Goal: Information Seeking & Learning: Learn about a topic

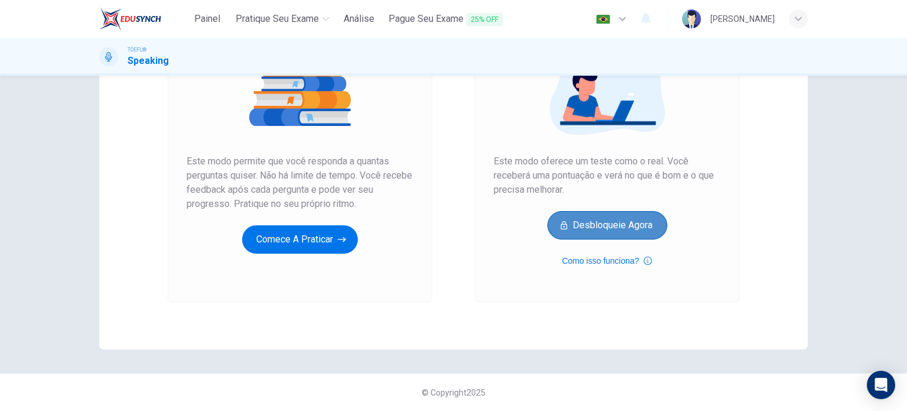
click at [613, 235] on button "Desbloqueie agora" at bounding box center [608, 225] width 120 height 28
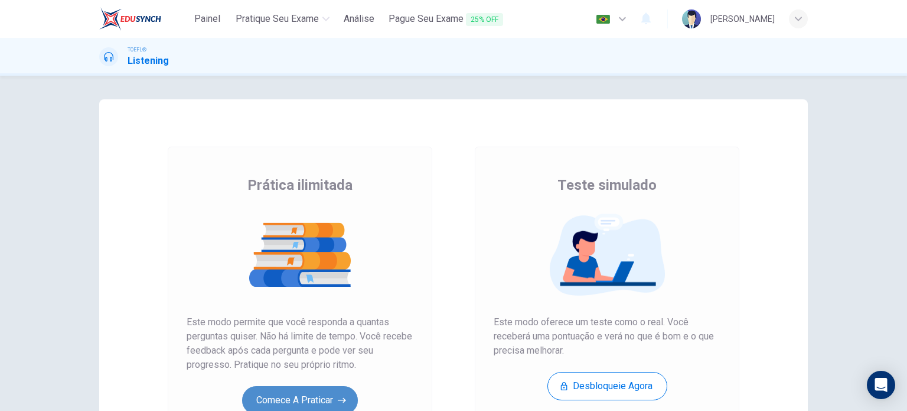
click at [324, 389] on button "Comece a praticar" at bounding box center [300, 400] width 116 height 28
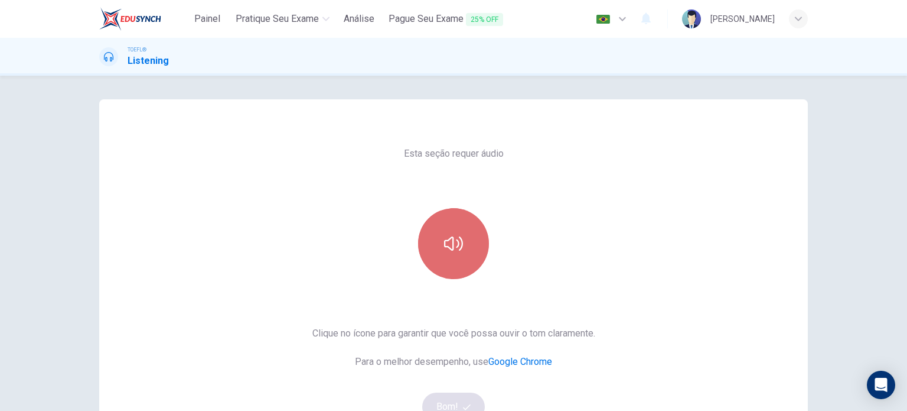
click at [448, 232] on button "button" at bounding box center [453, 243] width 71 height 71
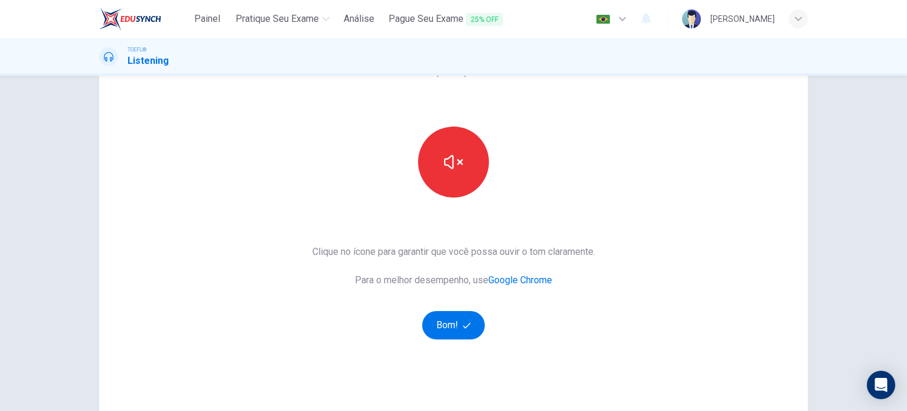
scroll to position [82, 0]
click at [468, 323] on span "button" at bounding box center [468, 325] width 11 height 8
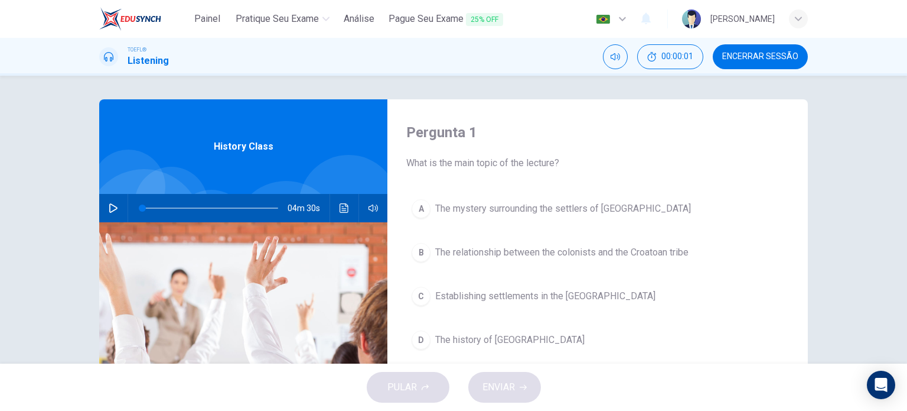
scroll to position [1, 0]
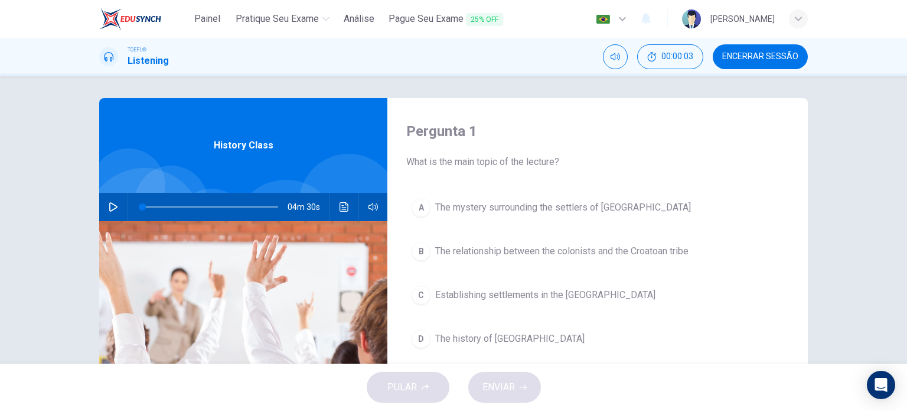
click at [109, 202] on icon "button" at bounding box center [113, 206] width 9 height 9
click at [144, 204] on span at bounding box center [146, 206] width 7 height 7
click at [180, 205] on span at bounding box center [183, 206] width 7 height 7
click at [201, 209] on span at bounding box center [204, 206] width 7 height 7
click at [253, 207] on span at bounding box center [255, 206] width 7 height 7
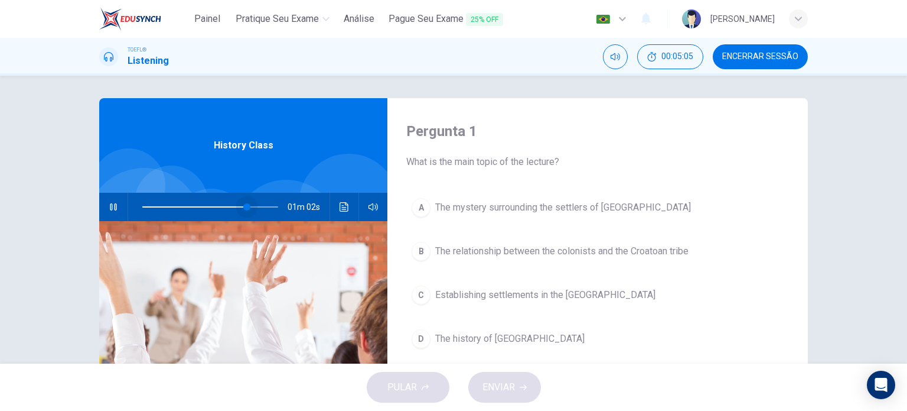
click at [244, 209] on span at bounding box center [246, 206] width 7 height 7
type input "0"
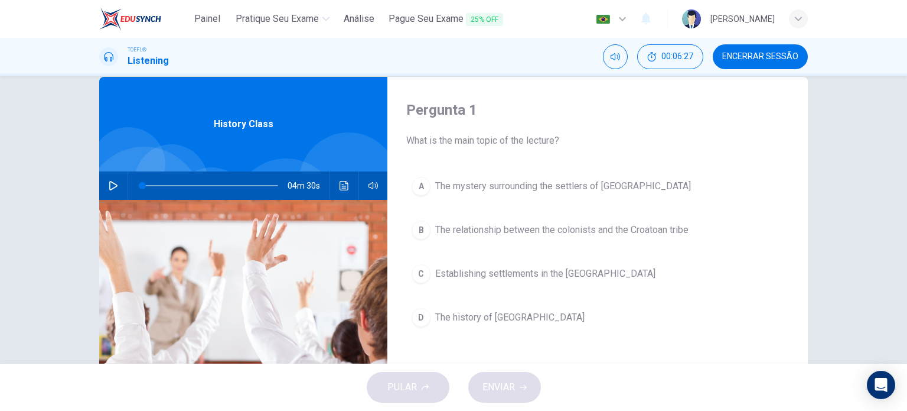
scroll to position [22, 0]
click at [657, 188] on span "The mystery surrounding the settlers of Roanoke Island" at bounding box center [563, 186] width 256 height 14
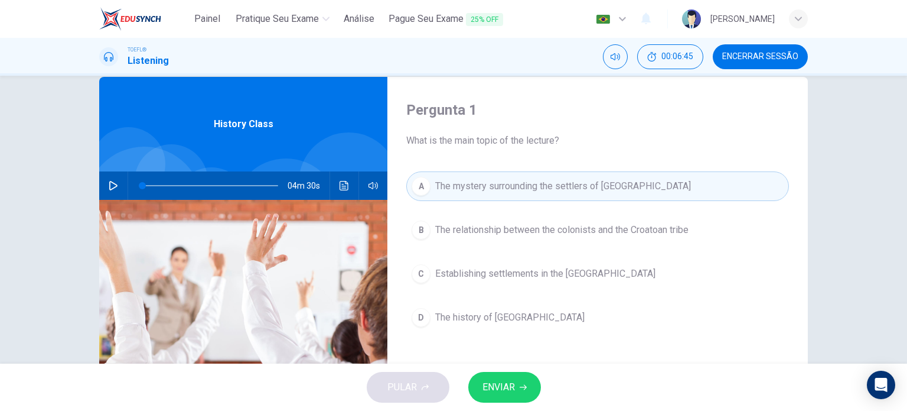
click at [509, 395] on span "ENVIAR" at bounding box center [499, 387] width 32 height 17
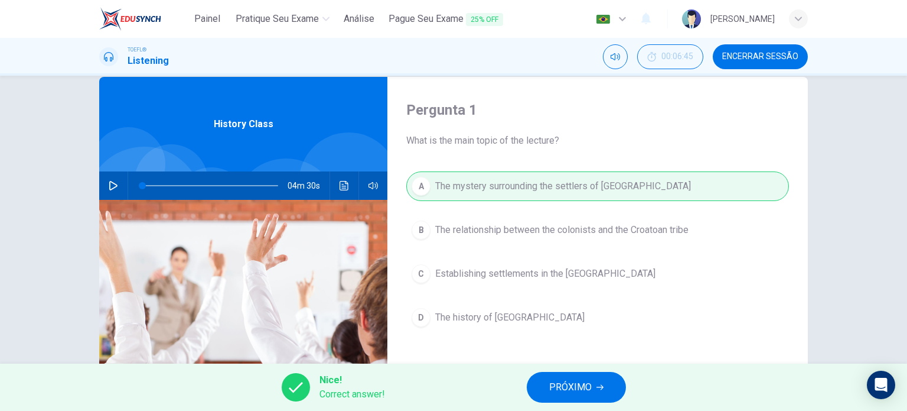
click at [584, 387] on span "PRÓXIMO" at bounding box center [570, 387] width 43 height 17
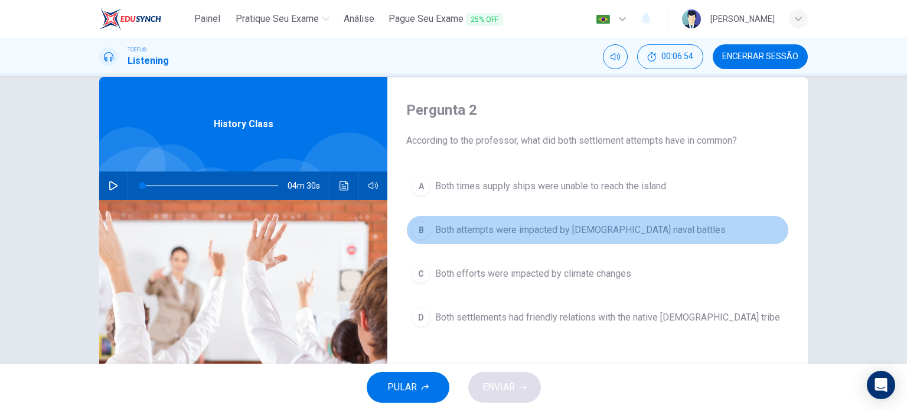
click at [609, 233] on span "Both attempts were impacted by British naval battles" at bounding box center [580, 230] width 291 height 14
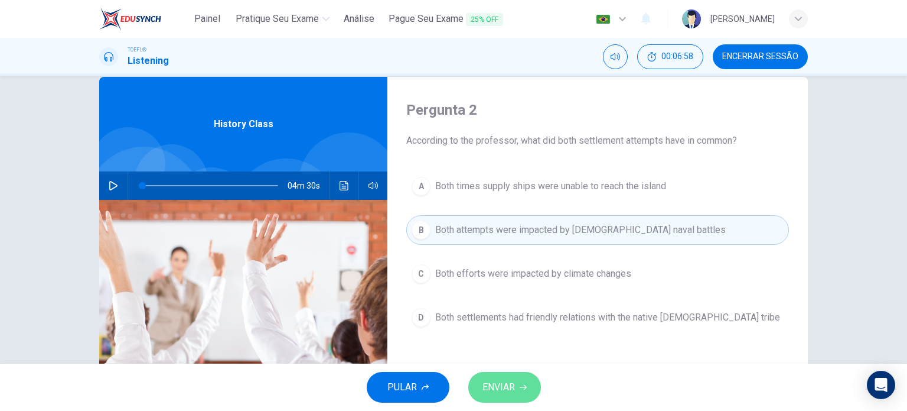
click at [512, 382] on span "ENVIAR" at bounding box center [499, 387] width 32 height 17
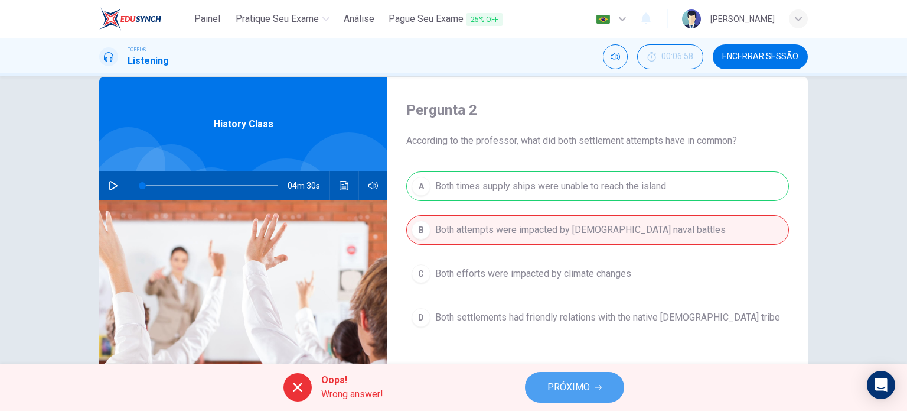
click at [568, 382] on span "PRÓXIMO" at bounding box center [569, 387] width 43 height 17
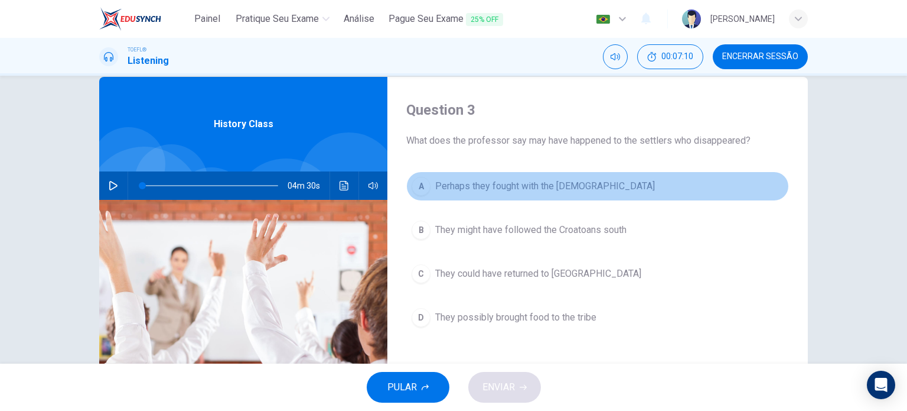
click at [572, 190] on span "Perhaps they fought with the Croatoans" at bounding box center [545, 186] width 220 height 14
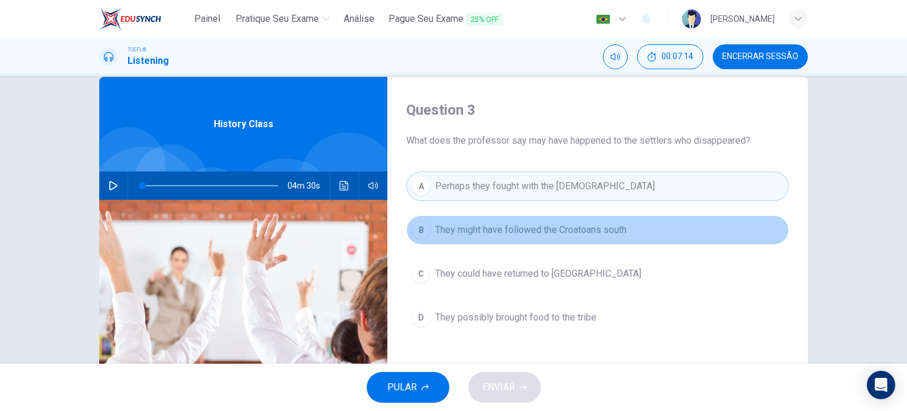
click at [533, 236] on span "They might have followed the Croatoans south" at bounding box center [530, 230] width 191 height 14
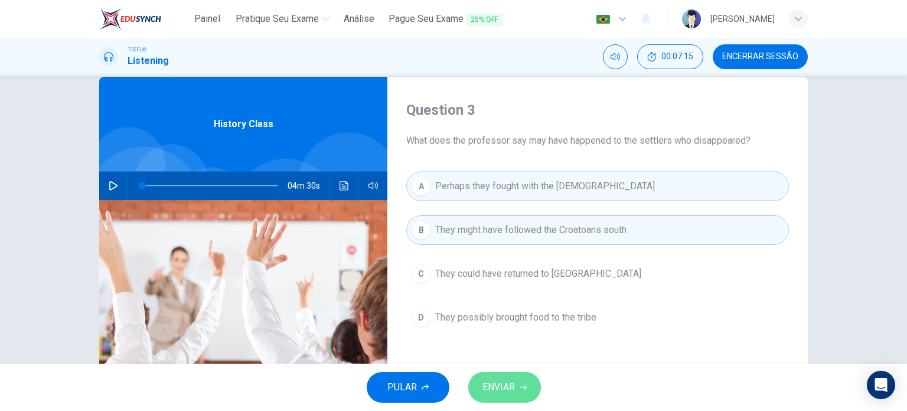
click at [500, 382] on span "ENVIAR" at bounding box center [499, 387] width 32 height 17
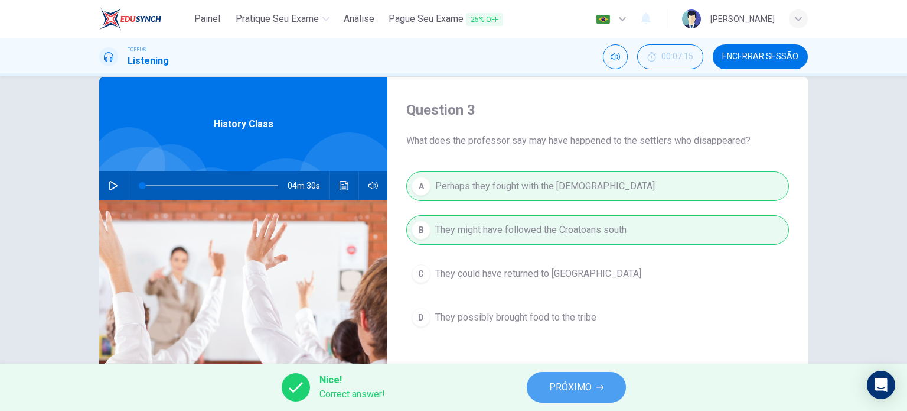
click at [555, 380] on span "PRÓXIMO" at bounding box center [570, 387] width 43 height 17
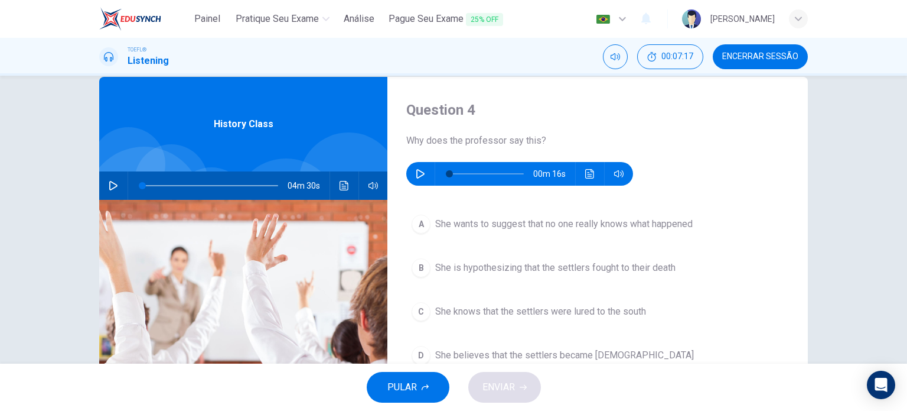
click at [416, 175] on icon "button" at bounding box center [420, 173] width 9 height 9
type input "18"
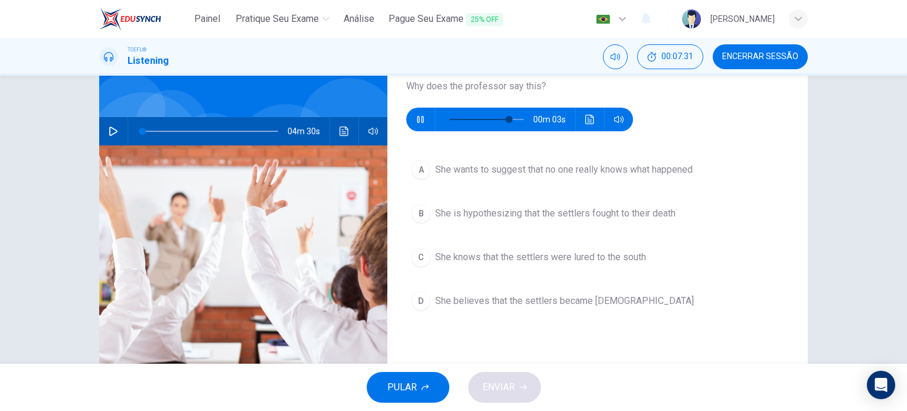
scroll to position [66, 0]
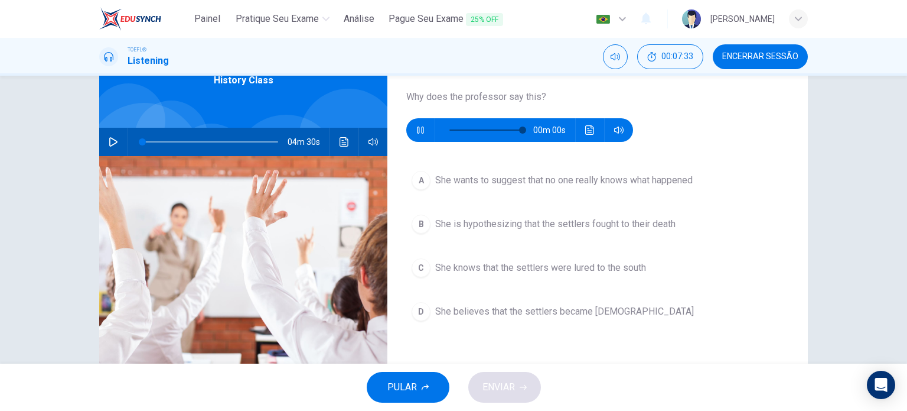
type input "0"
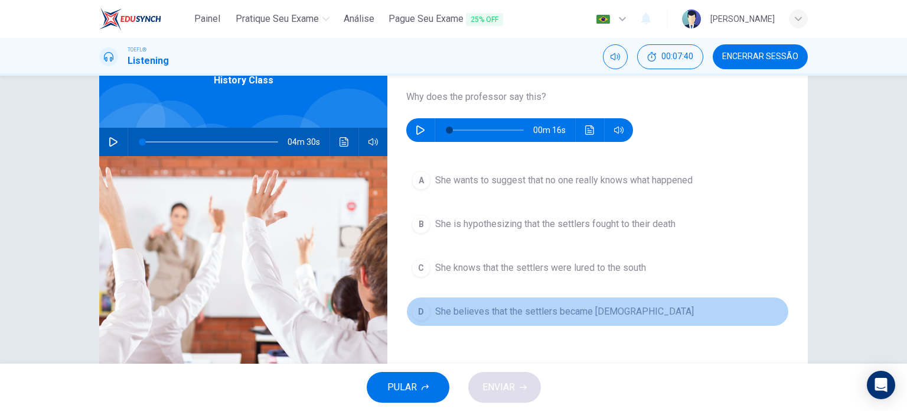
click at [579, 311] on span "She believes that the settlers became Native Americans" at bounding box center [564, 311] width 259 height 14
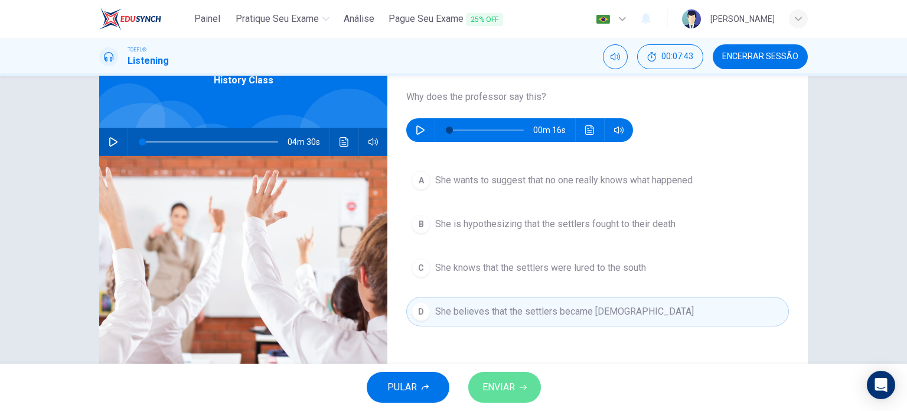
click at [502, 390] on span "ENVIAR" at bounding box center [499, 387] width 32 height 17
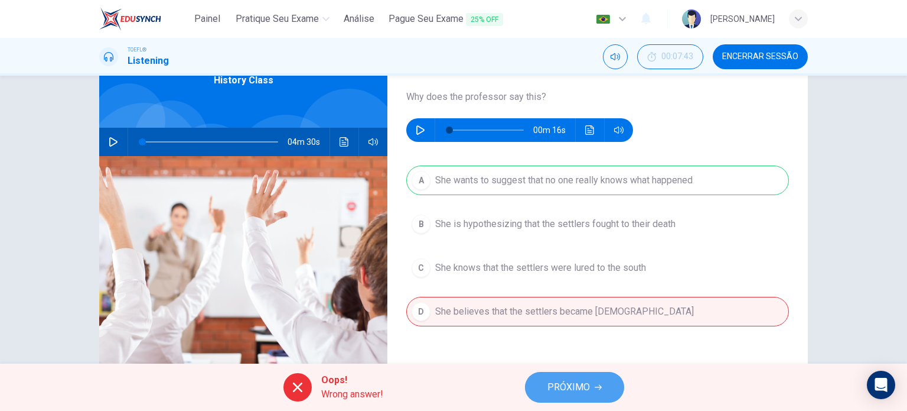
click at [548, 389] on span "PRÓXIMO" at bounding box center [569, 387] width 43 height 17
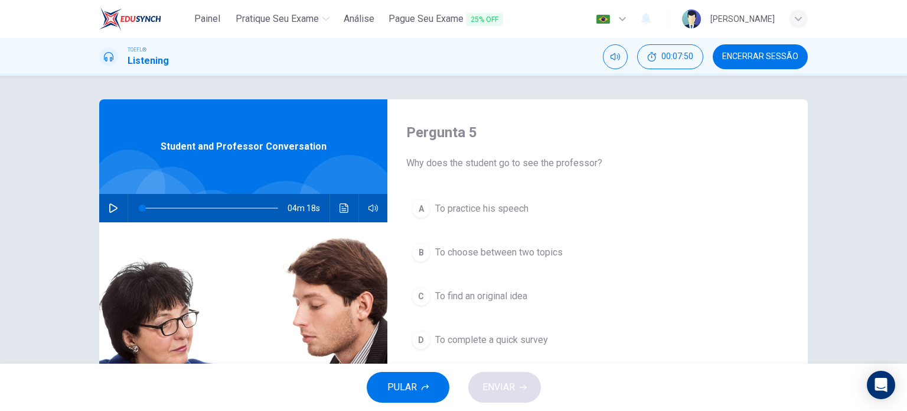
click at [121, 211] on div "04m 18s" at bounding box center [243, 208] width 288 height 28
click at [115, 210] on icon "button" at bounding box center [113, 207] width 9 height 9
type input "0"
click at [161, 209] on span at bounding box center [164, 207] width 7 height 7
type input "0"
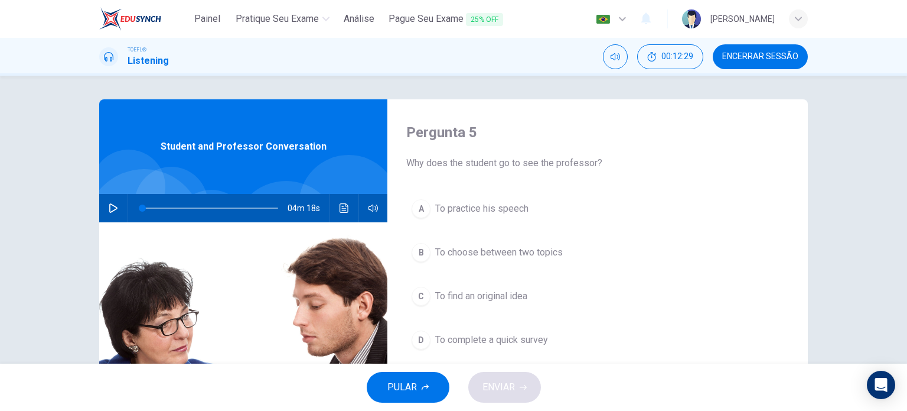
scroll to position [21, 0]
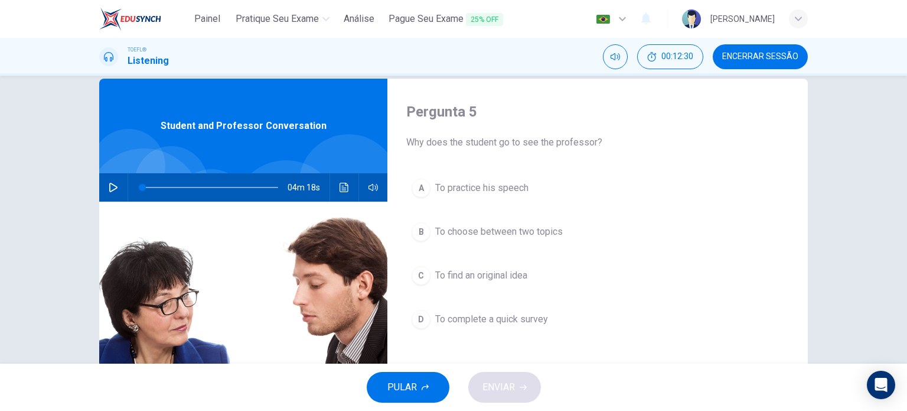
click at [555, 226] on span "To choose between two topics" at bounding box center [499, 231] width 128 height 14
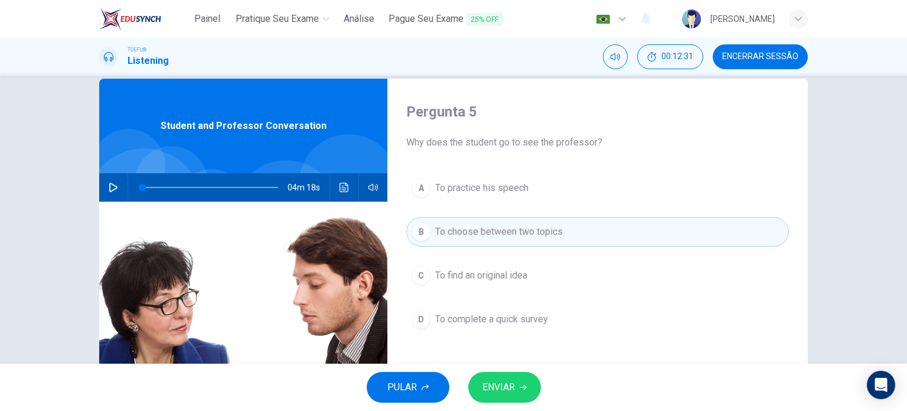
click at [510, 379] on span "ENVIAR" at bounding box center [499, 387] width 32 height 17
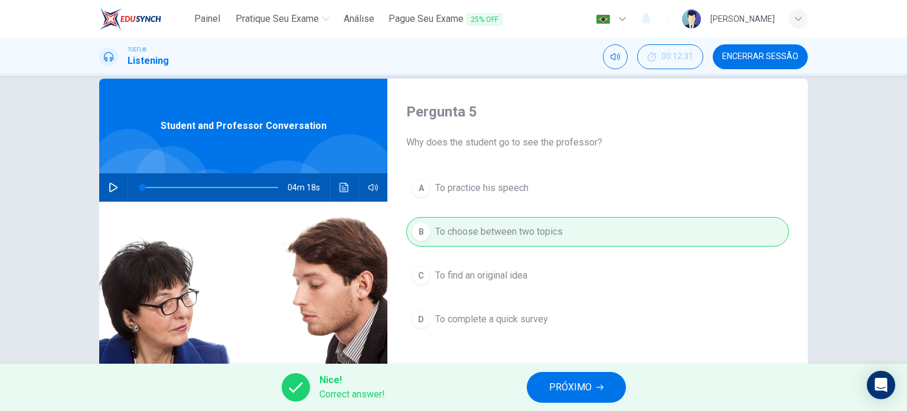
click at [556, 381] on span "PRÓXIMO" at bounding box center [570, 387] width 43 height 17
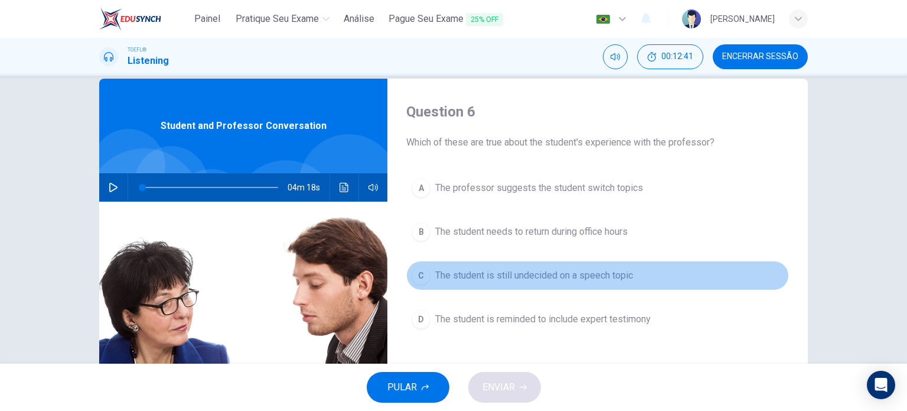
click at [584, 275] on span "The student is still undecided on a speech topic" at bounding box center [534, 275] width 198 height 14
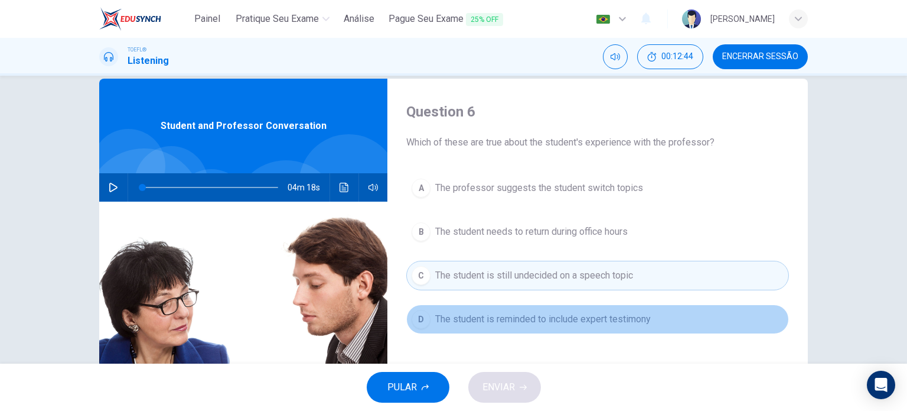
click at [527, 328] on button "D The student is reminded to include expert testimony" at bounding box center [597, 319] width 383 height 30
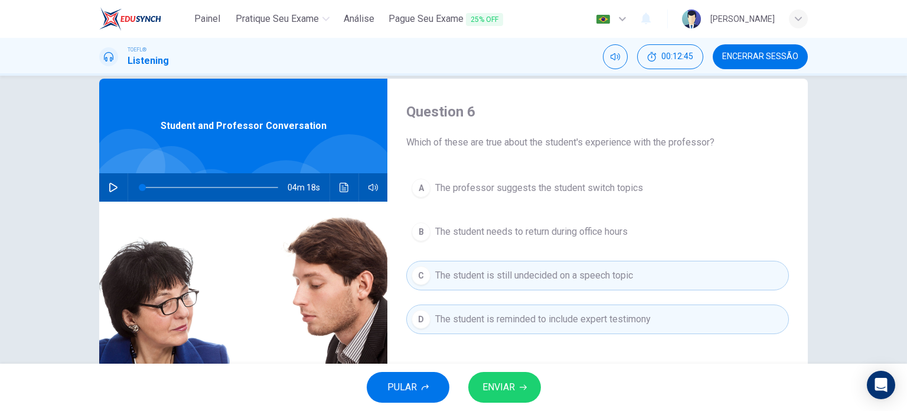
click at [508, 366] on div "PULAR ENVIAR" at bounding box center [453, 386] width 907 height 47
click at [503, 381] on span "ENVIAR" at bounding box center [499, 387] width 32 height 17
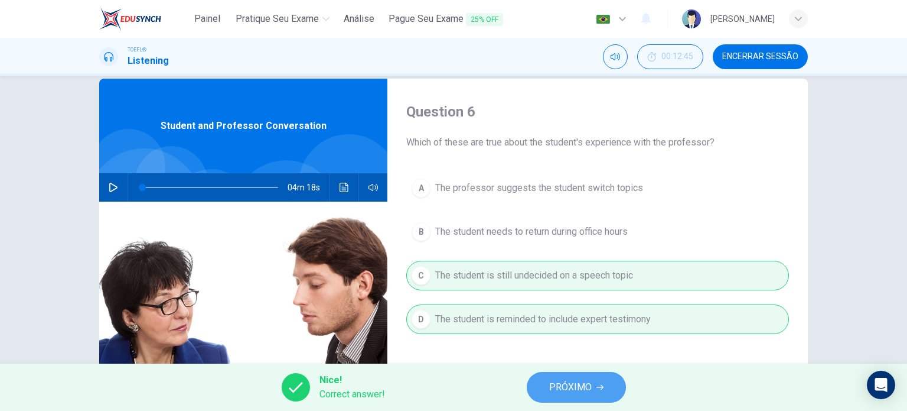
click at [578, 375] on button "PRÓXIMO" at bounding box center [576, 387] width 99 height 31
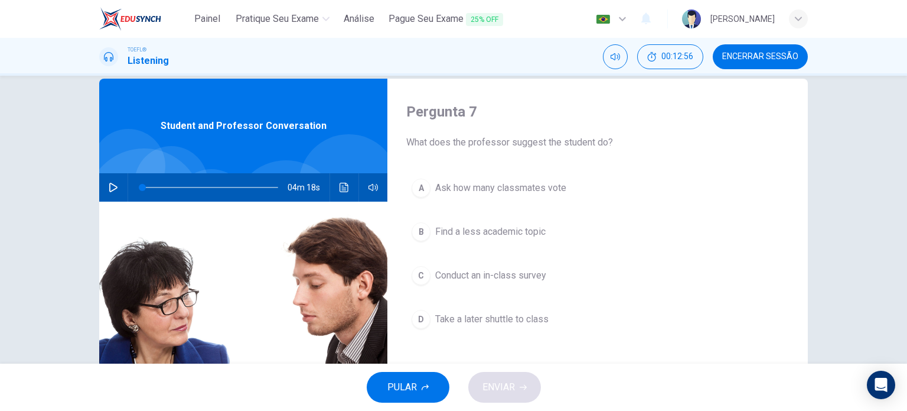
click at [347, 188] on button "Clique para ver a transcrição do áudio" at bounding box center [344, 187] width 19 height 28
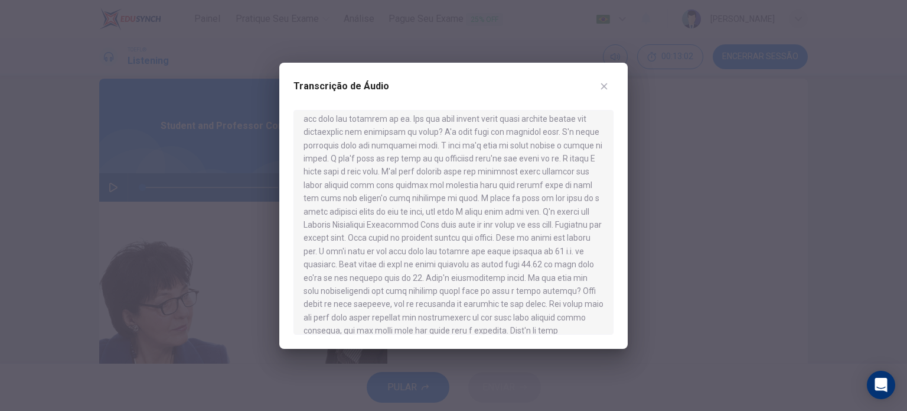
scroll to position [364, 0]
click at [670, 299] on div at bounding box center [453, 205] width 907 height 411
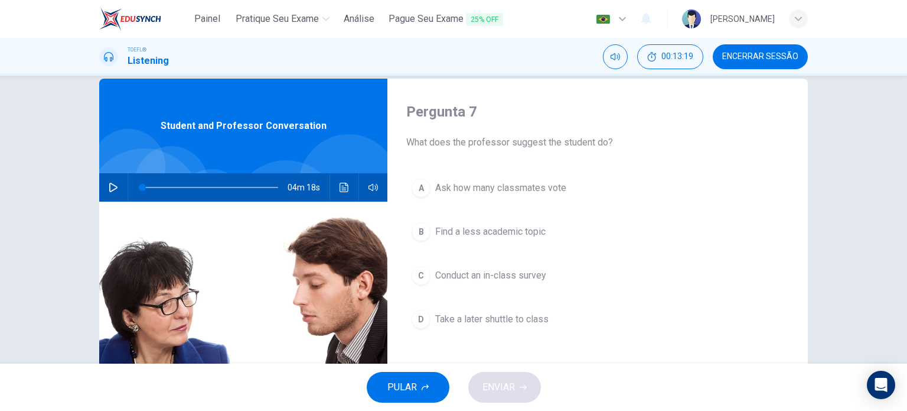
click at [518, 271] on span "Conduct an in-class survey" at bounding box center [490, 275] width 111 height 14
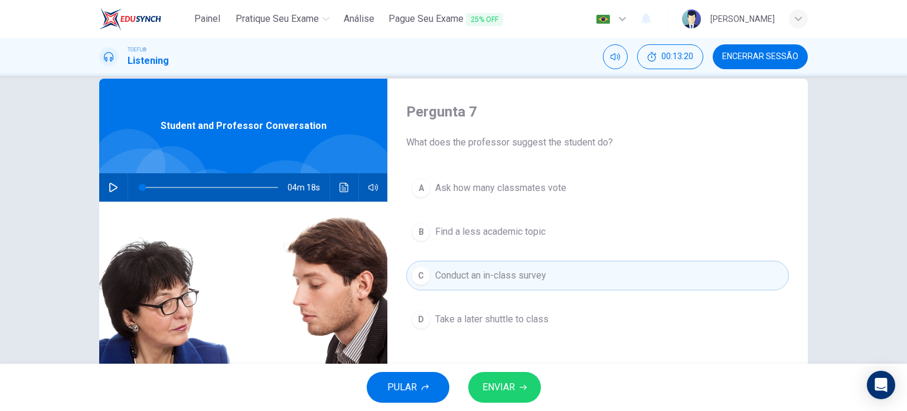
click at [511, 379] on span "ENVIAR" at bounding box center [499, 387] width 32 height 17
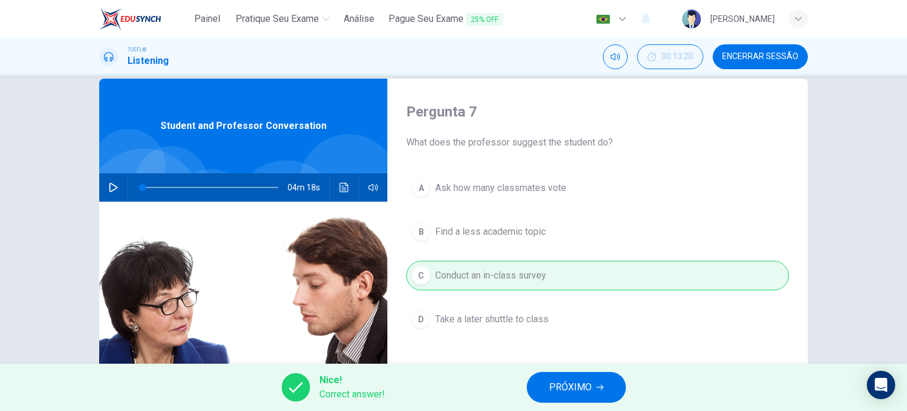
click at [555, 385] on span "PRÓXIMO" at bounding box center [570, 387] width 43 height 17
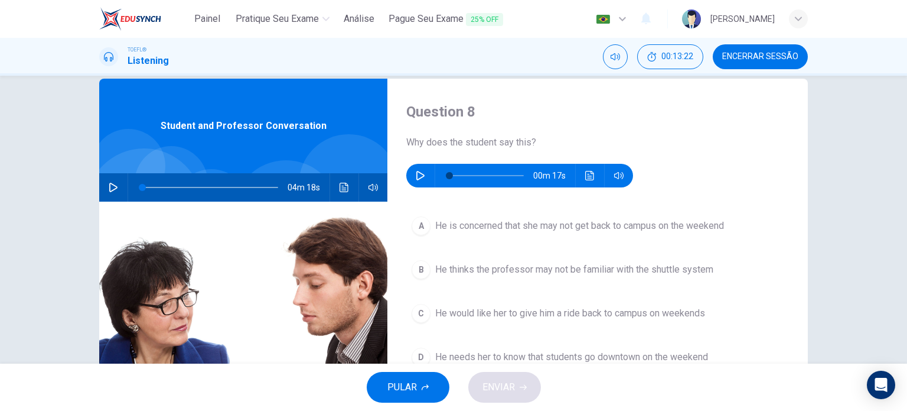
click at [421, 183] on button "button" at bounding box center [420, 176] width 19 height 24
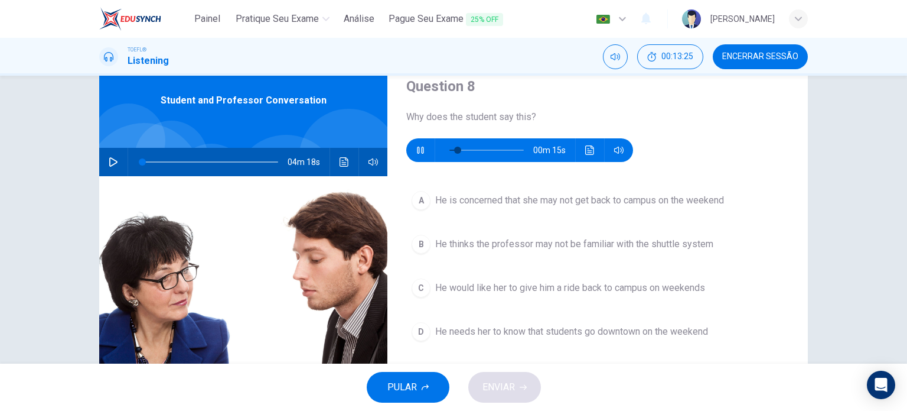
scroll to position [47, 0]
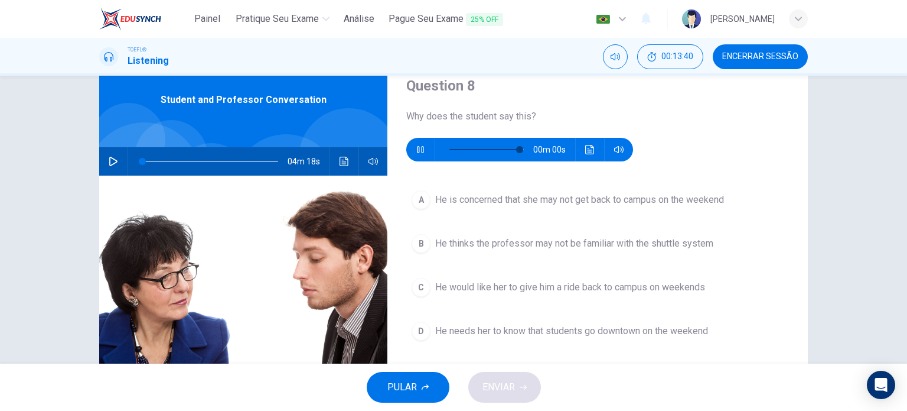
type input "0"
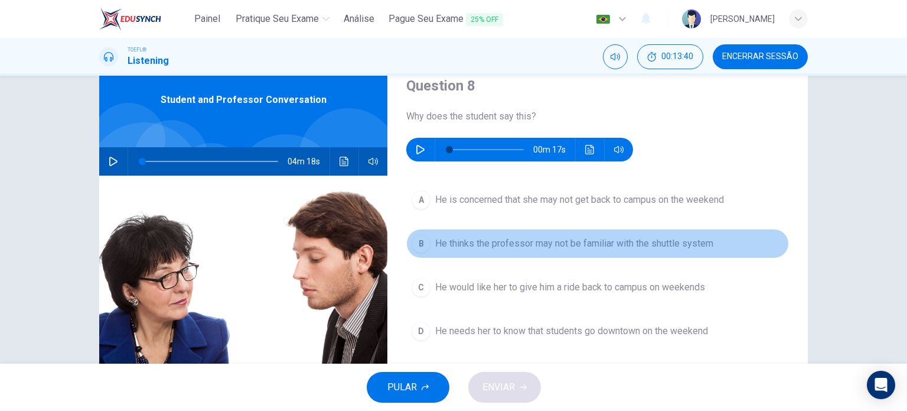
click at [455, 240] on span "He thinks the professor may not be familiar with the shuttle system" at bounding box center [574, 243] width 278 height 14
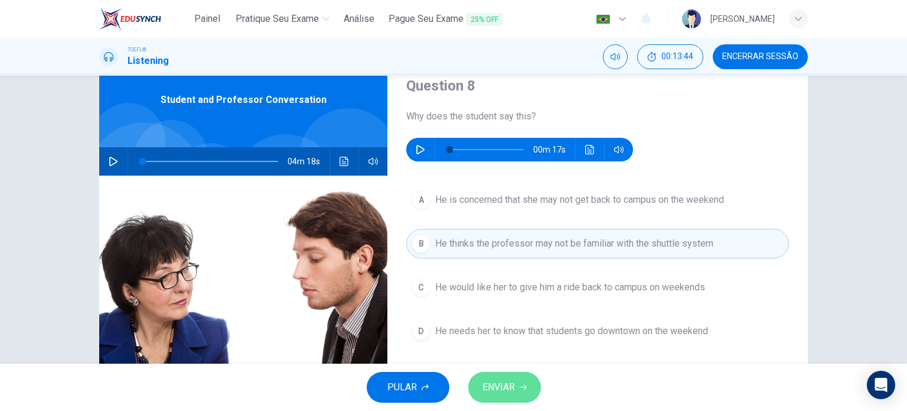
click at [528, 390] on button "ENVIAR" at bounding box center [504, 387] width 73 height 31
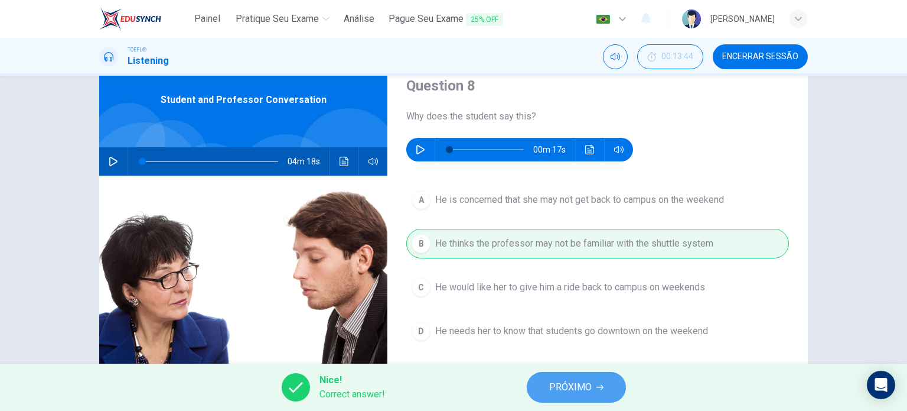
click at [569, 382] on span "PRÓXIMO" at bounding box center [570, 387] width 43 height 17
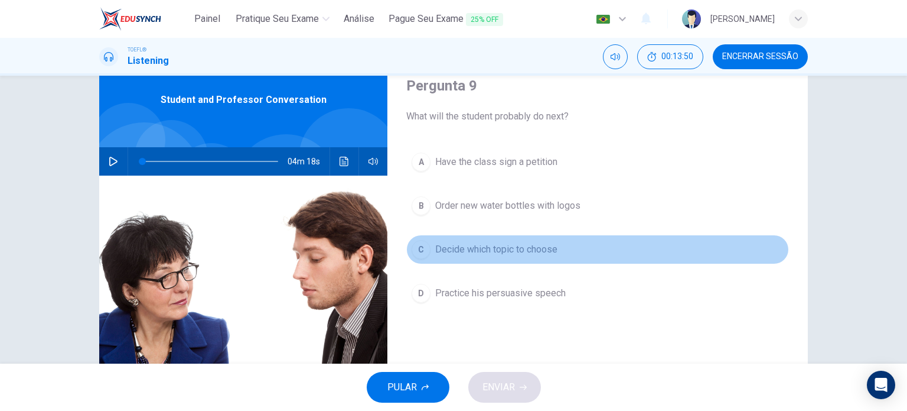
click at [524, 239] on button "C Decide which topic to choose" at bounding box center [597, 250] width 383 height 30
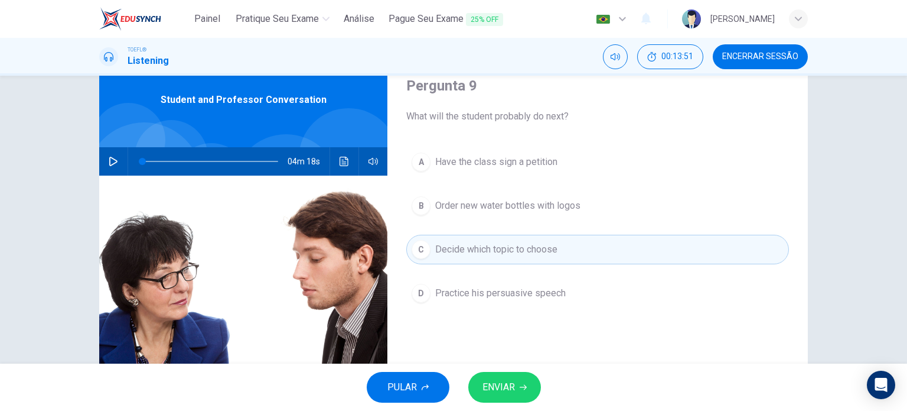
click at [499, 386] on span "ENVIAR" at bounding box center [499, 387] width 32 height 17
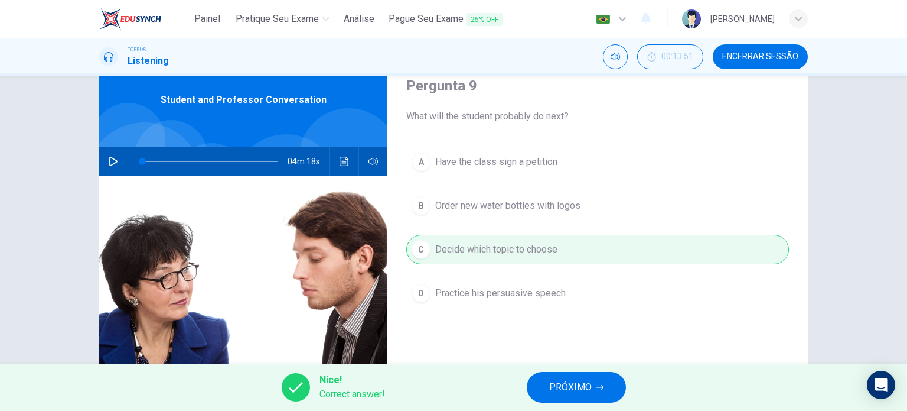
click at [569, 385] on span "PRÓXIMO" at bounding box center [570, 387] width 43 height 17
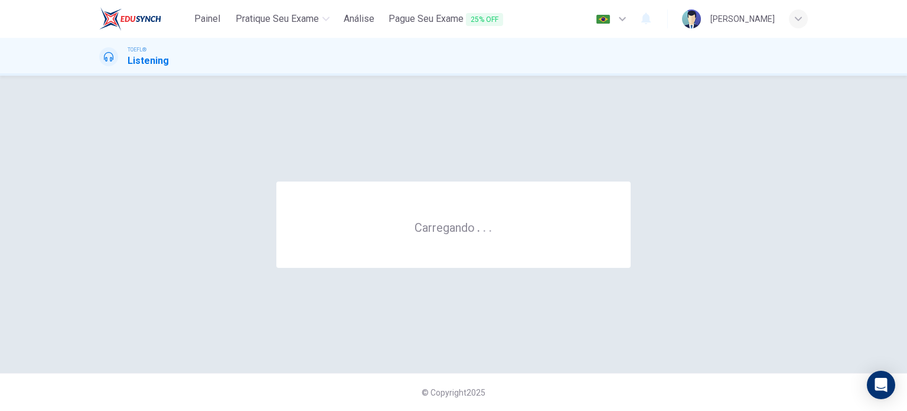
scroll to position [0, 0]
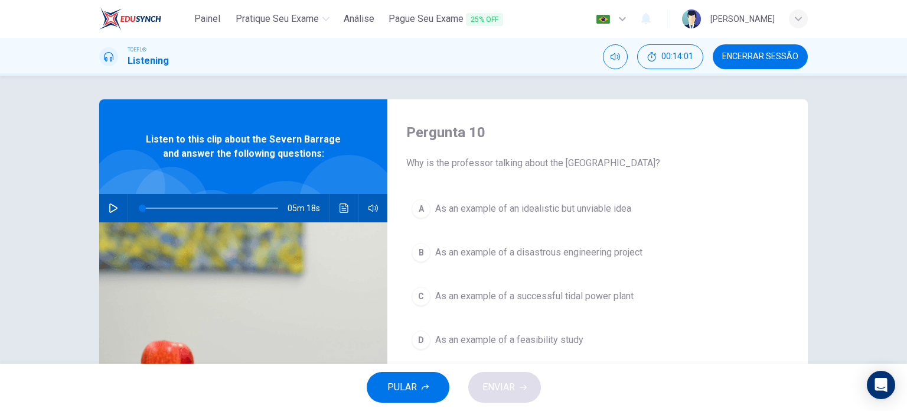
click at [121, 207] on div "05m 18s" at bounding box center [243, 208] width 288 height 28
click at [104, 209] on button "button" at bounding box center [113, 208] width 19 height 28
type input "3"
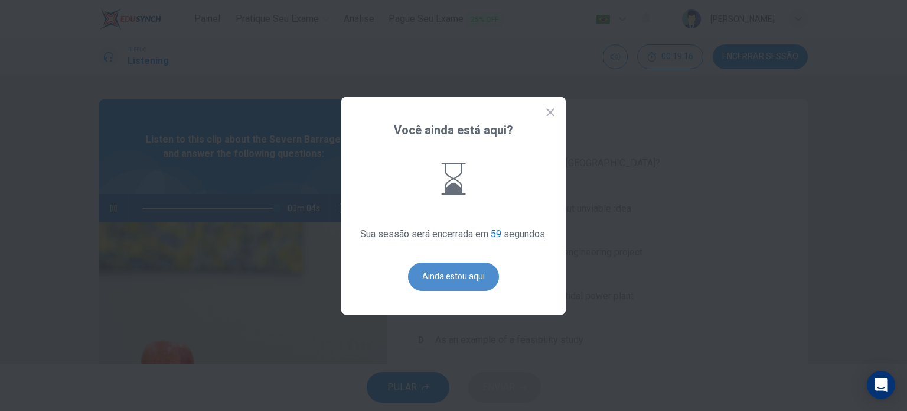
click at [423, 264] on button "Ainda estou aqui" at bounding box center [453, 276] width 91 height 28
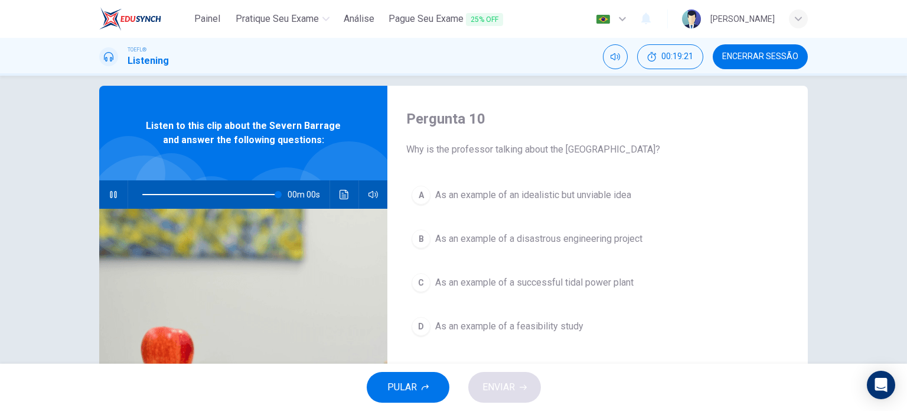
scroll to position [14, 0]
type input "0"
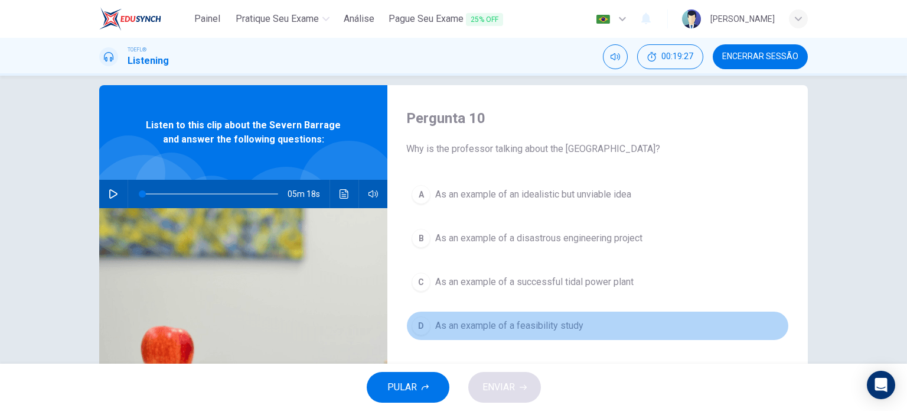
click at [549, 326] on span "As an example of a feasibility study" at bounding box center [509, 325] width 148 height 14
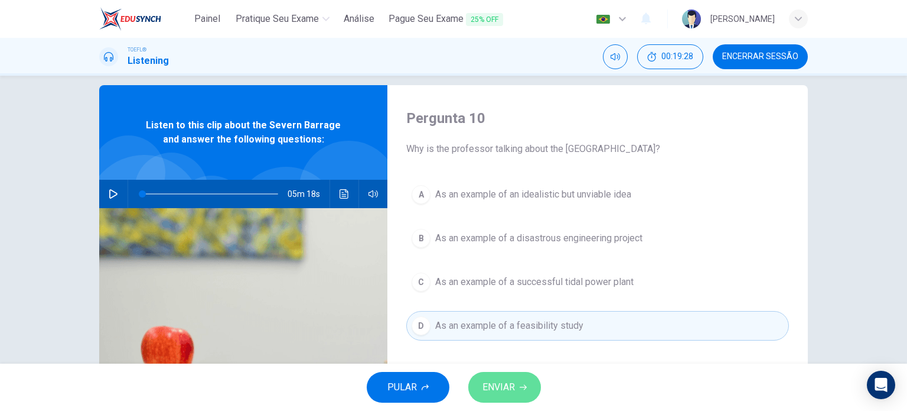
click at [500, 387] on span "ENVIAR" at bounding box center [499, 387] width 32 height 17
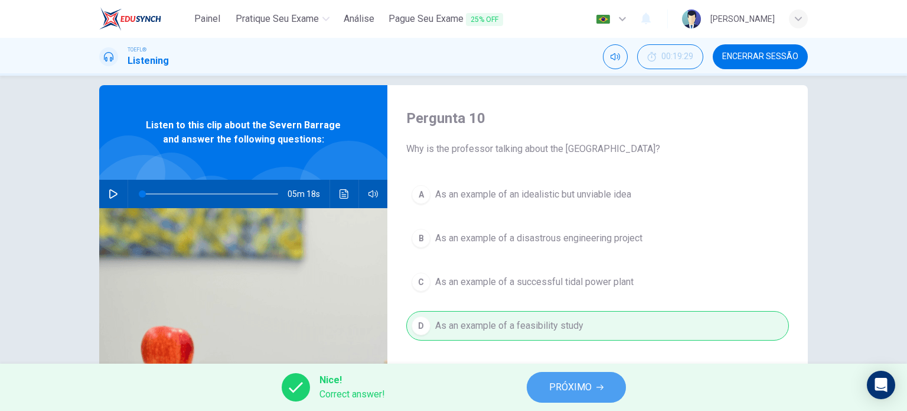
click at [584, 387] on span "PRÓXIMO" at bounding box center [570, 387] width 43 height 17
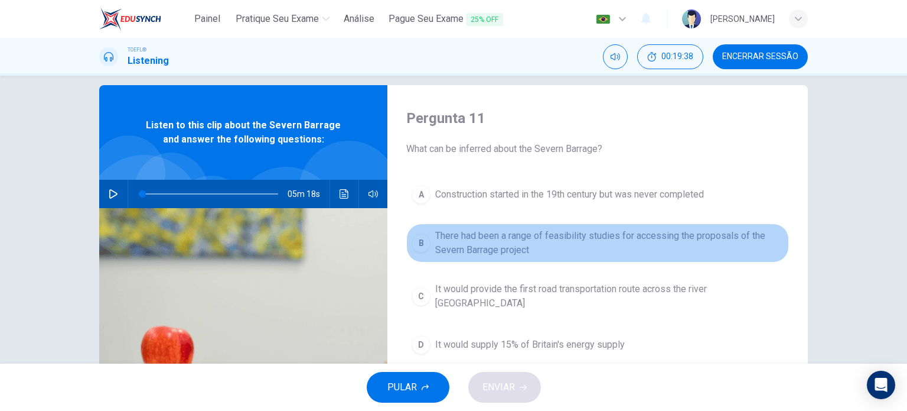
click at [705, 246] on span "There had been a range of feasibility studies for accessing the proposals of th…" at bounding box center [609, 243] width 349 height 28
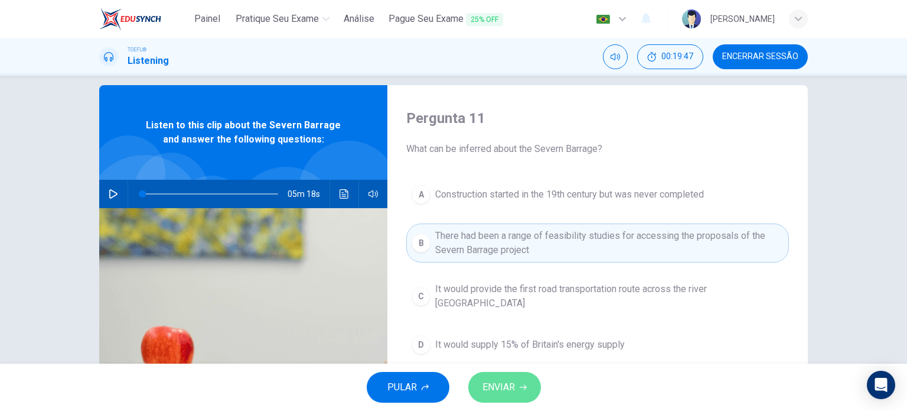
click at [509, 379] on span "ENVIAR" at bounding box center [499, 387] width 32 height 17
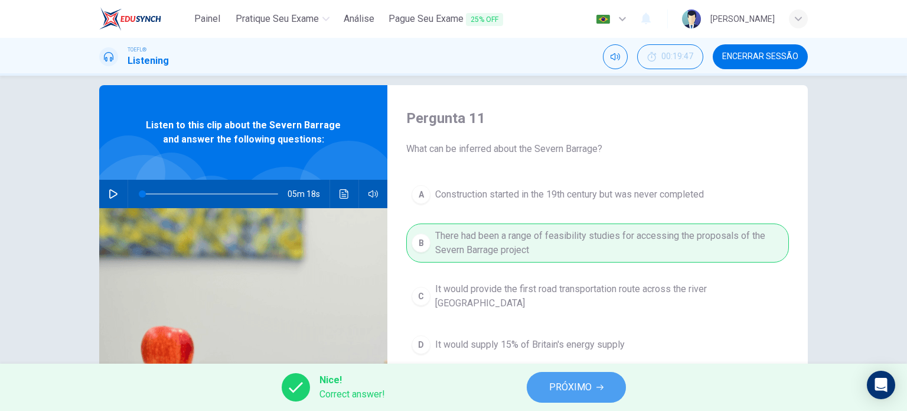
click at [545, 388] on button "PRÓXIMO" at bounding box center [576, 387] width 99 height 31
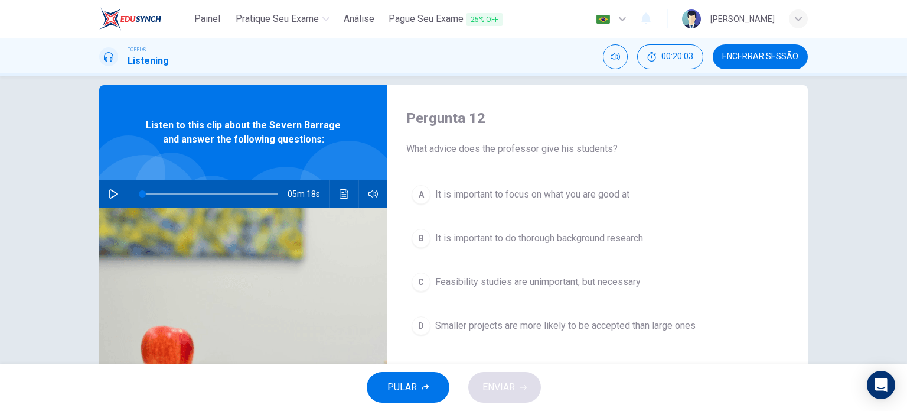
click at [585, 240] on span "It is important to do thorough background research" at bounding box center [539, 238] width 208 height 14
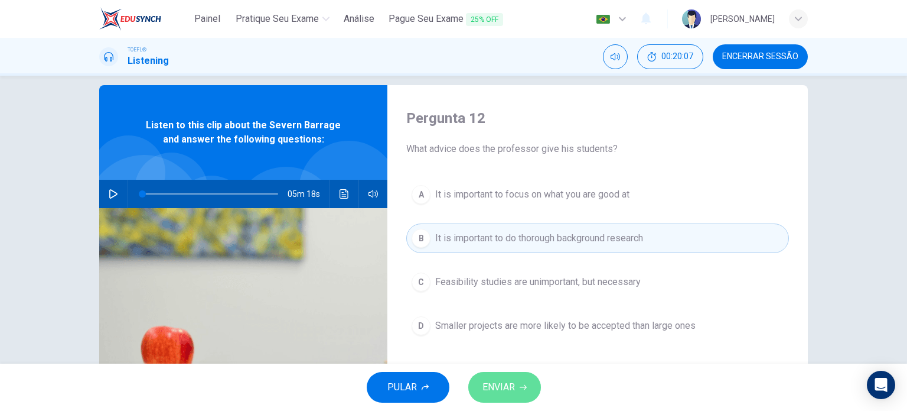
click at [496, 402] on button "ENVIAR" at bounding box center [504, 387] width 73 height 31
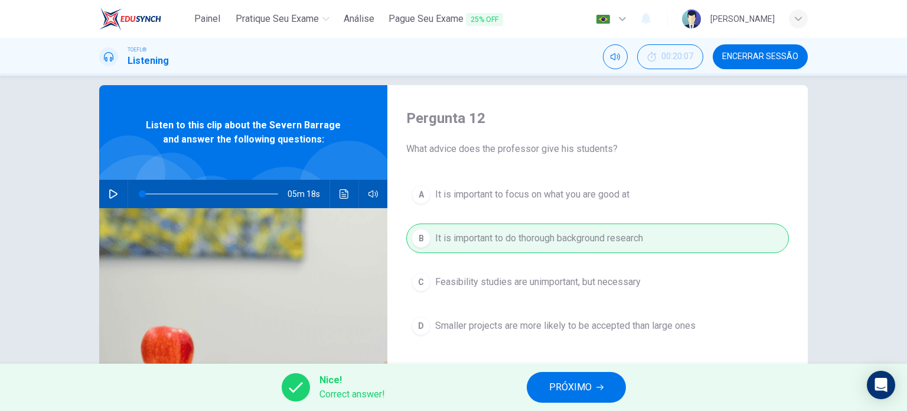
click at [585, 403] on div "Nice! Correct answer! PRÓXIMO" at bounding box center [453, 386] width 907 height 47
click at [578, 391] on span "PRÓXIMO" at bounding box center [570, 387] width 43 height 17
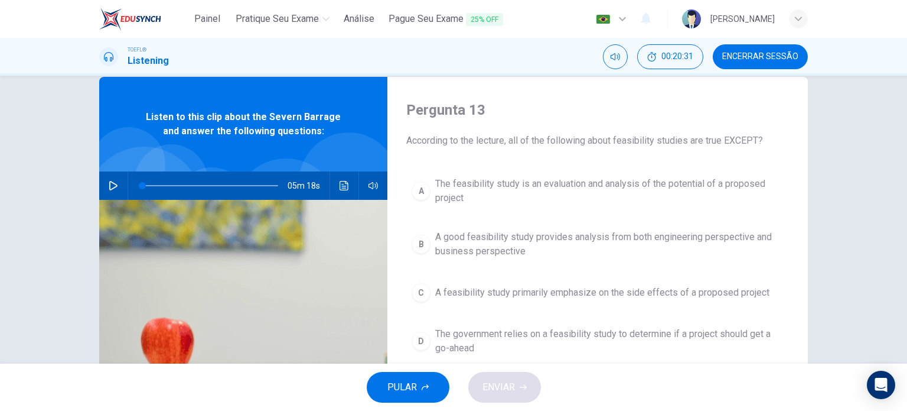
scroll to position [23, 0]
click at [626, 310] on div "A The feasibility study is an evaluation and analysis of the potential of a pro…" at bounding box center [597, 277] width 383 height 213
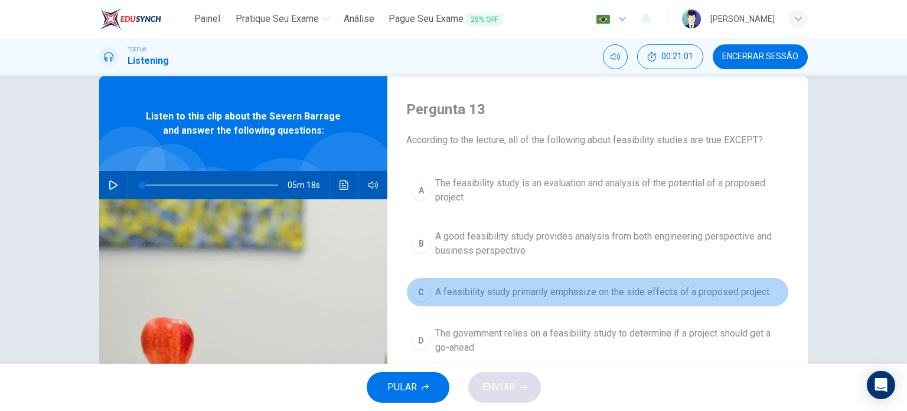
click at [598, 291] on span "A feasibility study primarily emphasize on the side effects of a proposed proje…" at bounding box center [602, 292] width 334 height 14
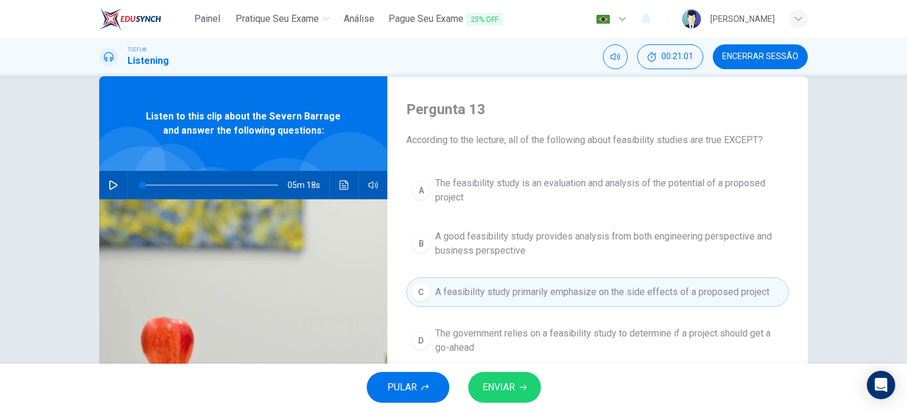
click at [530, 389] on button "ENVIAR" at bounding box center [504, 387] width 73 height 31
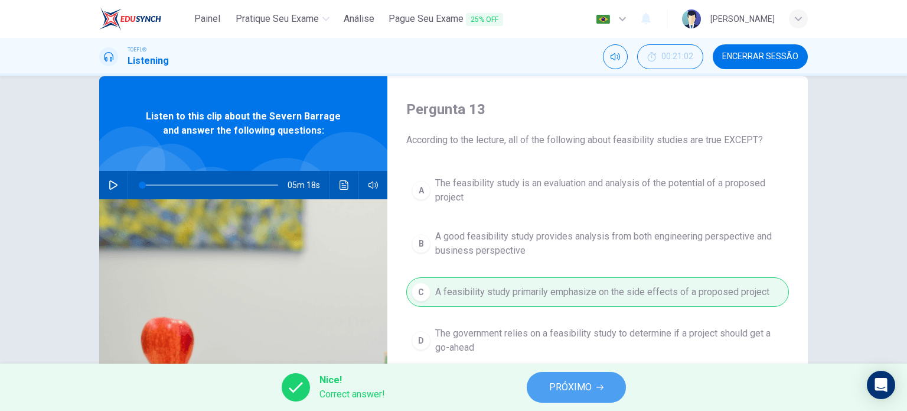
click at [573, 372] on button "PRÓXIMO" at bounding box center [576, 387] width 99 height 31
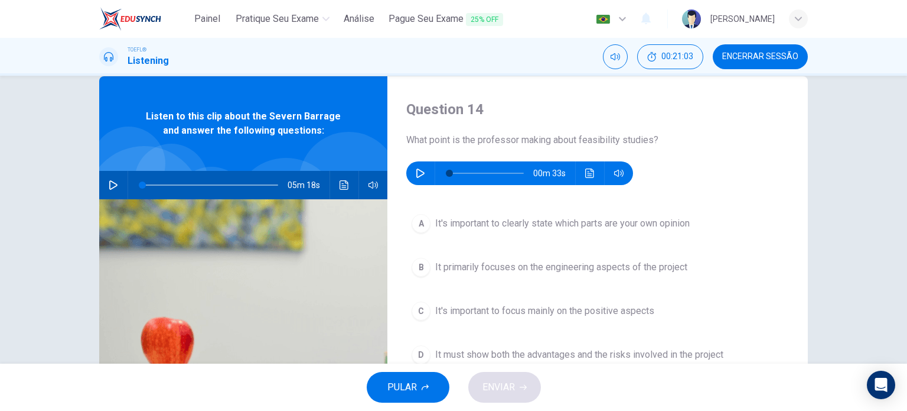
click at [408, 167] on div "00m 33s" at bounding box center [519, 173] width 227 height 24
click at [411, 168] on button "button" at bounding box center [420, 173] width 19 height 24
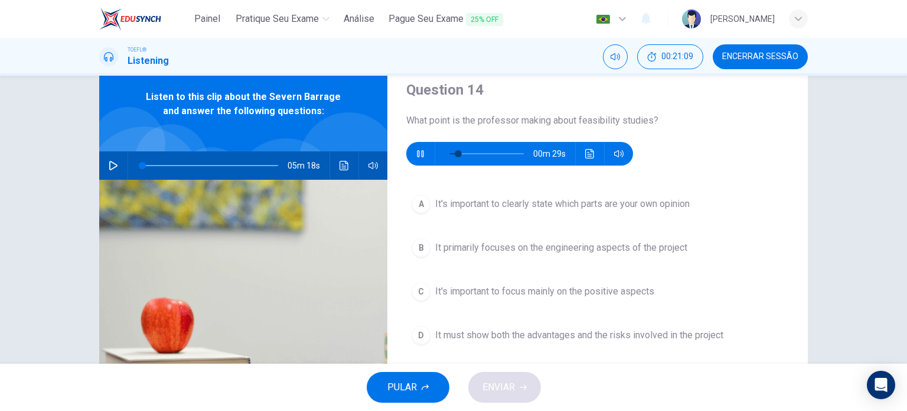
scroll to position [44, 0]
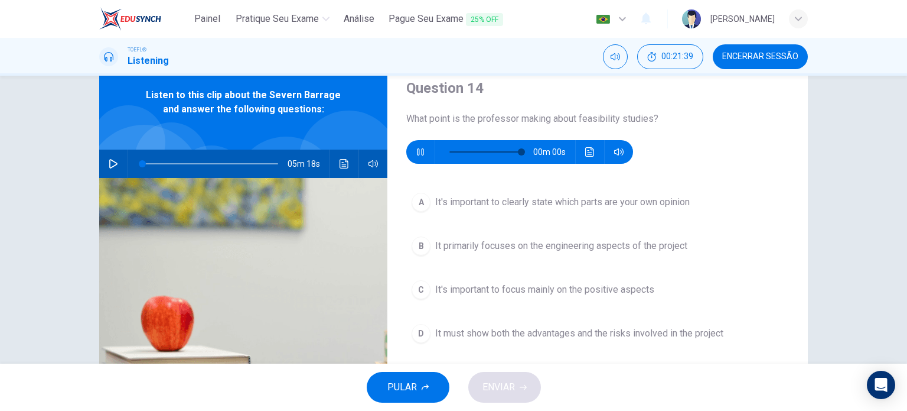
type input "0"
click at [422, 151] on button "button" at bounding box center [420, 152] width 19 height 24
type input "0"
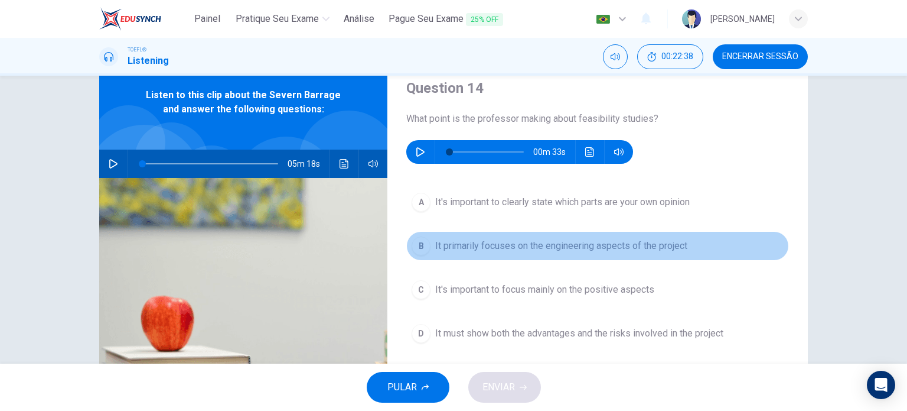
click at [522, 252] on button "B It primarily focuses on the engineering aspects of the project" at bounding box center [597, 246] width 383 height 30
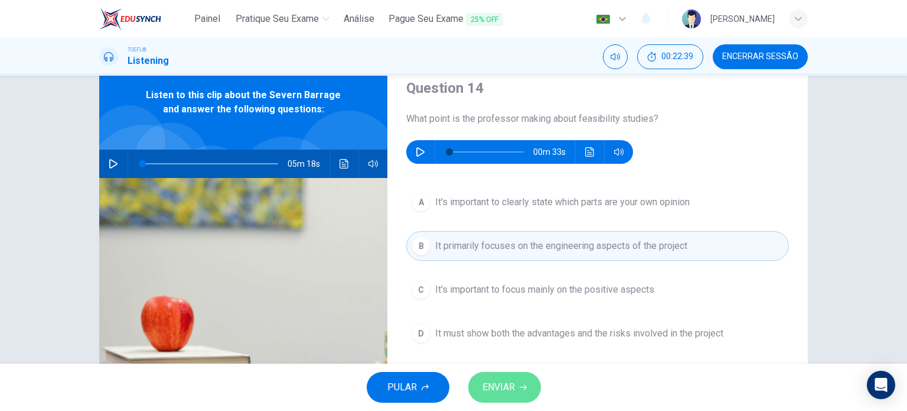
click at [501, 387] on span "ENVIAR" at bounding box center [499, 387] width 32 height 17
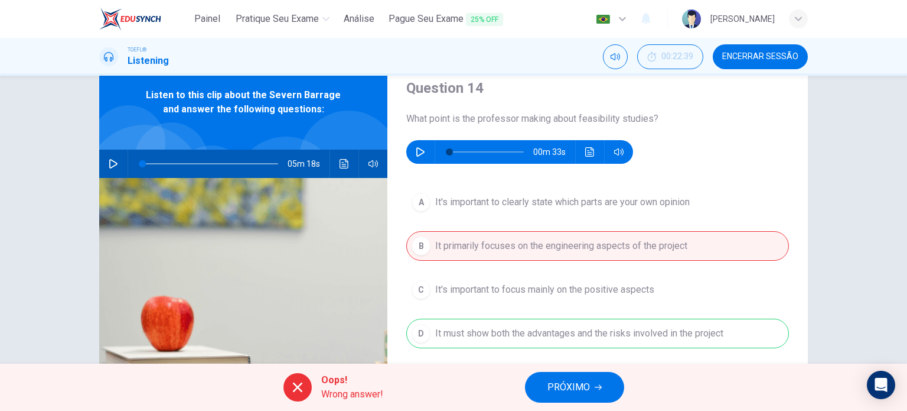
click at [572, 389] on span "PRÓXIMO" at bounding box center [569, 387] width 43 height 17
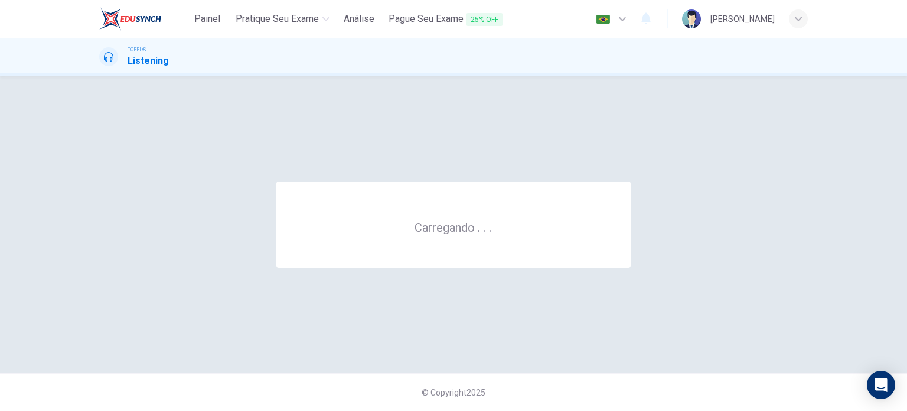
scroll to position [0, 0]
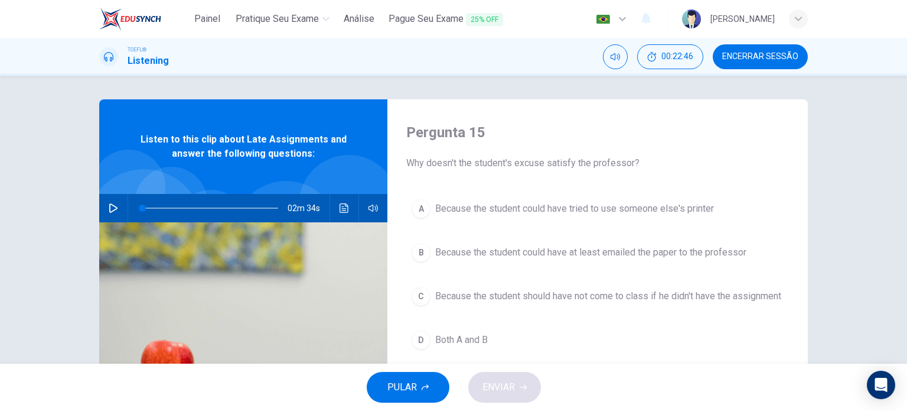
click at [109, 205] on icon "button" at bounding box center [113, 207] width 8 height 9
type input "0"
click at [470, 341] on span "Both A and B" at bounding box center [461, 340] width 53 height 14
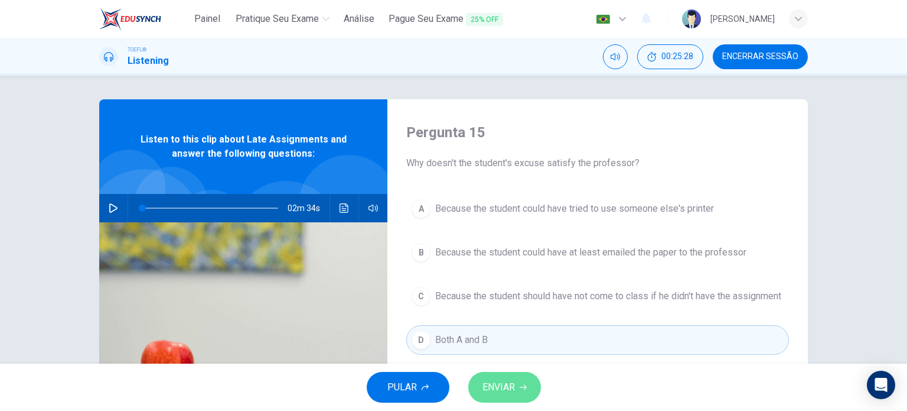
click at [500, 391] on span "ENVIAR" at bounding box center [499, 387] width 32 height 17
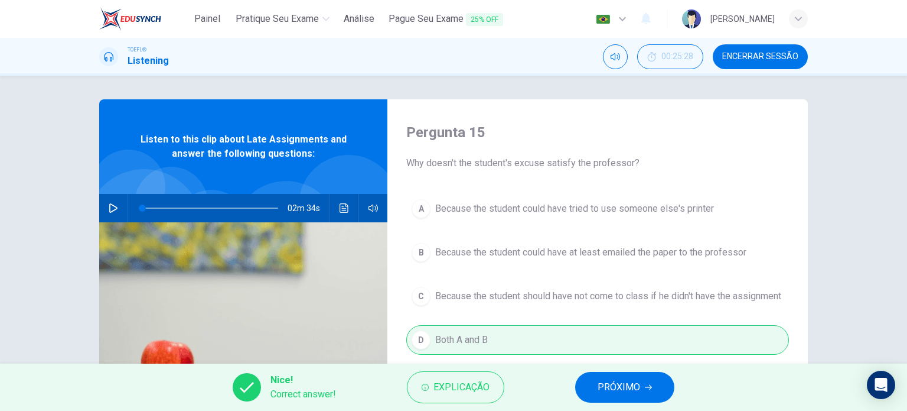
click at [650, 389] on icon "button" at bounding box center [648, 386] width 7 height 7
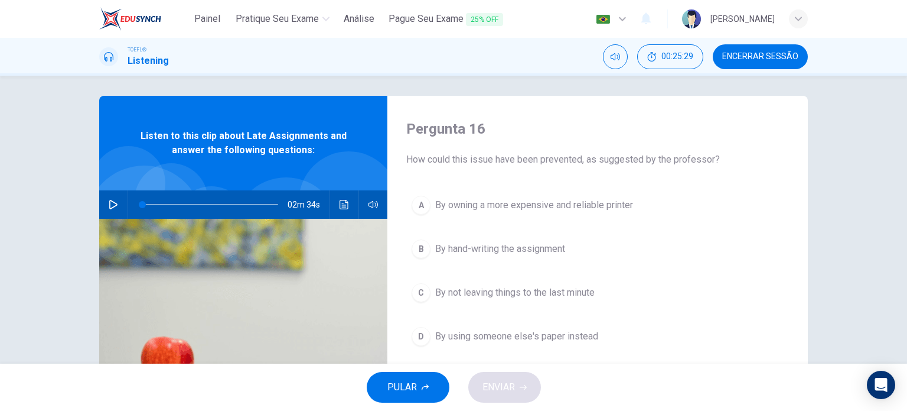
scroll to position [4, 0]
click at [581, 294] on span "By not leaving things to the last minute" at bounding box center [514, 292] width 159 height 14
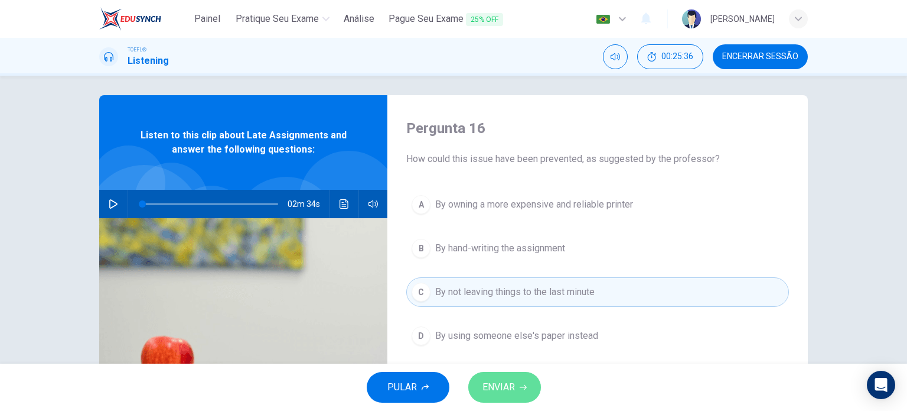
click at [522, 378] on button "ENVIAR" at bounding box center [504, 387] width 73 height 31
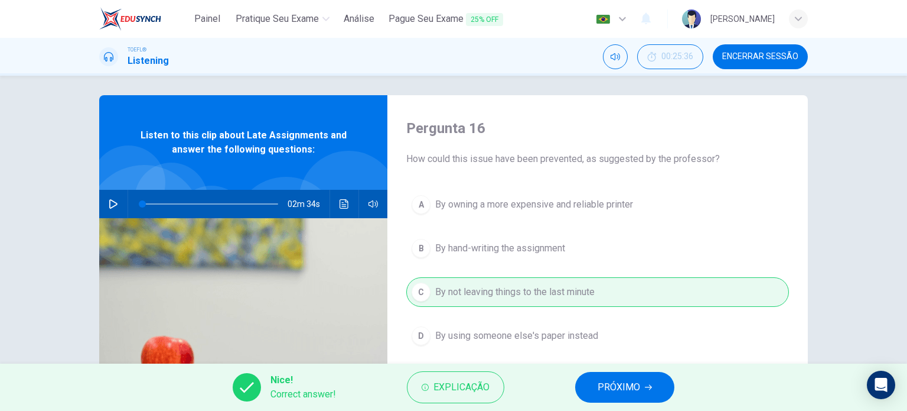
click at [627, 391] on span "PRÓXIMO" at bounding box center [619, 387] width 43 height 17
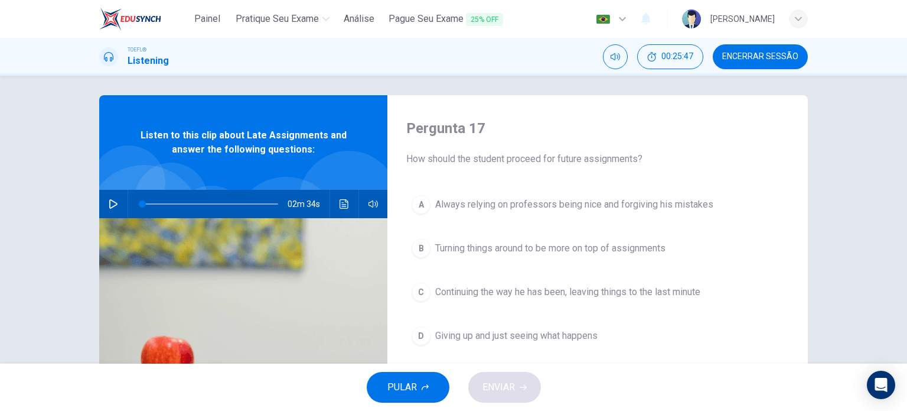
click at [543, 250] on span "Turning things around to be more on top of assignments" at bounding box center [550, 248] width 230 height 14
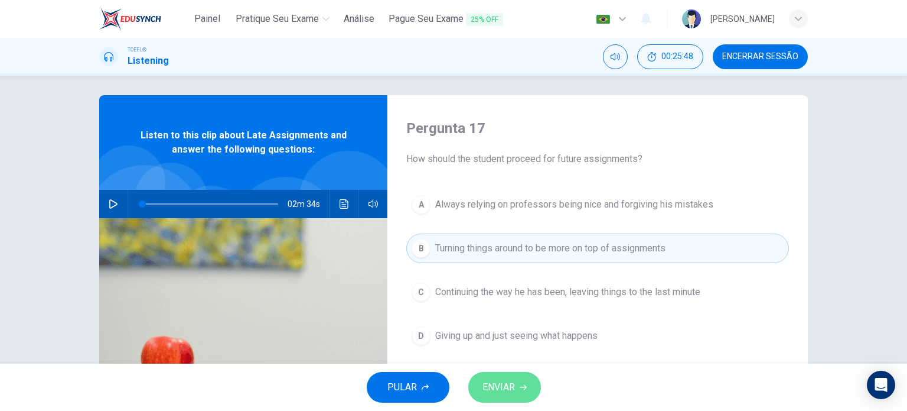
click at [524, 385] on icon "button" at bounding box center [523, 387] width 7 height 5
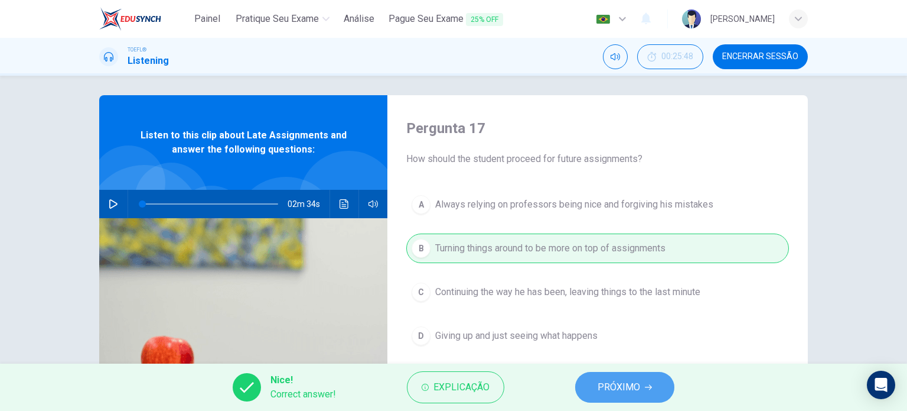
click at [610, 386] on span "PRÓXIMO" at bounding box center [619, 387] width 43 height 17
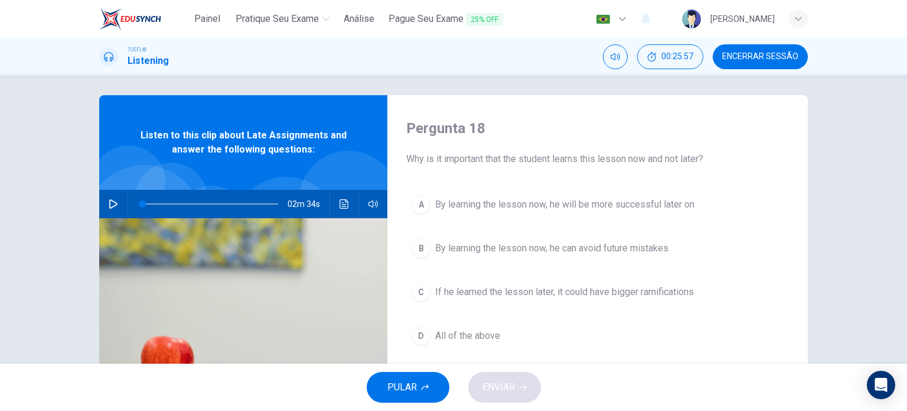
click at [456, 331] on span "All of the above" at bounding box center [467, 335] width 65 height 14
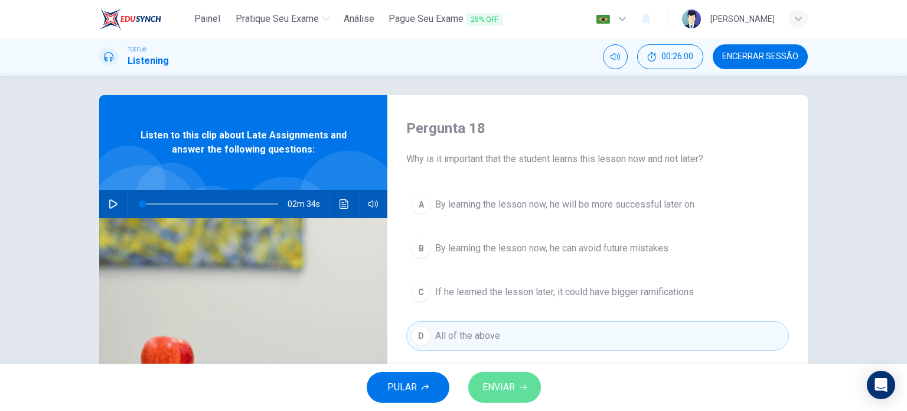
click at [513, 382] on span "ENVIAR" at bounding box center [499, 387] width 32 height 17
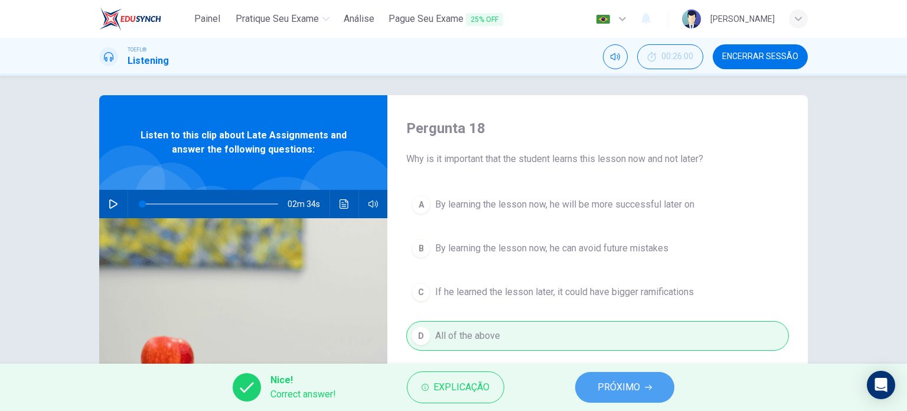
click at [628, 396] on button "PRÓXIMO" at bounding box center [624, 387] width 99 height 31
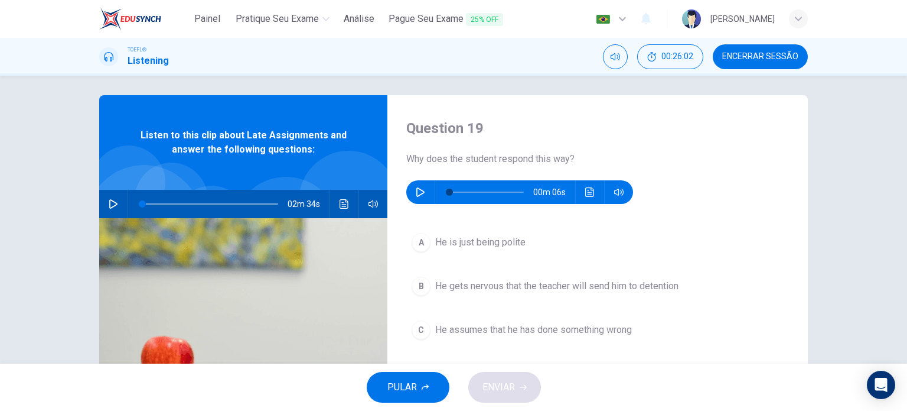
click at [419, 188] on icon "button" at bounding box center [420, 191] width 9 height 9
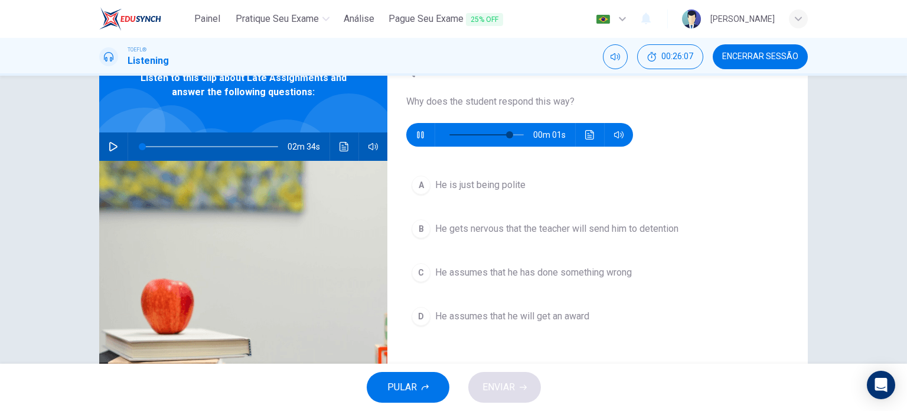
scroll to position [66, 0]
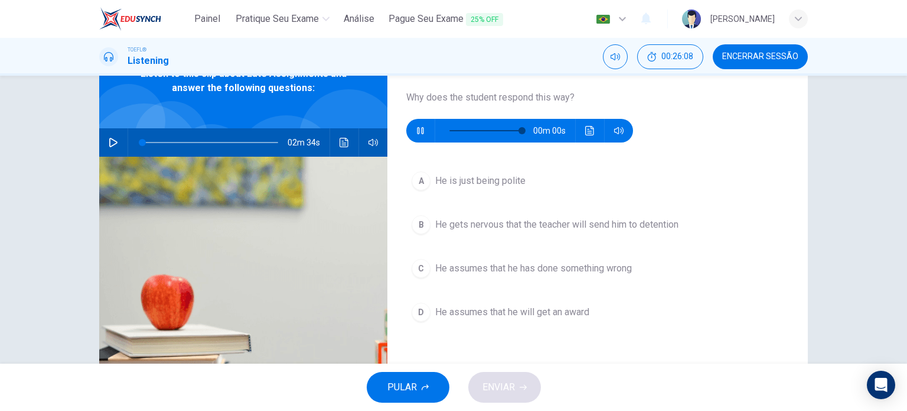
type input "0"
click at [542, 265] on span "He assumes that he has done something wrong" at bounding box center [533, 268] width 197 height 14
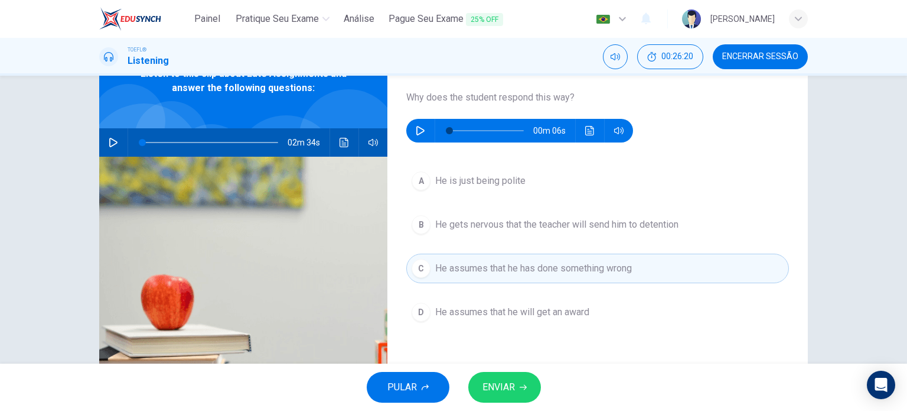
click at [523, 376] on button "ENVIAR" at bounding box center [504, 387] width 73 height 31
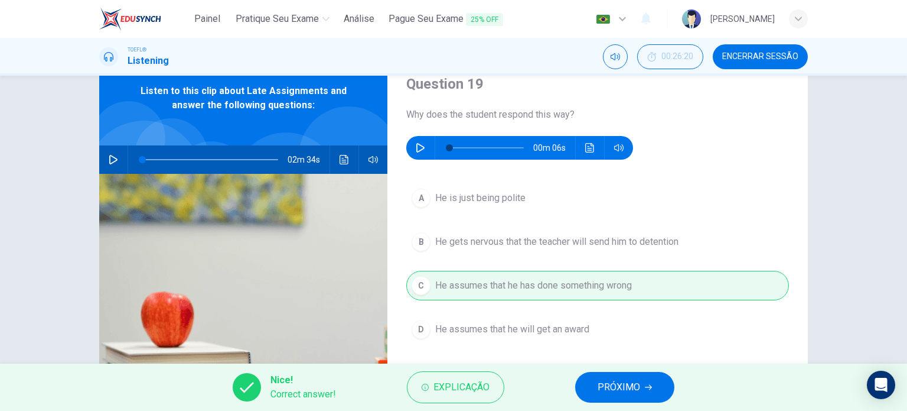
scroll to position [49, 0]
click at [595, 376] on button "PRÓXIMO" at bounding box center [624, 387] width 99 height 31
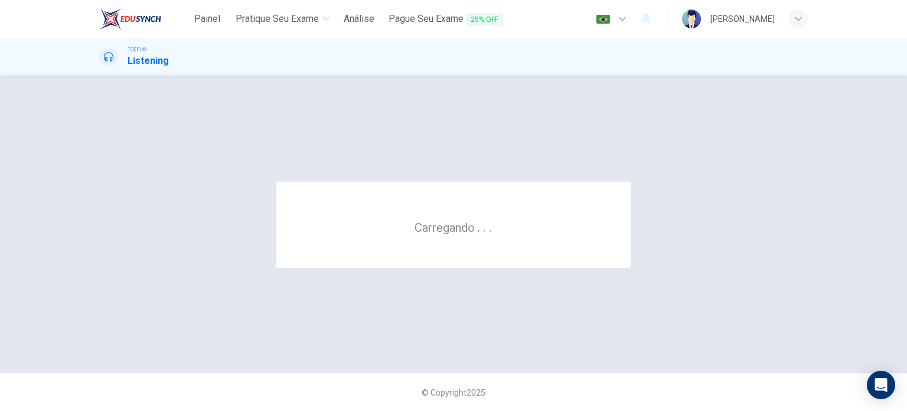
scroll to position [0, 0]
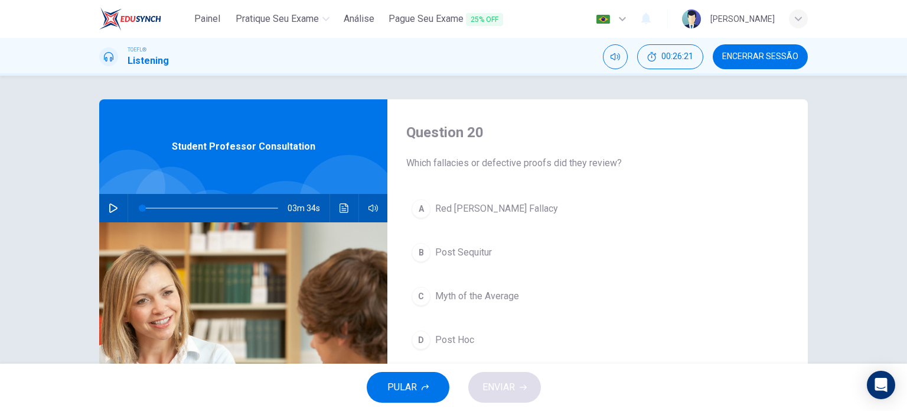
click at [775, 53] on span "Encerrar Sessão" at bounding box center [760, 56] width 76 height 9
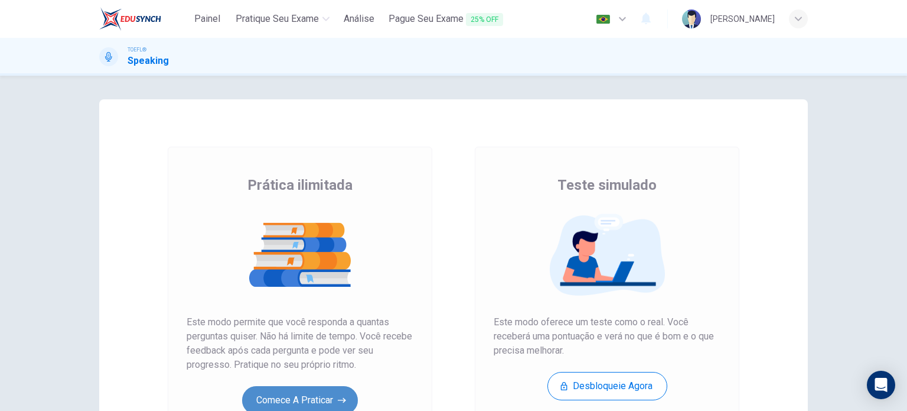
click at [331, 399] on button "Comece a praticar" at bounding box center [300, 400] width 116 height 28
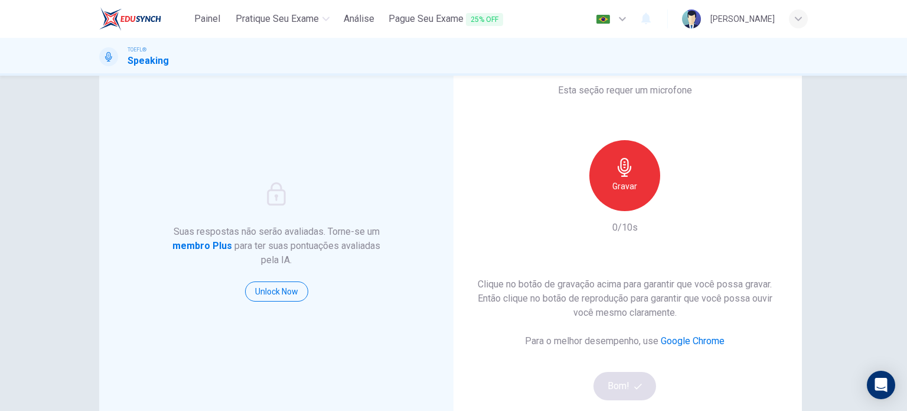
scroll to position [32, 0]
click at [281, 291] on button "Unlock Now" at bounding box center [276, 291] width 63 height 20
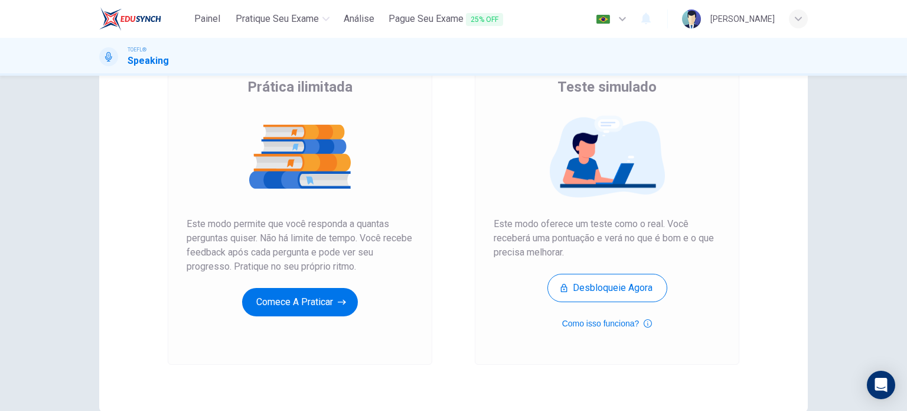
scroll to position [100, 0]
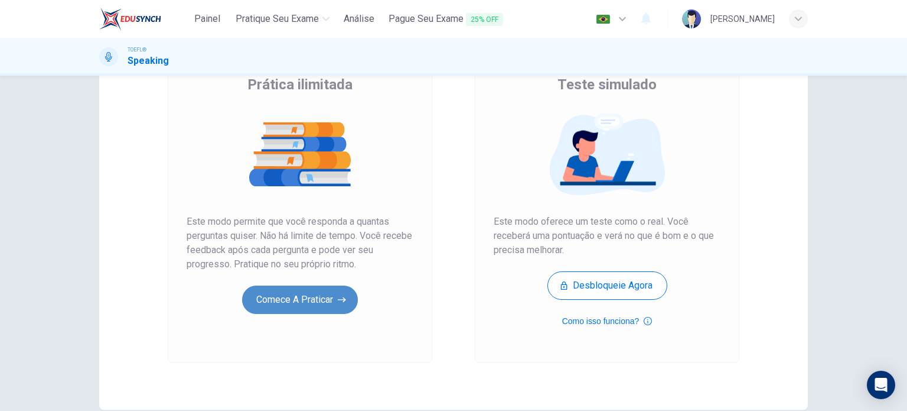
click at [301, 302] on button "Comece a praticar" at bounding box center [300, 299] width 116 height 28
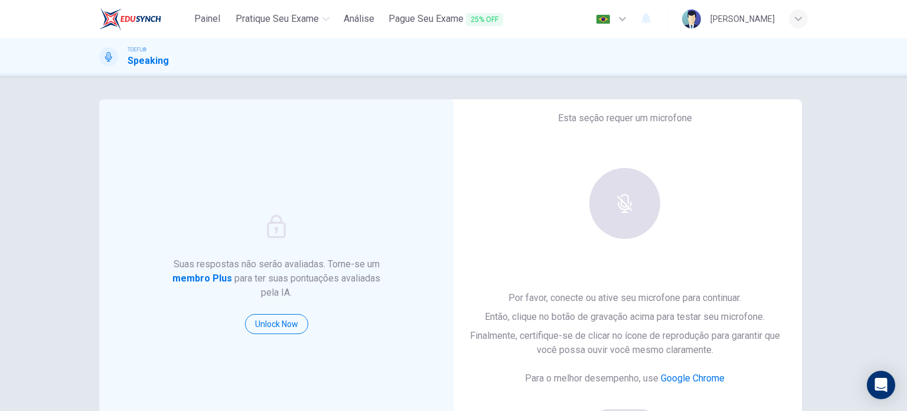
click at [631, 232] on div at bounding box center [625, 203] width 128 height 71
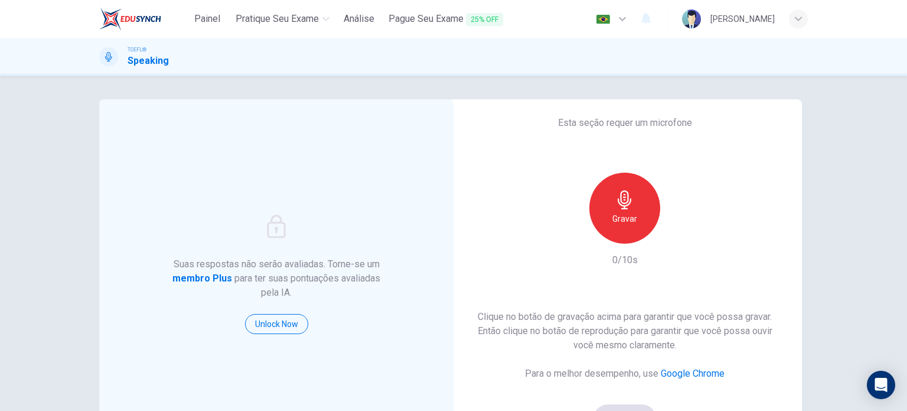
click at [630, 230] on div "Gravar" at bounding box center [625, 207] width 71 height 71
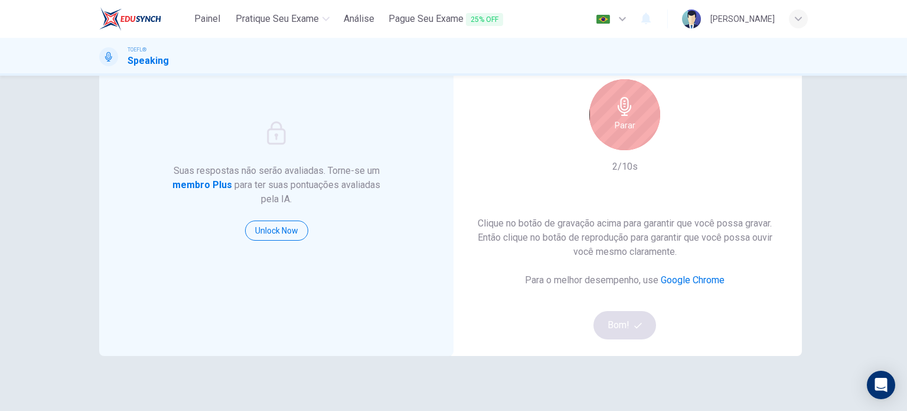
scroll to position [94, 0]
click at [624, 133] on div "Parar" at bounding box center [625, 114] width 71 height 71
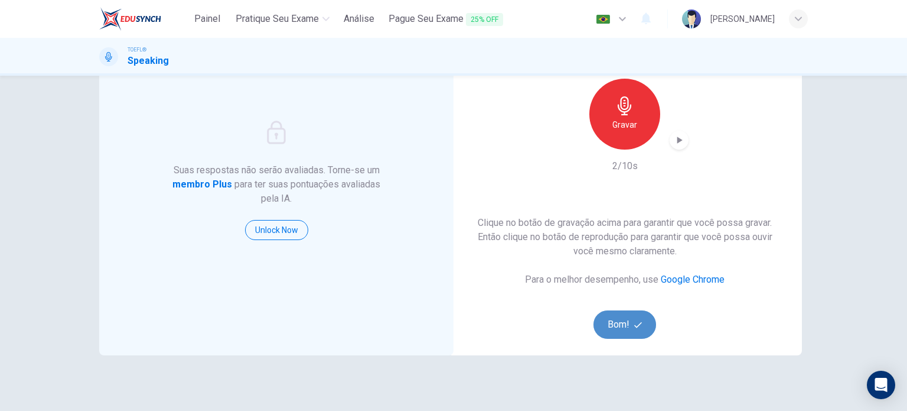
click at [623, 318] on button "Bom!" at bounding box center [625, 324] width 63 height 28
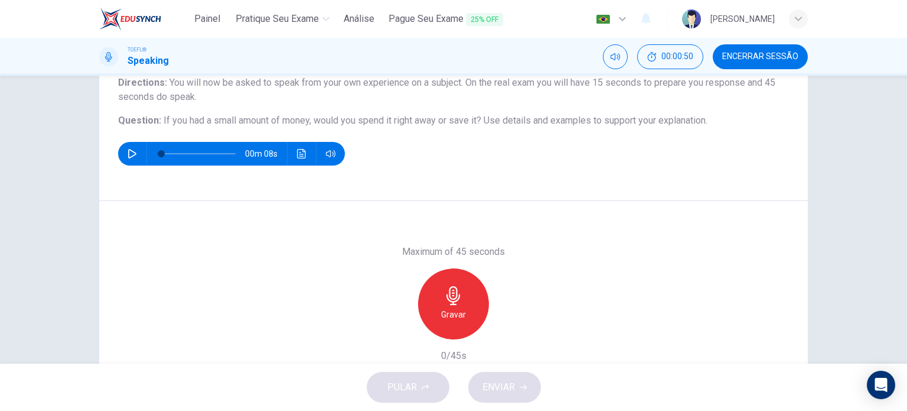
scroll to position [104, 0]
click at [456, 316] on h6 "Gravar" at bounding box center [453, 314] width 25 height 14
click at [475, 295] on div "Parar" at bounding box center [453, 303] width 71 height 71
click at [396, 325] on icon "button" at bounding box center [399, 329] width 11 height 11
click at [468, 311] on div "Gravar" at bounding box center [453, 303] width 71 height 71
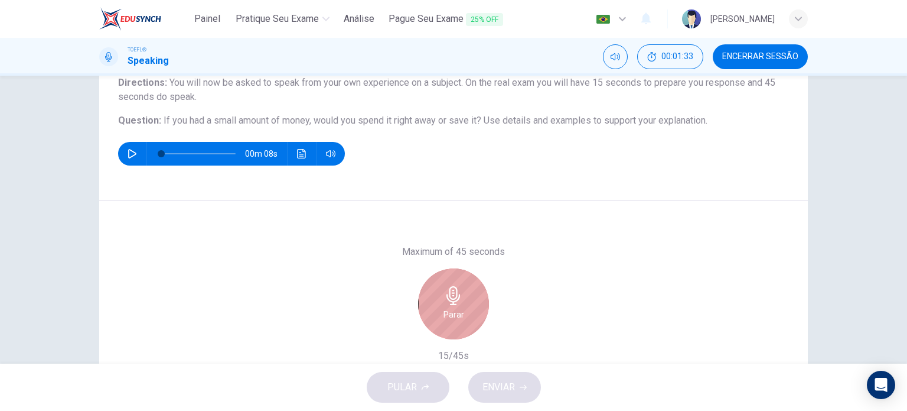
click at [444, 297] on icon "button" at bounding box center [453, 295] width 19 height 19
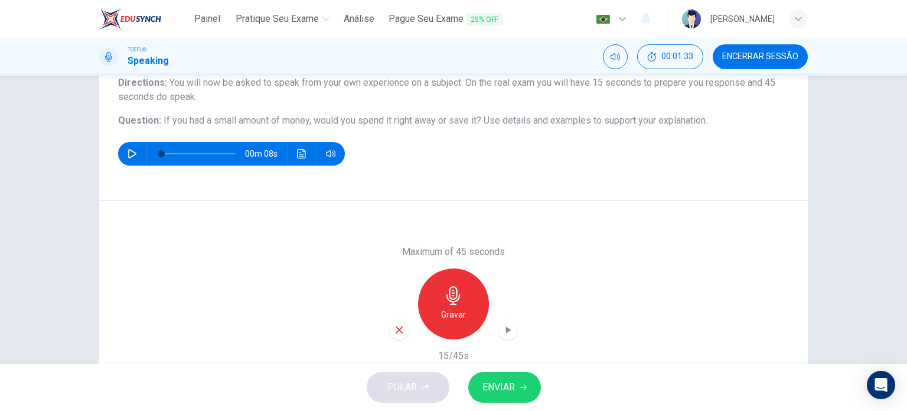
click at [397, 324] on icon "button" at bounding box center [399, 329] width 11 height 11
click at [451, 309] on h6 "Gravar" at bounding box center [453, 314] width 25 height 14
click at [526, 401] on button "ENVIAR" at bounding box center [504, 387] width 73 height 31
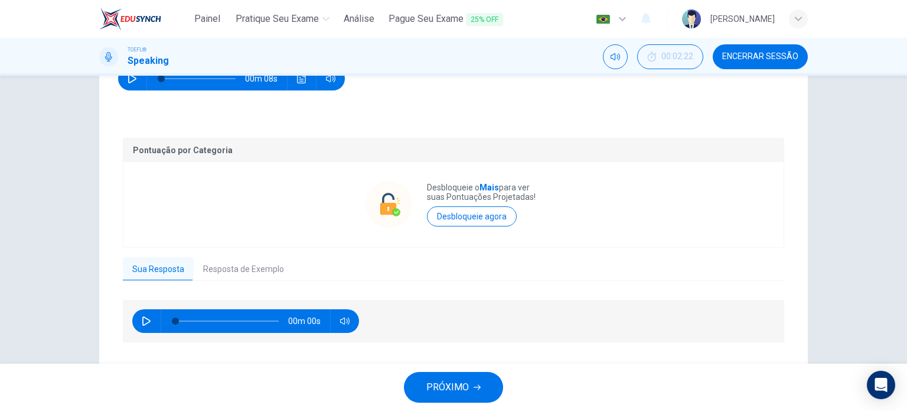
scroll to position [206, 0]
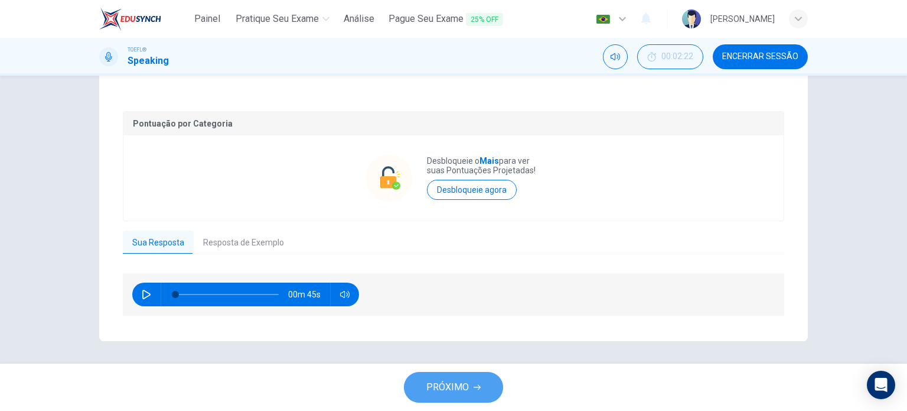
click at [468, 388] on button "PRÓXIMO" at bounding box center [453, 387] width 99 height 31
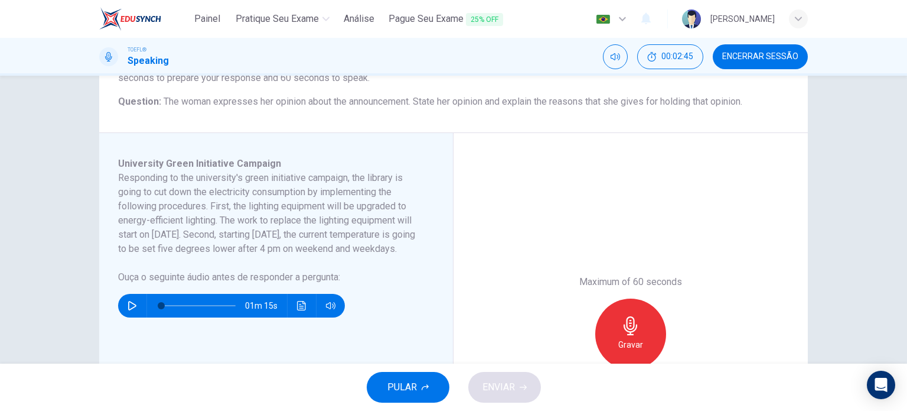
scroll to position [138, 0]
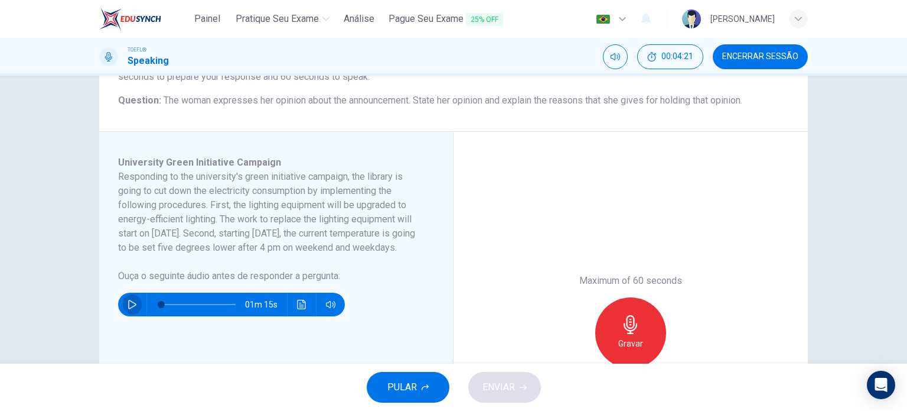
click at [123, 316] on button "button" at bounding box center [132, 304] width 19 height 24
type input "4"
drag, startPoint x: 162, startPoint y: 318, endPoint x: 129, endPoint y: 320, distance: 33.1
click at [129, 316] on div "01m 15s" at bounding box center [231, 304] width 227 height 24
type input "0"
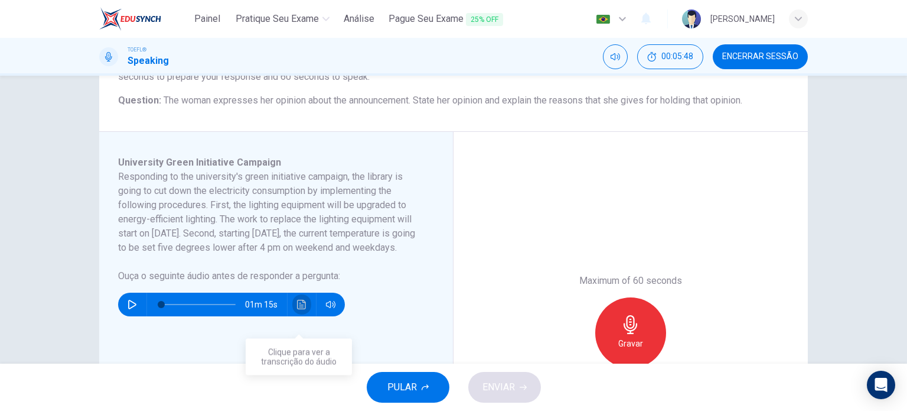
click at [292, 313] on button "Clique para ver a transcrição do áudio" at bounding box center [301, 304] width 19 height 24
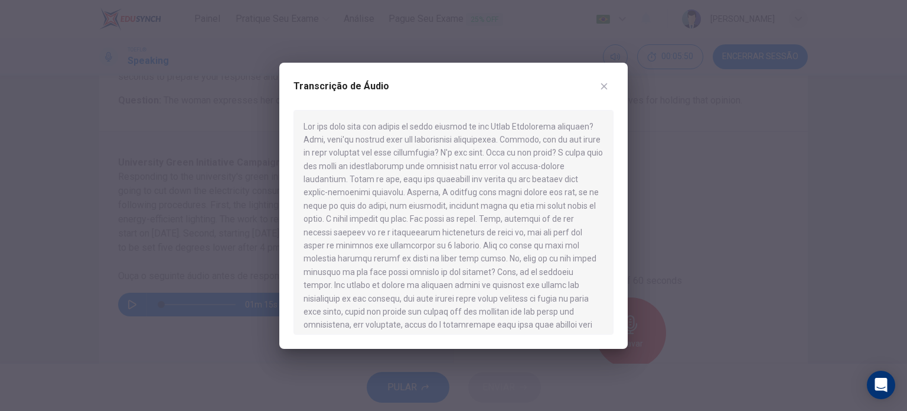
click at [217, 297] on div at bounding box center [453, 205] width 907 height 411
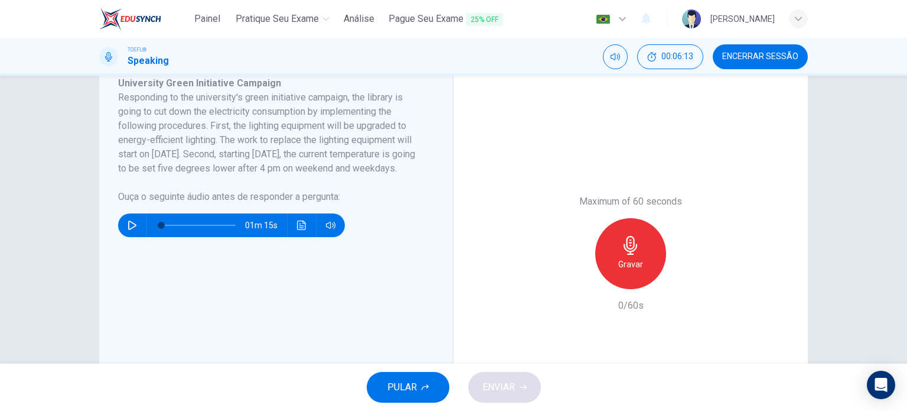
scroll to position [219, 0]
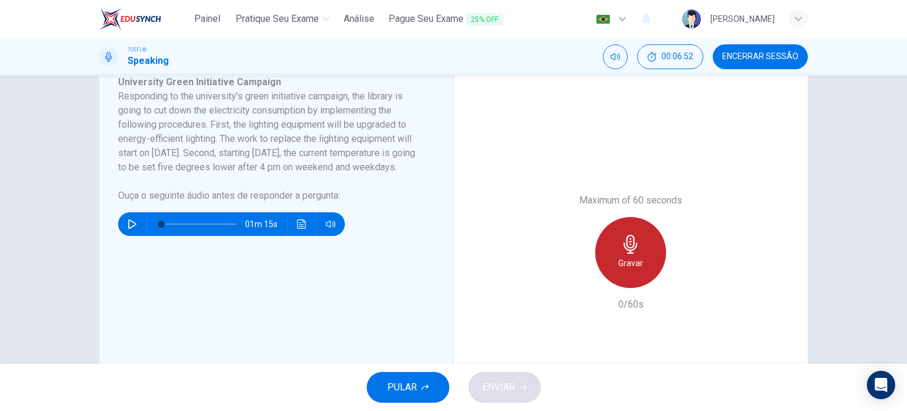
click at [624, 272] on div "Gravar" at bounding box center [630, 252] width 71 height 71
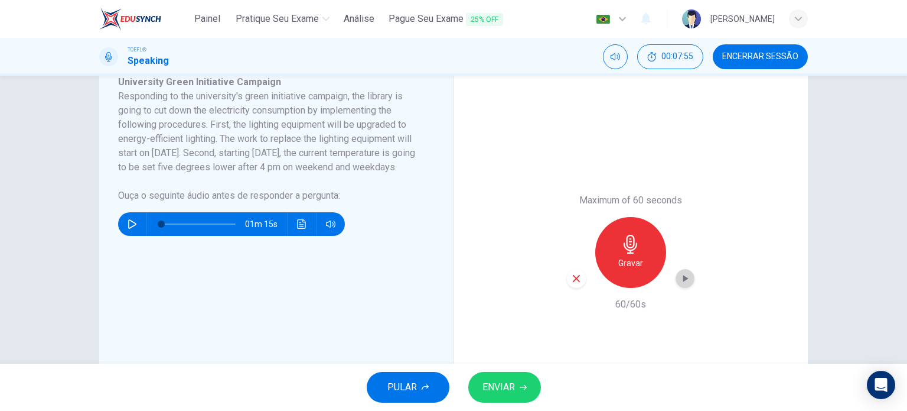
click at [683, 279] on icon "button" at bounding box center [685, 278] width 5 height 7
click at [579, 276] on div "button" at bounding box center [576, 278] width 19 height 19
click at [612, 257] on div "Gravar" at bounding box center [630, 252] width 71 height 71
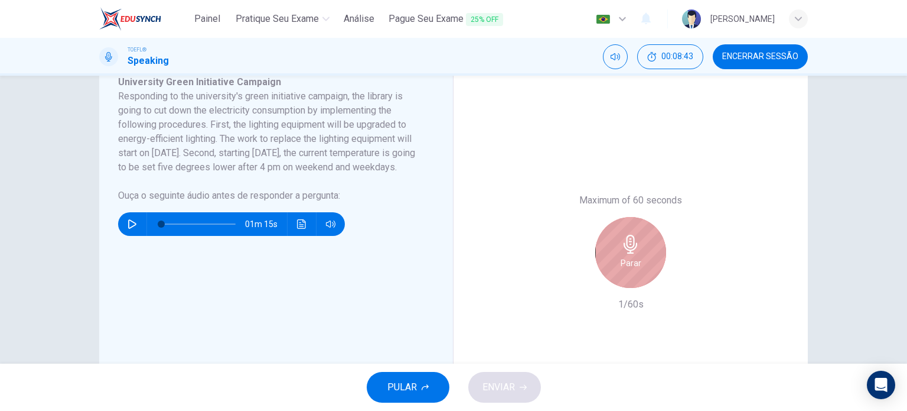
click at [611, 256] on div "Parar" at bounding box center [630, 252] width 71 height 71
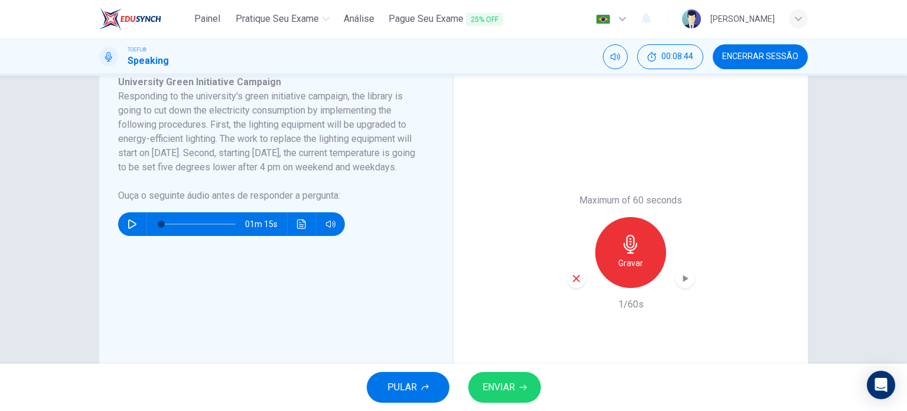
click at [577, 274] on icon "button" at bounding box center [576, 278] width 11 height 11
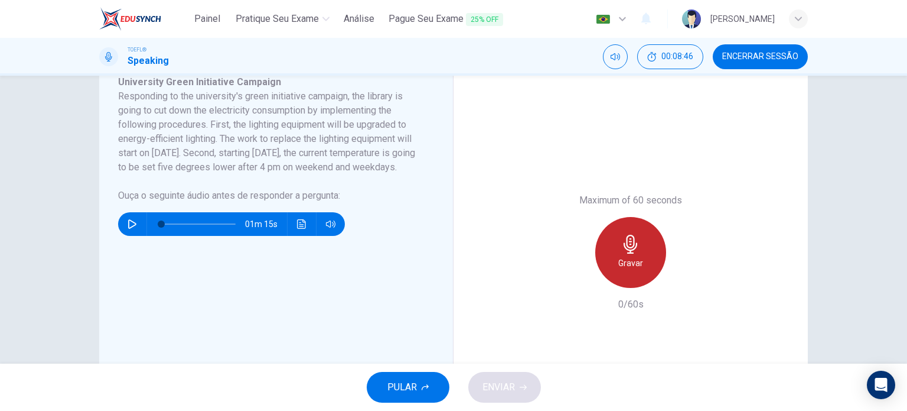
click at [642, 259] on div "Gravar" at bounding box center [630, 252] width 71 height 71
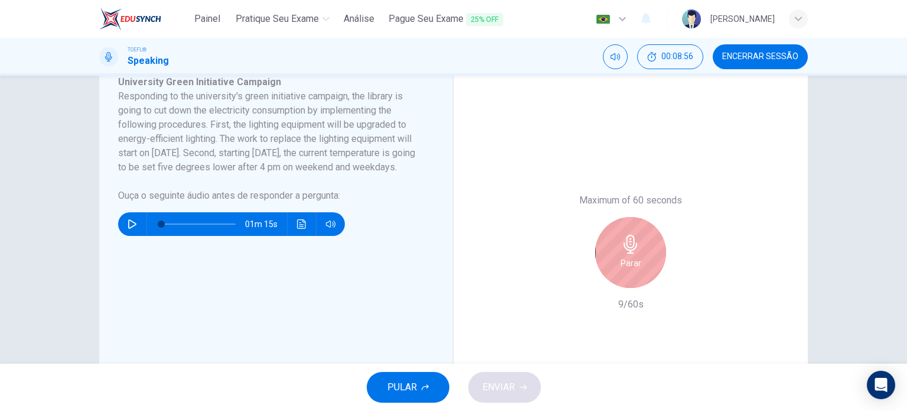
click at [641, 259] on div "Parar" at bounding box center [630, 252] width 71 height 71
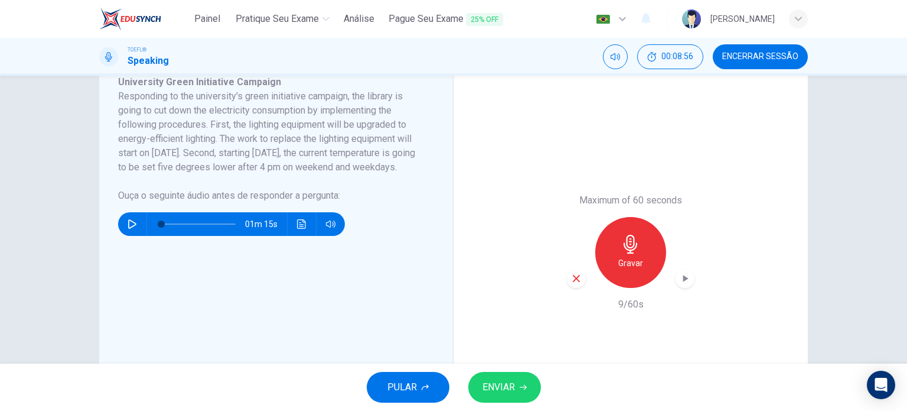
click at [567, 283] on div "button" at bounding box center [576, 278] width 19 height 19
click at [643, 261] on div "Gravar" at bounding box center [630, 252] width 71 height 71
click at [689, 276] on div "button" at bounding box center [685, 278] width 19 height 19
click at [289, 233] on div "01m 15s" at bounding box center [231, 224] width 227 height 24
click at [298, 229] on icon "Clique para ver a transcrição do áudio" at bounding box center [301, 223] width 9 height 9
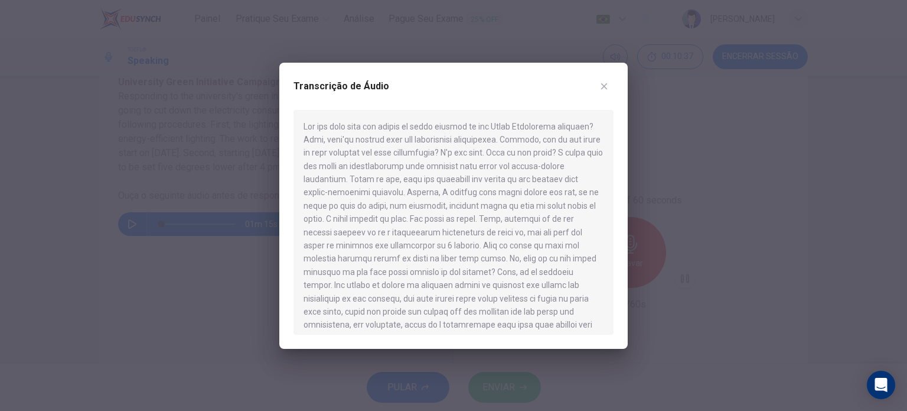
click at [659, 311] on div at bounding box center [453, 205] width 907 height 411
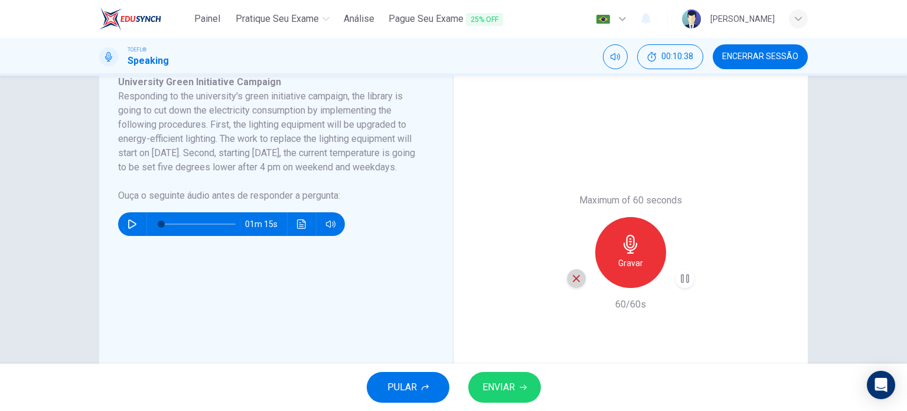
click at [576, 284] on div "button" at bounding box center [576, 278] width 19 height 19
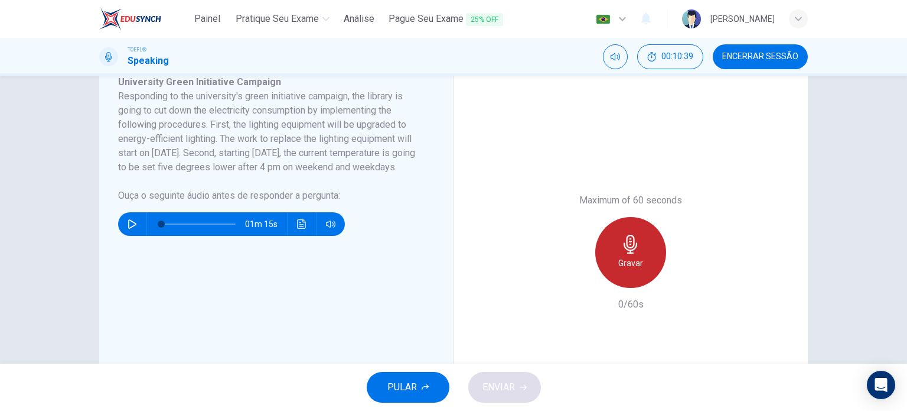
click at [620, 269] on div "Gravar" at bounding box center [630, 252] width 71 height 71
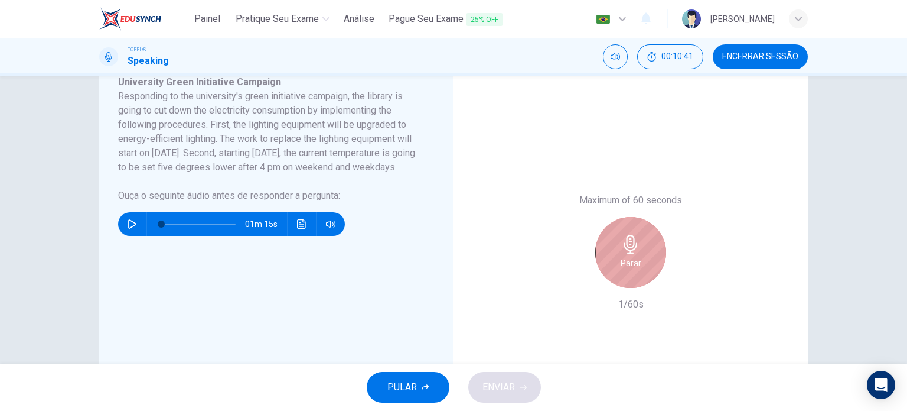
click at [635, 279] on div "Parar" at bounding box center [630, 252] width 71 height 71
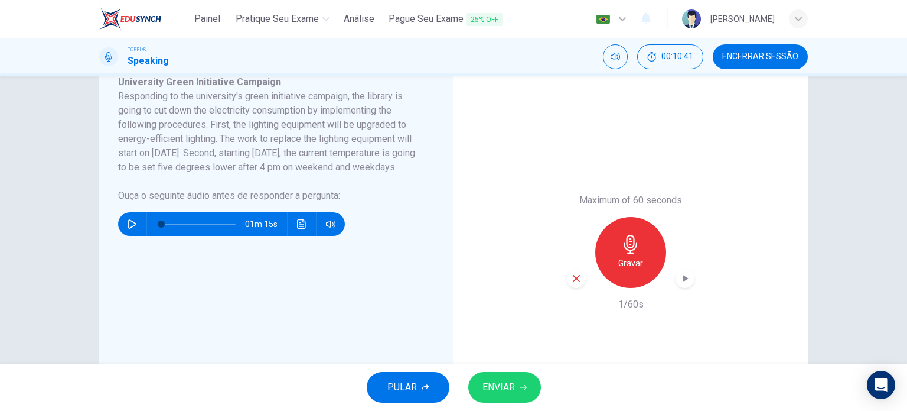
click at [577, 278] on icon "button" at bounding box center [576, 278] width 11 height 11
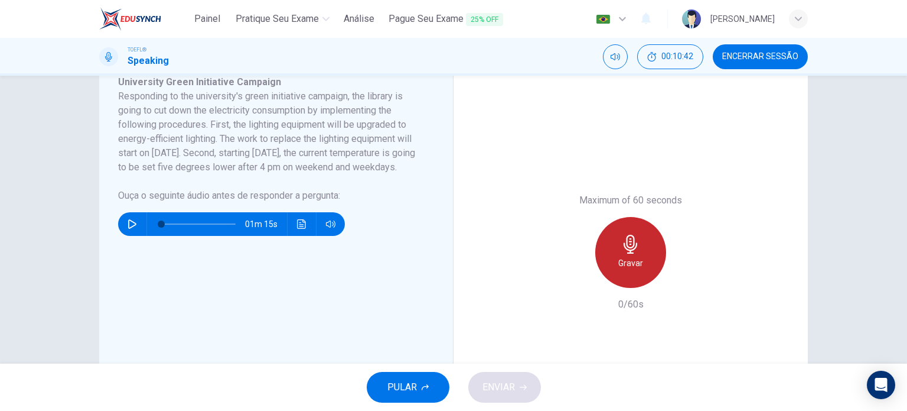
click at [630, 271] on div "Gravar" at bounding box center [630, 252] width 71 height 71
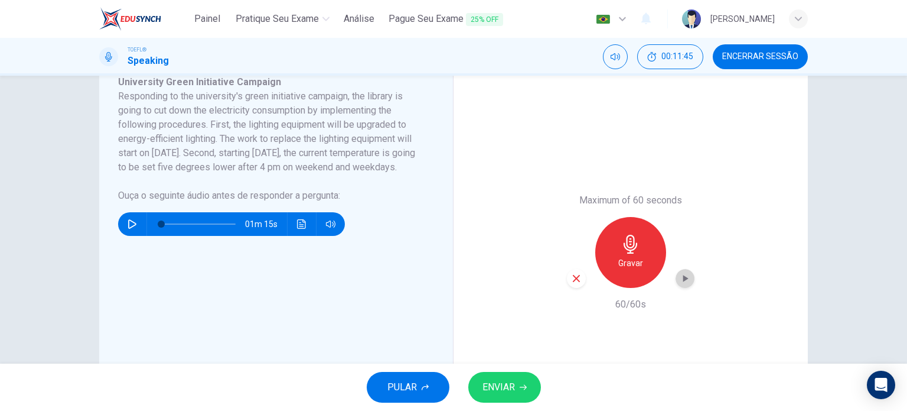
click at [682, 287] on div "button" at bounding box center [685, 278] width 19 height 19
click at [577, 275] on icon "button" at bounding box center [576, 278] width 11 height 11
click at [624, 261] on h6 "Gravar" at bounding box center [630, 263] width 25 height 14
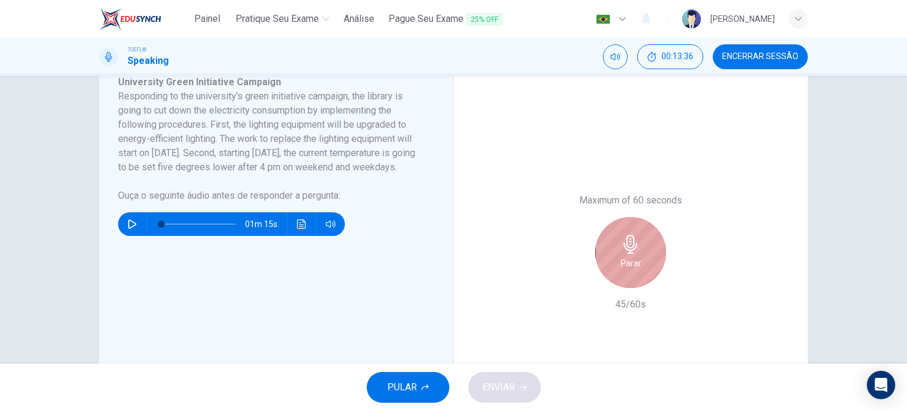
click at [624, 261] on h6 "Parar" at bounding box center [631, 263] width 21 height 14
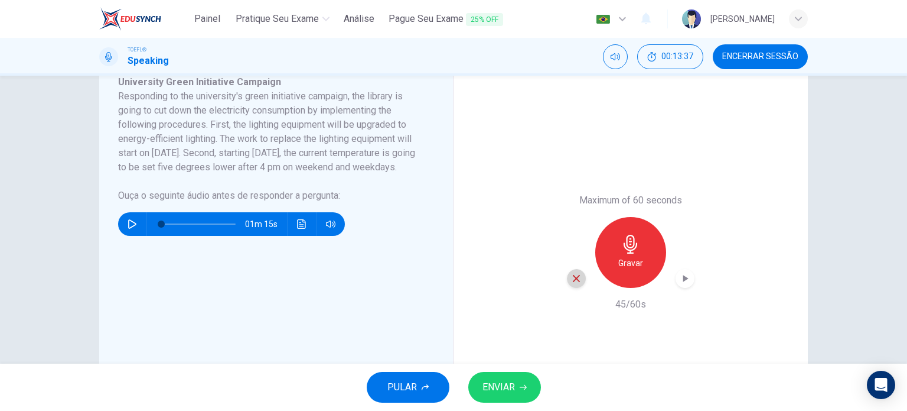
click at [579, 279] on div "button" at bounding box center [576, 278] width 19 height 19
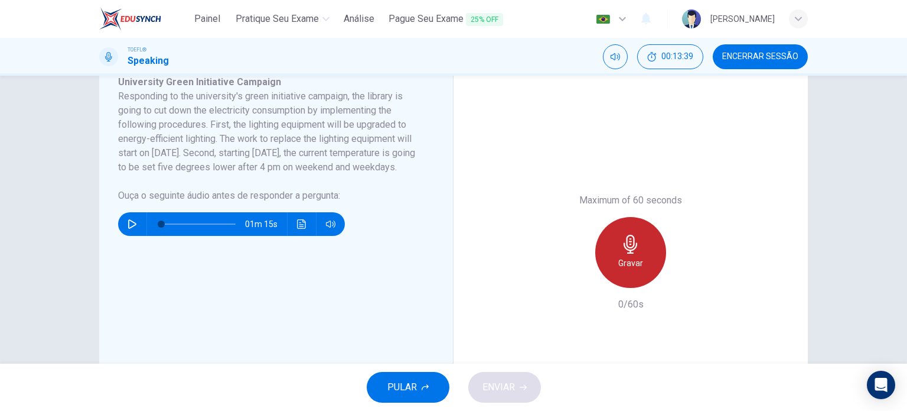
click at [637, 263] on h6 "Gravar" at bounding box center [630, 263] width 25 height 14
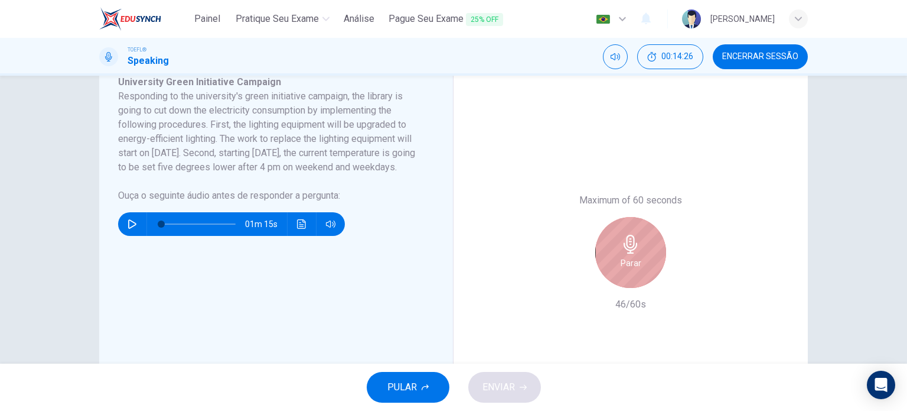
click at [637, 263] on h6 "Parar" at bounding box center [631, 263] width 21 height 14
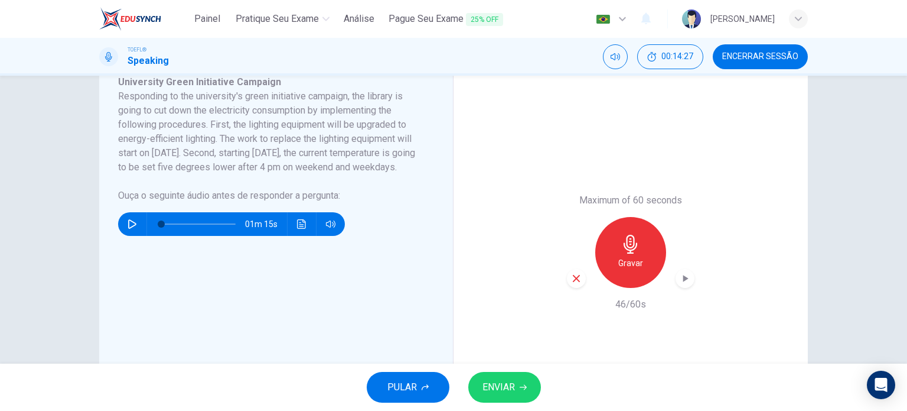
click at [572, 277] on icon "button" at bounding box center [576, 278] width 11 height 11
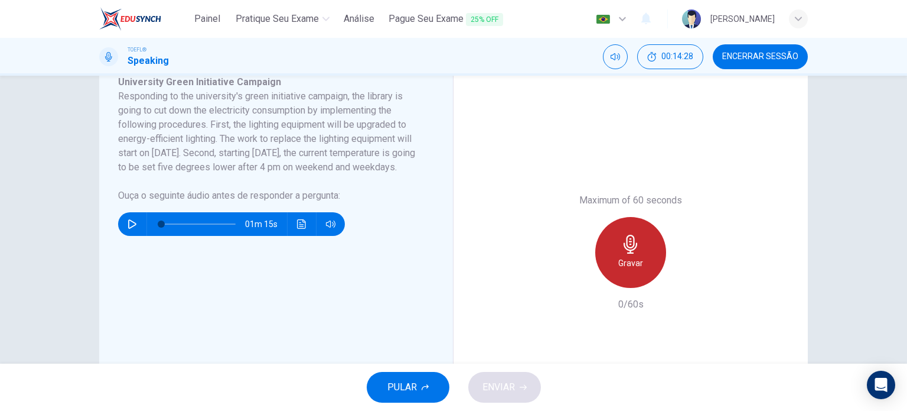
click at [642, 256] on div "Gravar" at bounding box center [630, 252] width 71 height 71
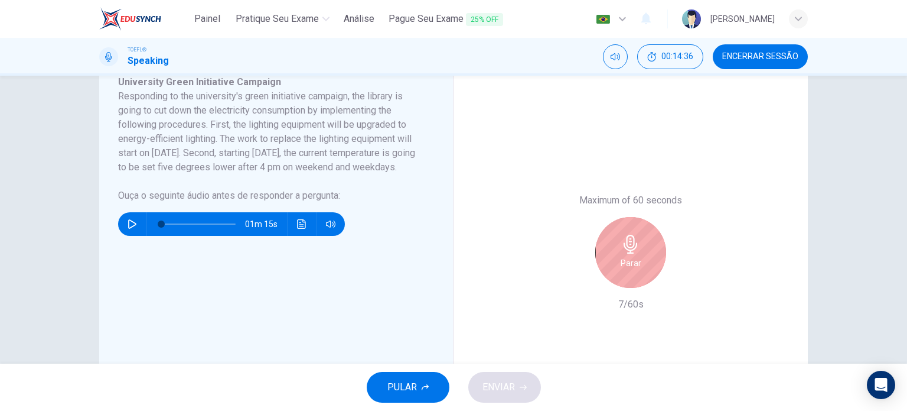
click at [642, 256] on div "Parar" at bounding box center [630, 252] width 71 height 71
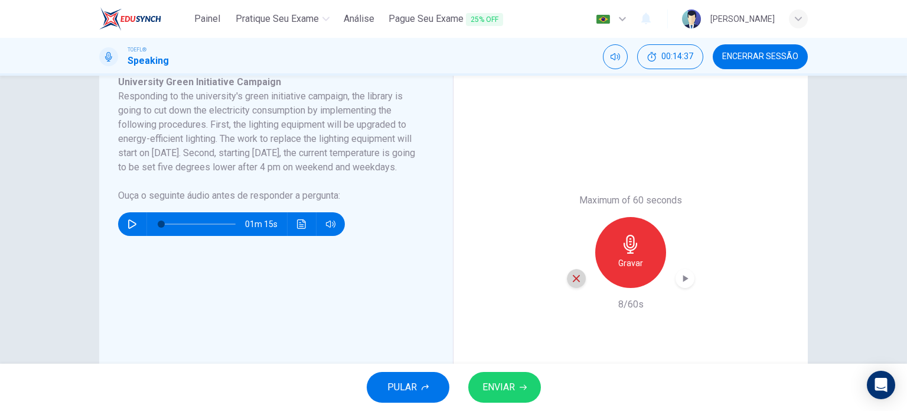
click at [574, 281] on icon "button" at bounding box center [576, 278] width 11 height 11
click at [636, 271] on div "Gravar" at bounding box center [630, 252] width 71 height 71
click at [572, 275] on icon "button" at bounding box center [576, 278] width 11 height 11
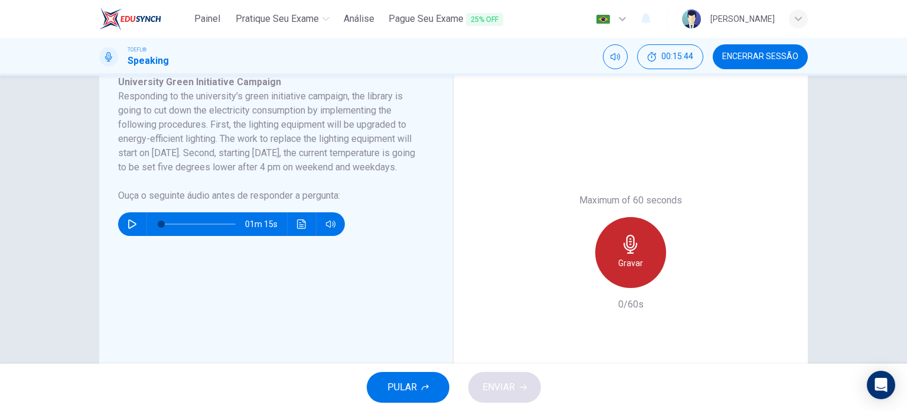
click at [621, 260] on h6 "Gravar" at bounding box center [630, 263] width 25 height 14
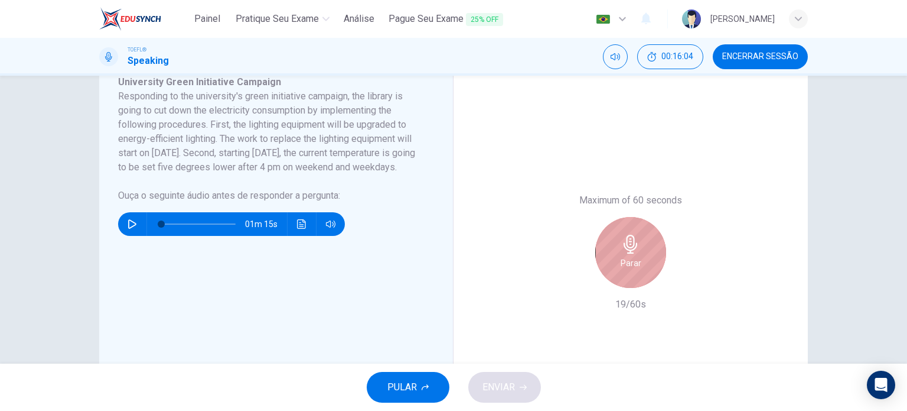
click at [621, 260] on h6 "Parar" at bounding box center [631, 263] width 21 height 14
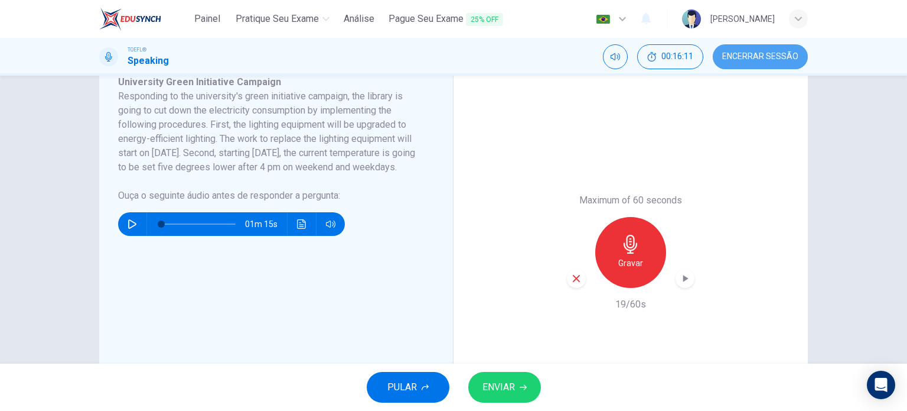
click at [739, 52] on span "Encerrar Sessão" at bounding box center [760, 56] width 76 height 9
click at [647, 229] on div "Gravar" at bounding box center [630, 252] width 71 height 71
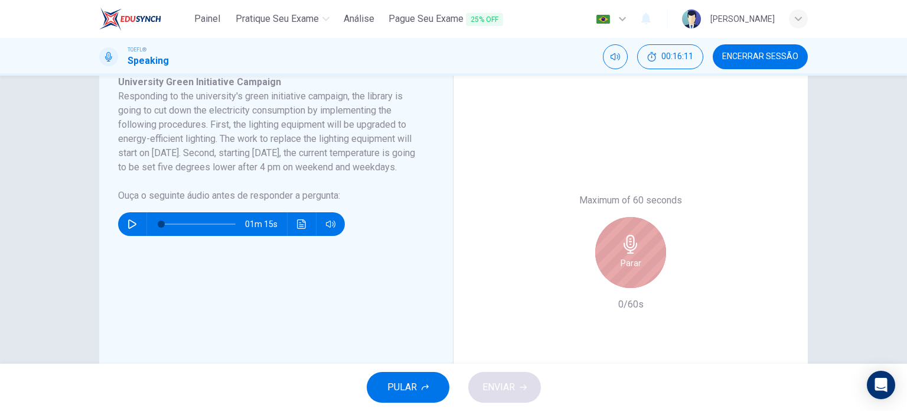
click at [621, 259] on h6 "Parar" at bounding box center [631, 263] width 21 height 14
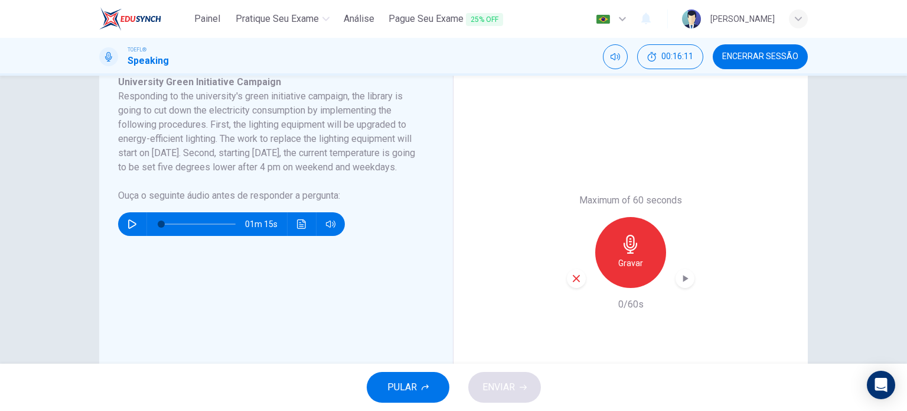
click at [575, 275] on icon "button" at bounding box center [576, 278] width 11 height 11
click at [637, 256] on h6 "Gravar" at bounding box center [630, 263] width 25 height 14
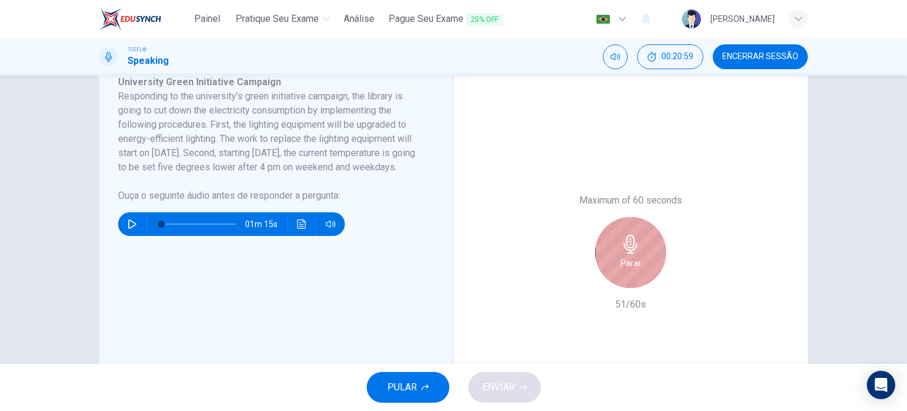
click at [638, 245] on div "Parar" at bounding box center [630, 252] width 71 height 71
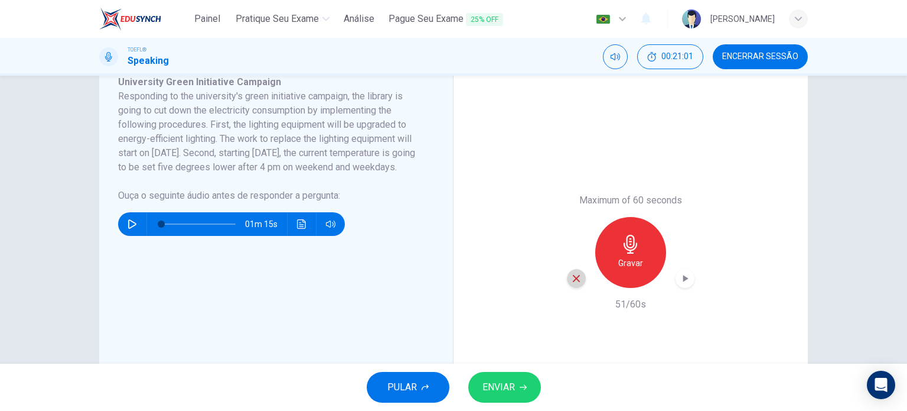
click at [575, 275] on icon "button" at bounding box center [576, 278] width 11 height 11
click at [749, 63] on button "Encerrar Sessão" at bounding box center [760, 56] width 95 height 25
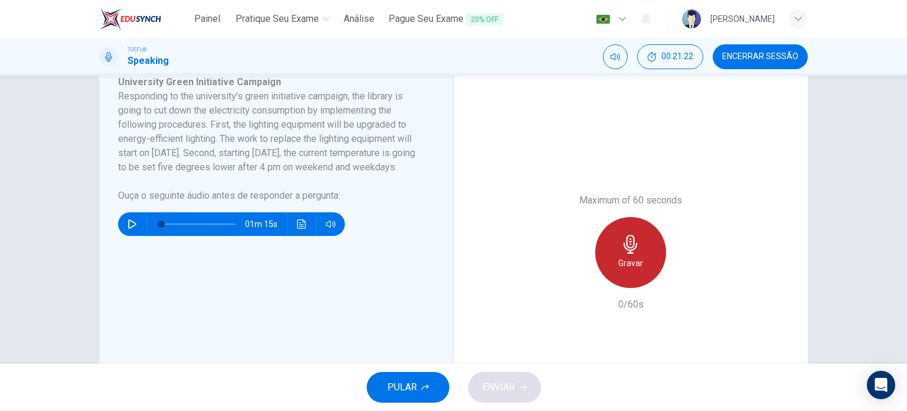
click at [627, 264] on h6 "Gravar" at bounding box center [630, 263] width 25 height 14
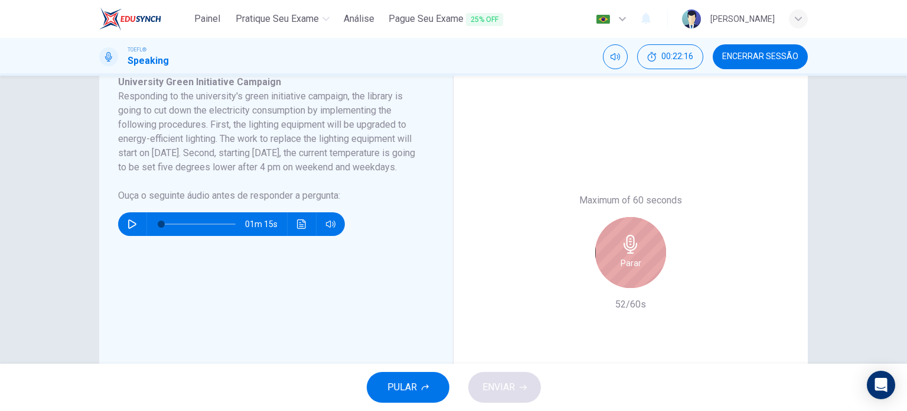
click at [627, 264] on h6 "Parar" at bounding box center [631, 263] width 21 height 14
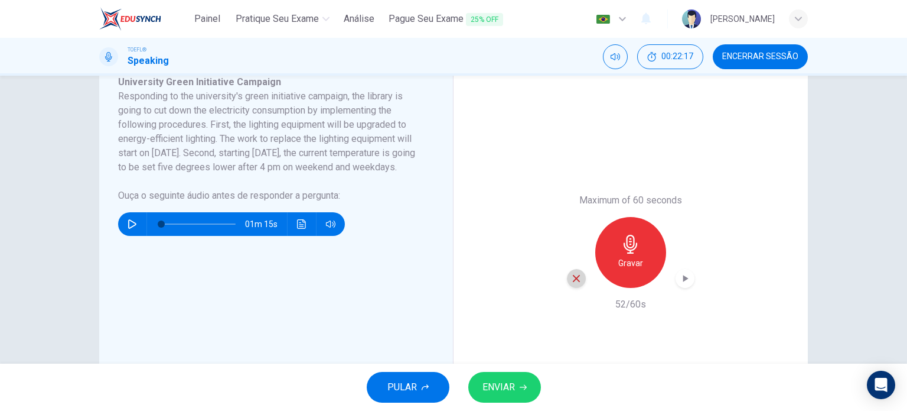
click at [579, 274] on div "button" at bounding box center [576, 278] width 19 height 19
click at [621, 262] on h6 "Gravar" at bounding box center [630, 263] width 25 height 14
click at [506, 387] on span "ENVIAR" at bounding box center [499, 387] width 32 height 17
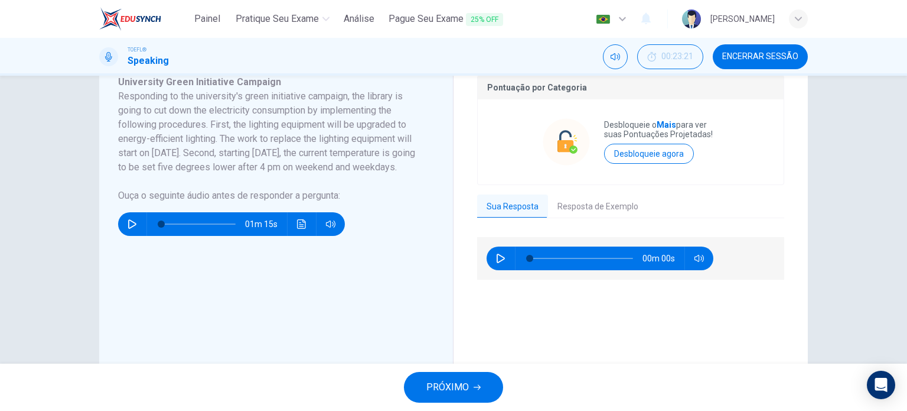
scroll to position [198, 0]
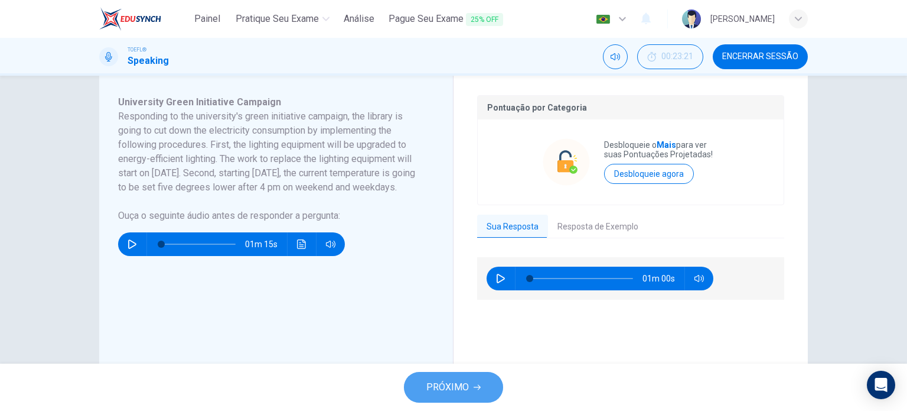
click at [473, 380] on button "PRÓXIMO" at bounding box center [453, 387] width 99 height 31
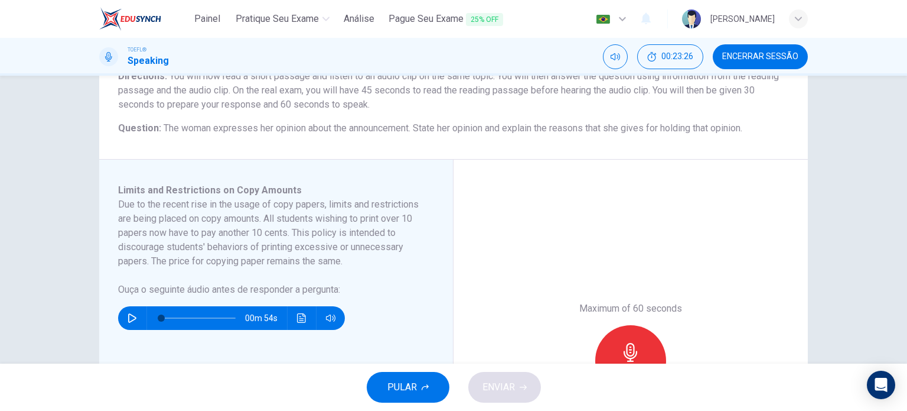
scroll to position [109, 0]
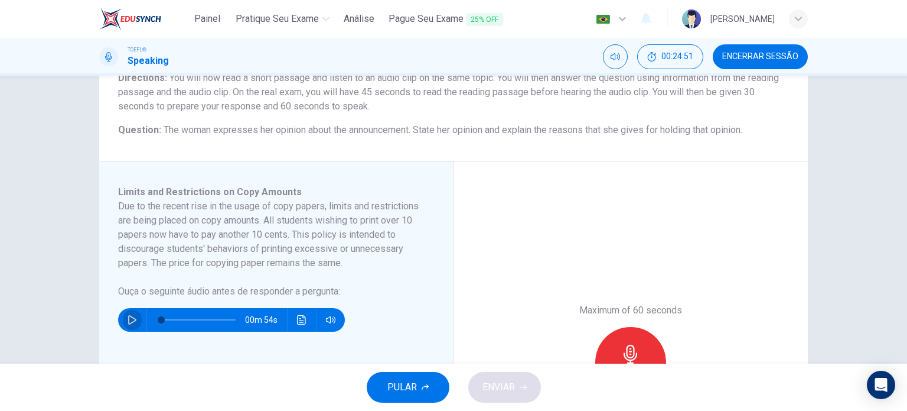
click at [135, 320] on button "button" at bounding box center [132, 320] width 19 height 24
type input "0"
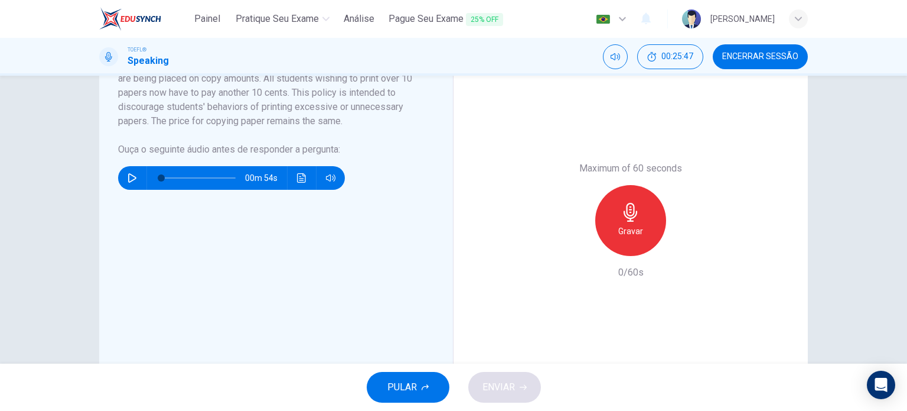
scroll to position [250, 0]
click at [634, 238] on div "Gravar" at bounding box center [630, 220] width 71 height 71
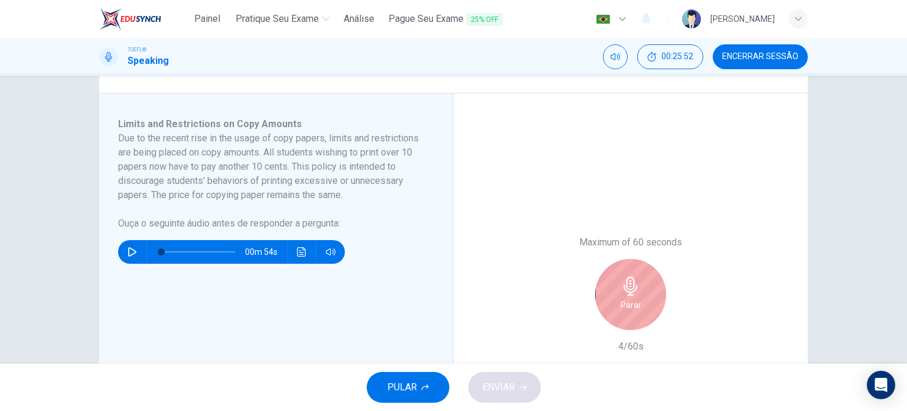
scroll to position [177, 0]
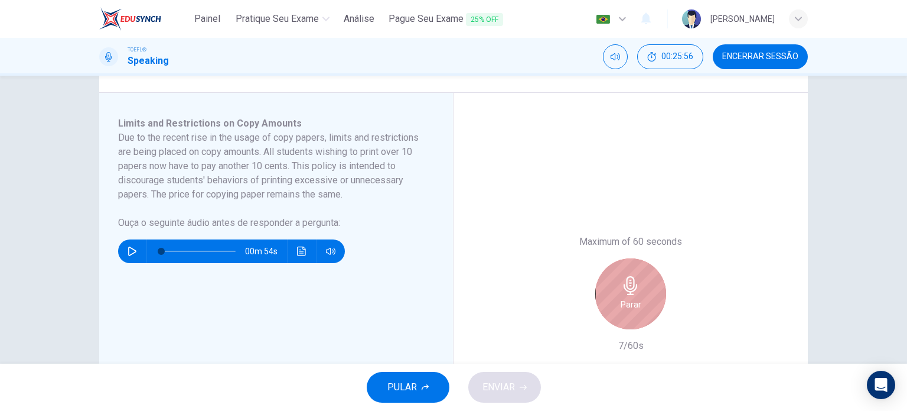
click at [638, 298] on div "Parar" at bounding box center [630, 293] width 71 height 71
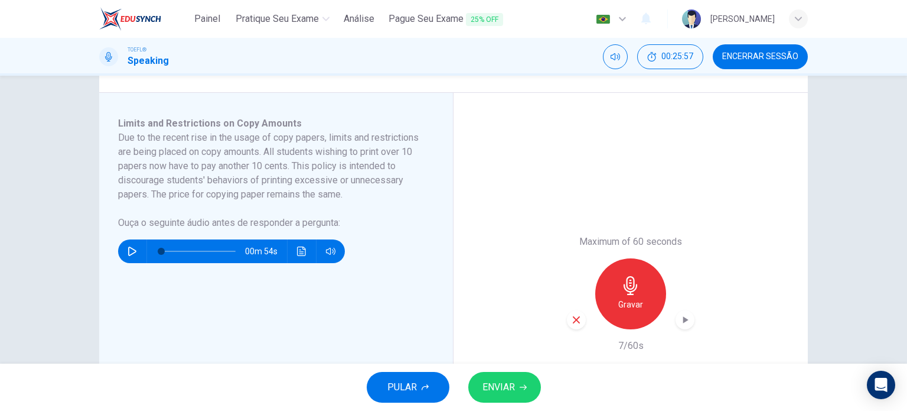
scroll to position [213, 0]
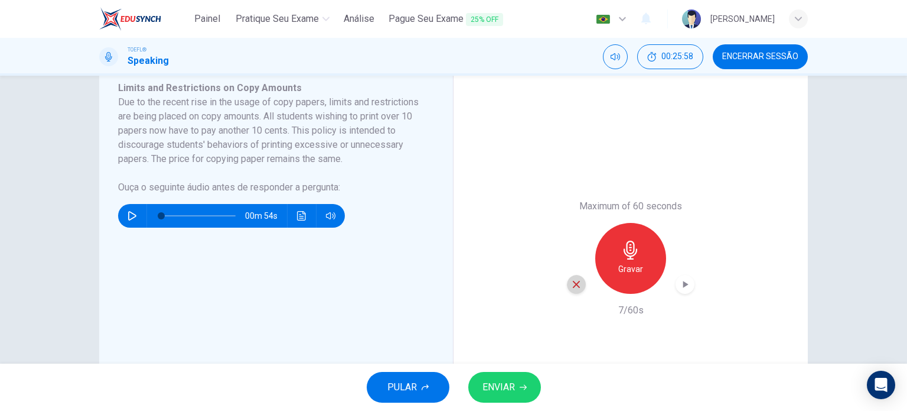
click at [575, 279] on icon "button" at bounding box center [576, 284] width 11 height 11
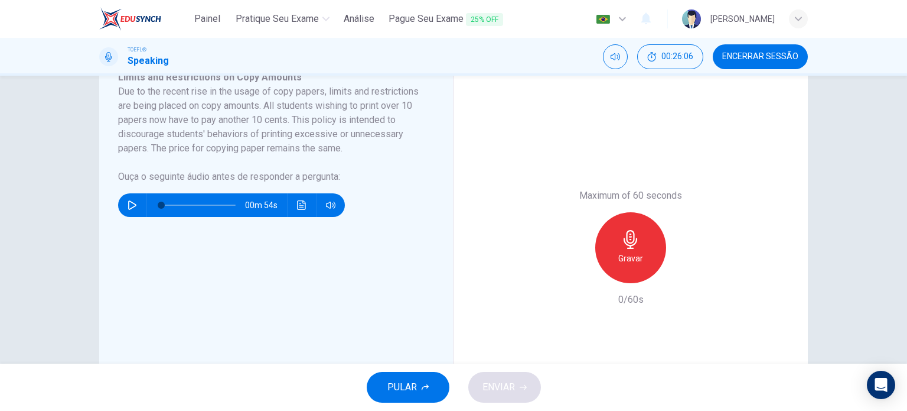
scroll to position [224, 0]
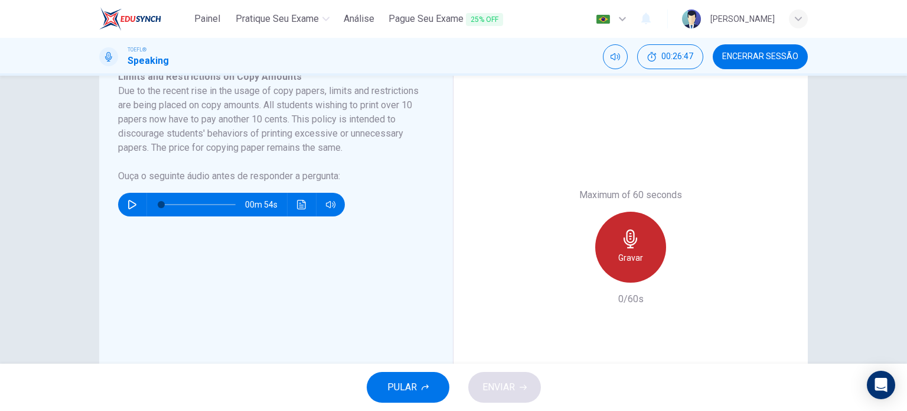
click at [621, 247] on icon "button" at bounding box center [630, 238] width 19 height 19
drag, startPoint x: 532, startPoint y: 216, endPoint x: 614, endPoint y: 248, distance: 88.4
click at [614, 248] on div "Maximum of 60 seconds Parar 5/60s" at bounding box center [631, 247] width 354 height 402
click at [614, 248] on div "Parar" at bounding box center [630, 246] width 71 height 71
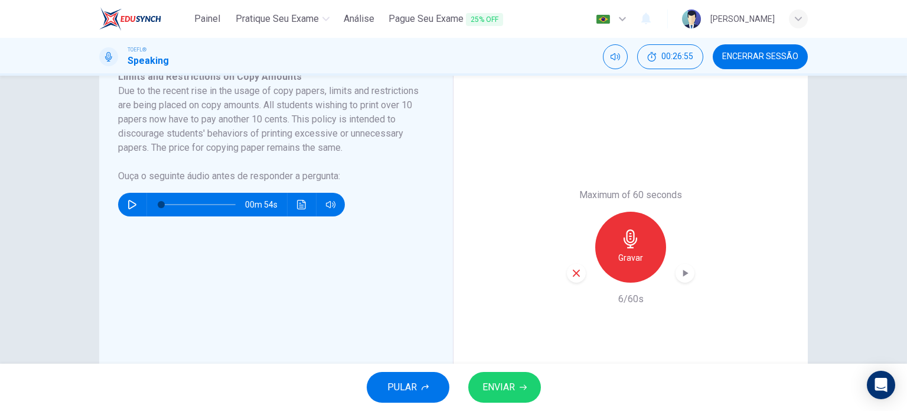
drag, startPoint x: 563, startPoint y: 271, endPoint x: 569, endPoint y: 272, distance: 6.6
click at [569, 272] on div "Maximum of 60 seconds Gravar 6/60s" at bounding box center [631, 247] width 354 height 402
click at [571, 272] on icon "button" at bounding box center [576, 273] width 11 height 11
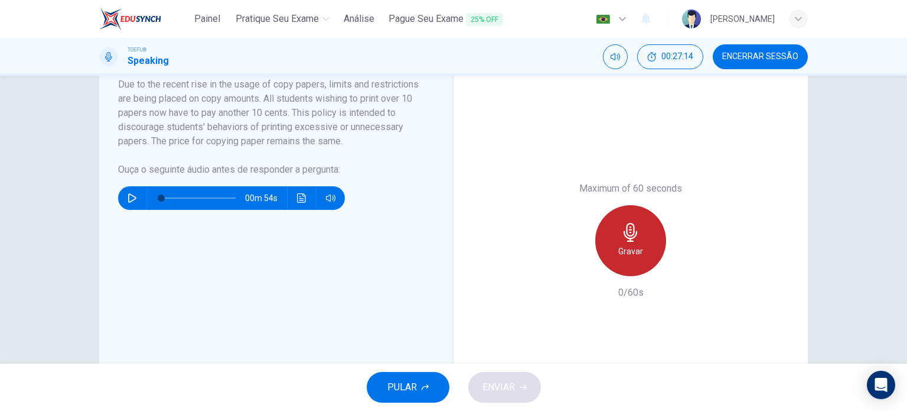
click at [632, 248] on h6 "Gravar" at bounding box center [630, 251] width 25 height 14
click at [610, 237] on div "Parar" at bounding box center [630, 240] width 71 height 71
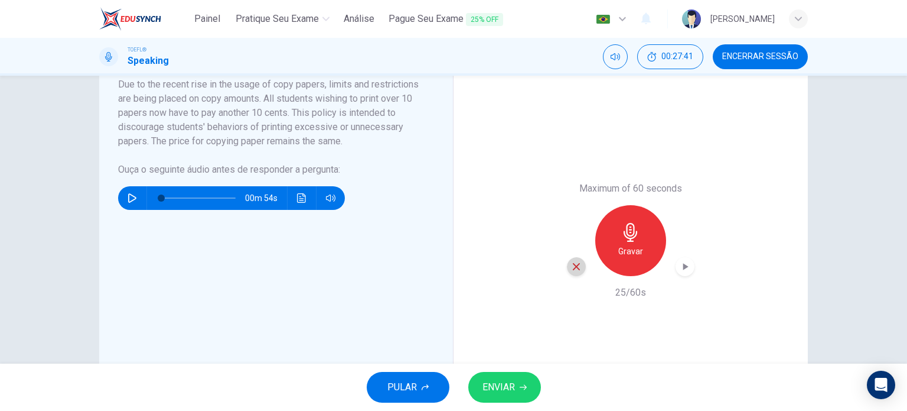
click at [575, 262] on icon "button" at bounding box center [576, 266] width 11 height 11
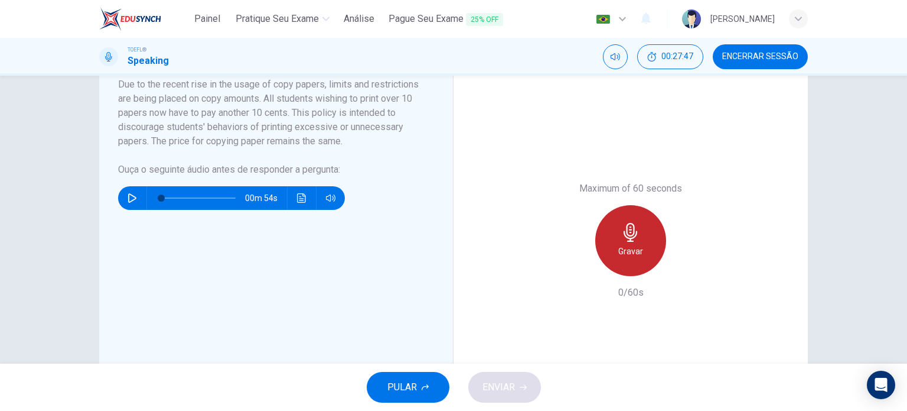
click at [629, 259] on div "Gravar" at bounding box center [630, 240] width 71 height 71
click at [636, 269] on div "Parar" at bounding box center [630, 240] width 71 height 71
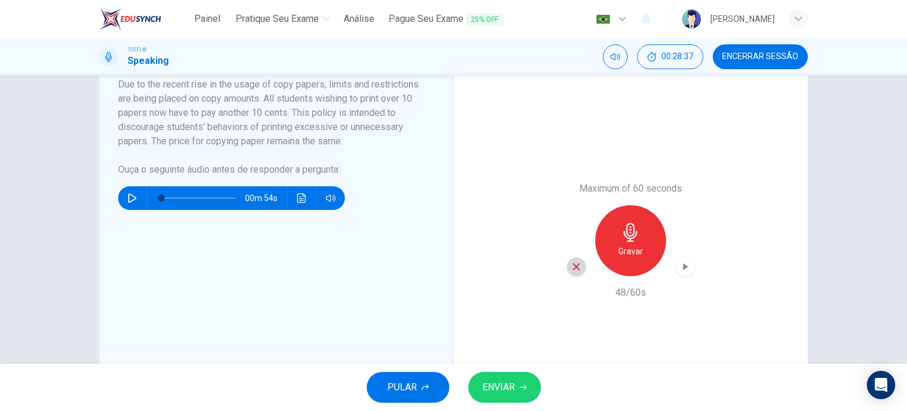
click at [571, 274] on div "button" at bounding box center [576, 266] width 19 height 19
click at [638, 255] on h6 "Gravar" at bounding box center [630, 251] width 25 height 14
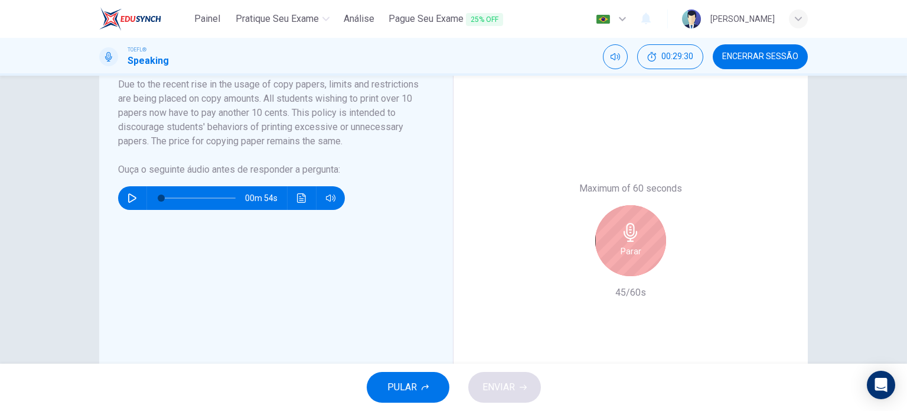
drag, startPoint x: 631, startPoint y: 282, endPoint x: 637, endPoint y: 245, distance: 37.8
click at [637, 245] on div "Maximum of 60 seconds Parar 45/60s" at bounding box center [631, 240] width 128 height 118
click at [637, 245] on h6 "Parar" at bounding box center [631, 251] width 21 height 14
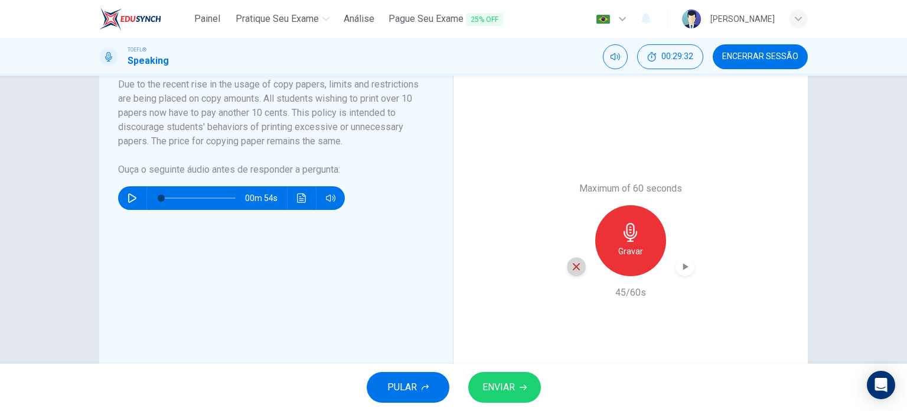
click at [577, 265] on icon "button" at bounding box center [576, 266] width 11 height 11
click at [624, 252] on h6 "Gravar" at bounding box center [630, 251] width 25 height 14
click at [497, 388] on span "ENVIAR" at bounding box center [499, 387] width 32 height 17
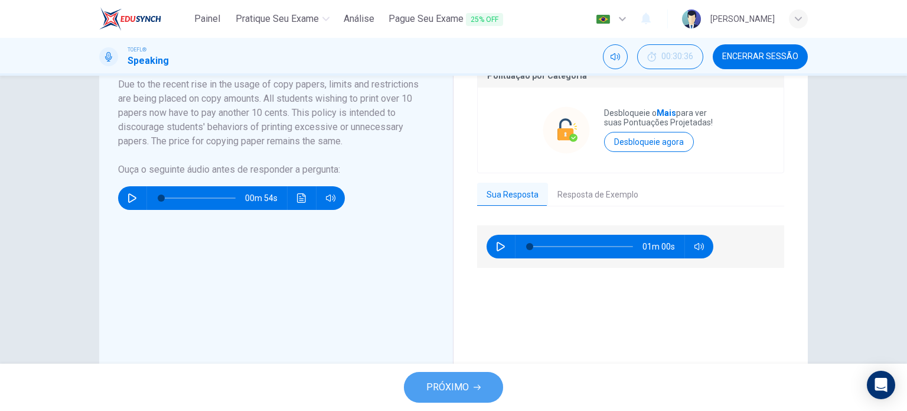
click at [483, 388] on button "PRÓXIMO" at bounding box center [453, 387] width 99 height 31
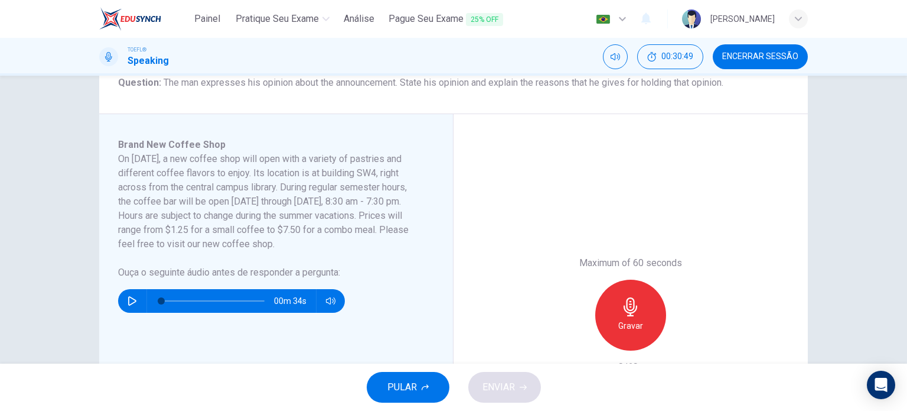
scroll to position [156, 0]
click at [134, 296] on icon "button" at bounding box center [132, 300] width 9 height 9
click at [234, 299] on span at bounding box center [212, 300] width 103 height 17
click at [134, 296] on icon "button" at bounding box center [132, 300] width 9 height 9
type input "0"
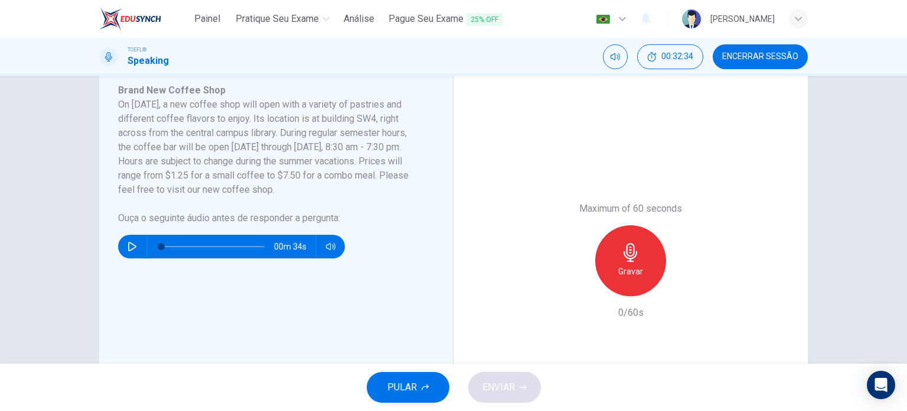
scroll to position [210, 0]
click at [633, 267] on h6 "Gravar" at bounding box center [630, 271] width 25 height 14
click at [581, 266] on div "Parar" at bounding box center [631, 260] width 128 height 71
click at [621, 280] on div "Parar" at bounding box center [630, 260] width 71 height 71
click at [574, 283] on icon "button" at bounding box center [576, 286] width 11 height 11
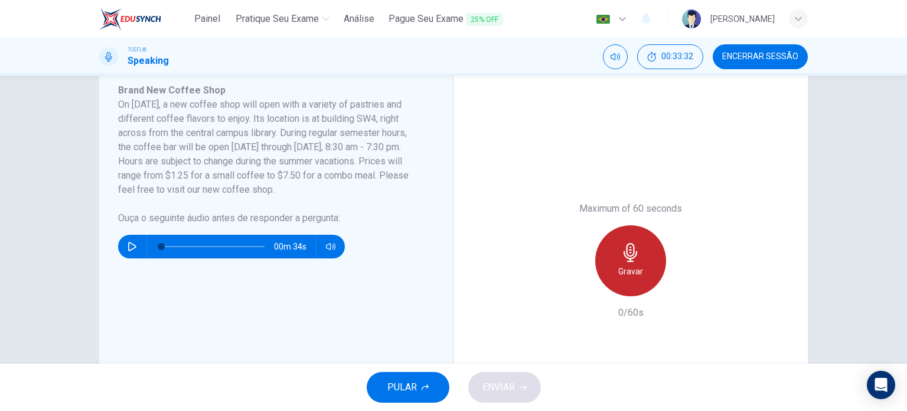
click at [618, 268] on h6 "Gravar" at bounding box center [630, 271] width 25 height 14
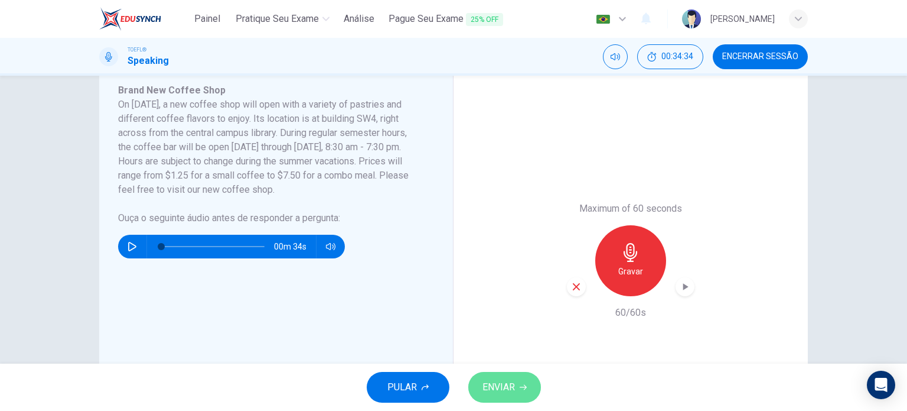
click at [520, 383] on icon "button" at bounding box center [523, 386] width 7 height 7
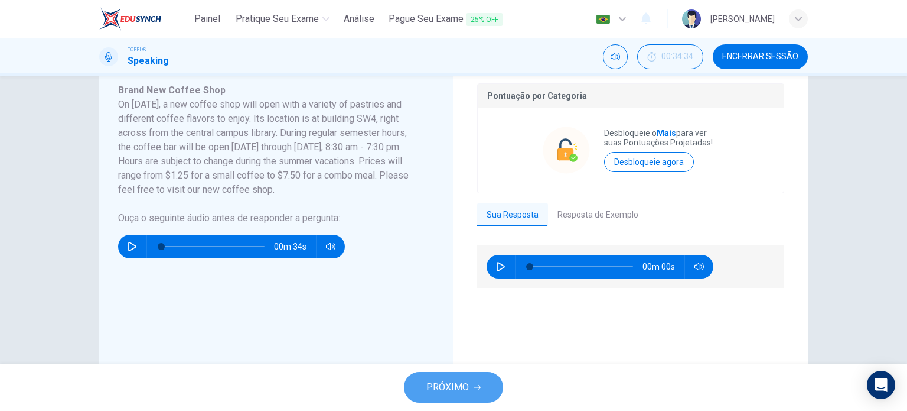
click at [478, 377] on button "PRÓXIMO" at bounding box center [453, 387] width 99 height 31
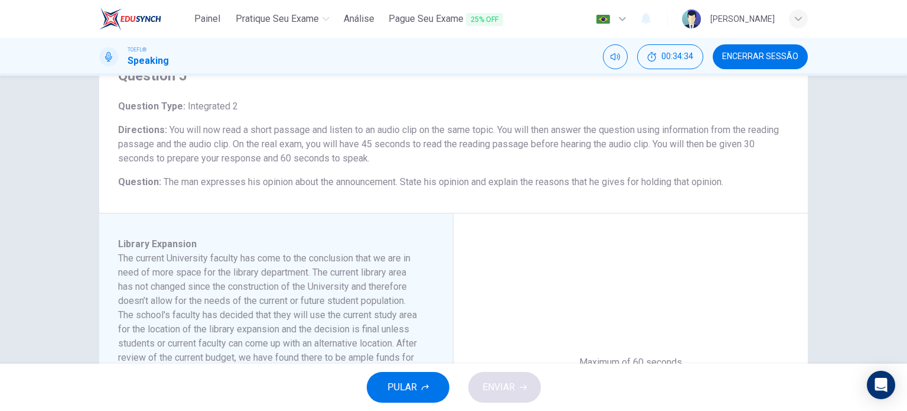
scroll to position [77, 0]
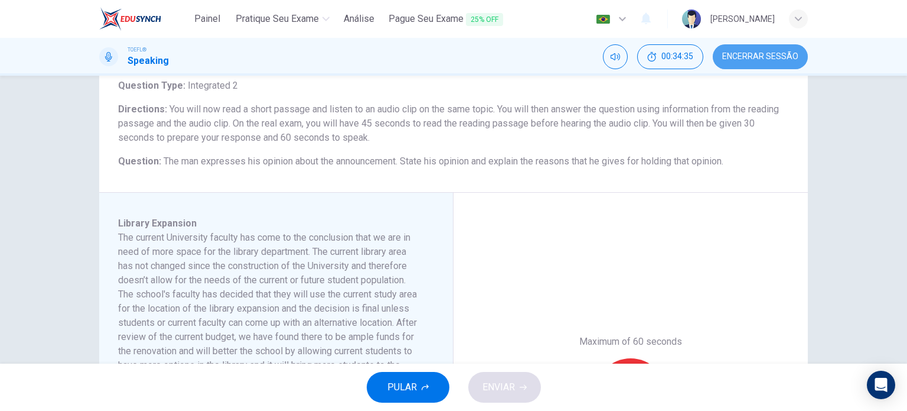
click at [770, 53] on span "Encerrar Sessão" at bounding box center [760, 56] width 76 height 9
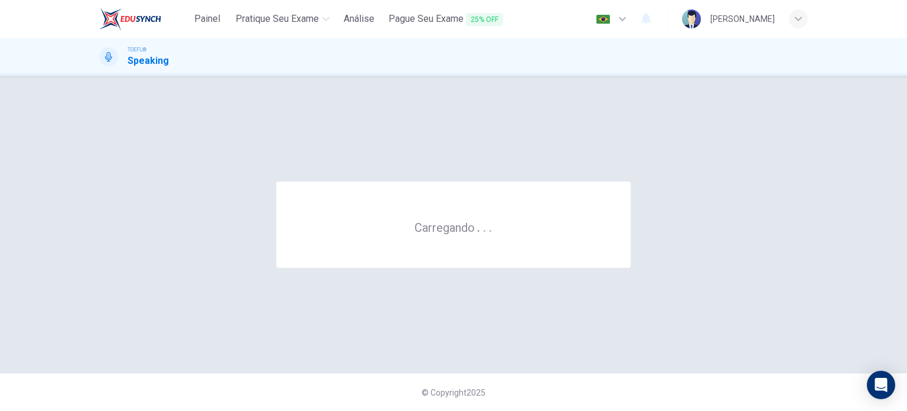
scroll to position [0, 0]
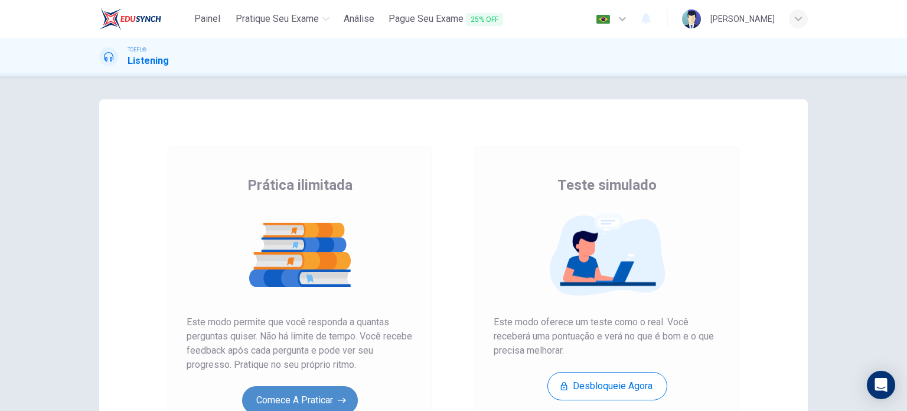
click at [305, 406] on button "Comece a praticar" at bounding box center [300, 400] width 116 height 28
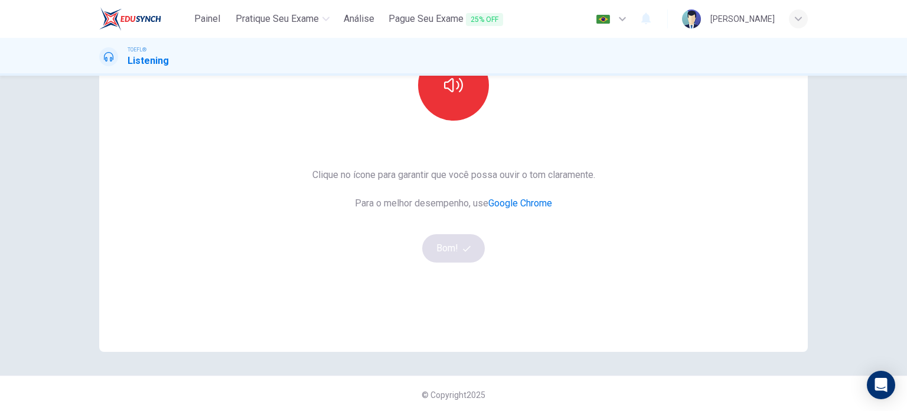
scroll to position [161, 0]
click at [446, 110] on button "button" at bounding box center [453, 82] width 71 height 71
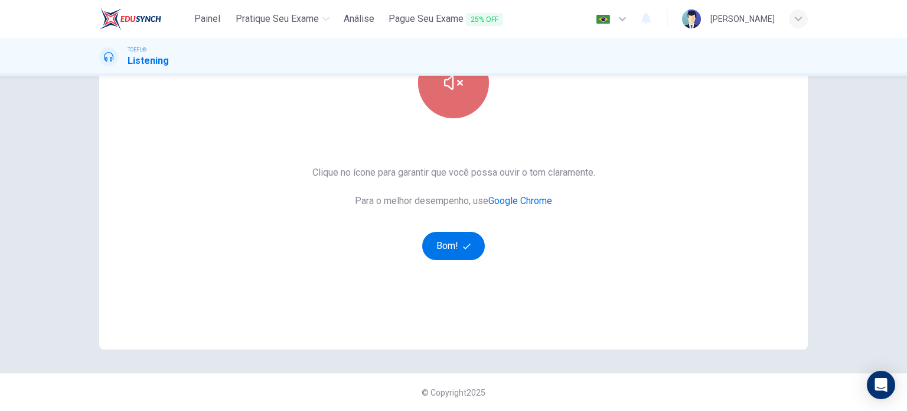
click at [446, 110] on button "button" at bounding box center [453, 82] width 71 height 71
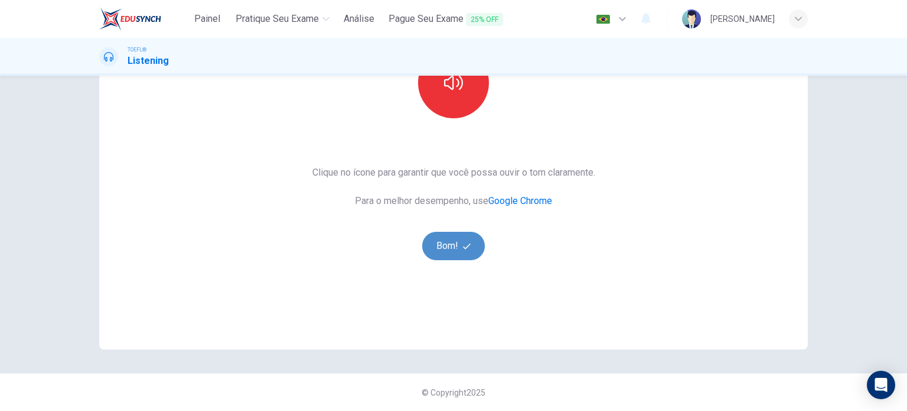
click at [446, 251] on button "Bom!" at bounding box center [453, 246] width 63 height 28
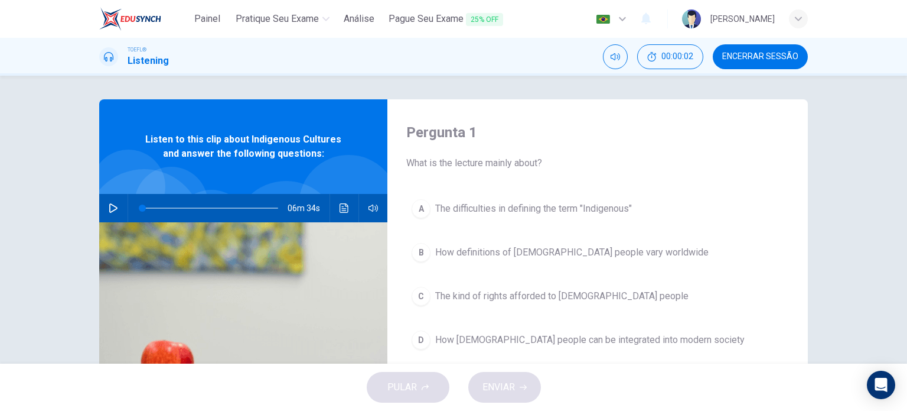
scroll to position [2, 0]
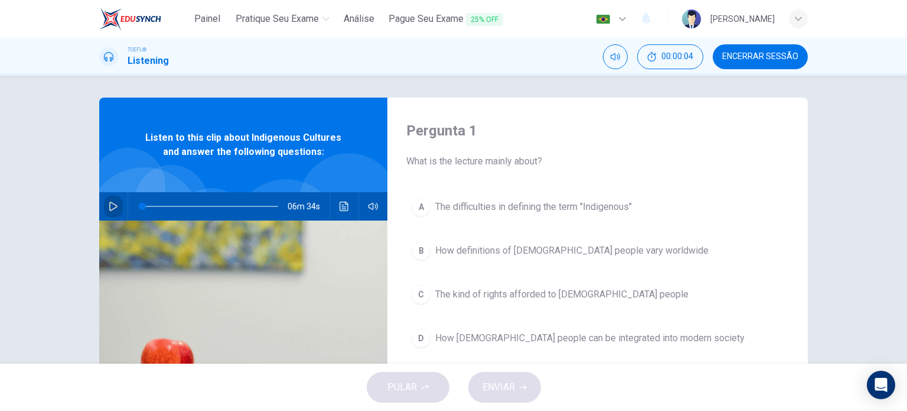
click at [113, 205] on icon "button" at bounding box center [113, 205] width 8 height 9
type input "2"
type input "0"
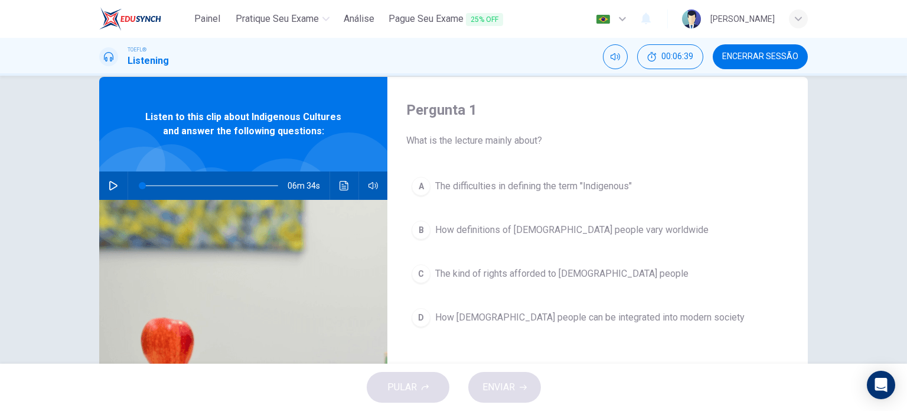
scroll to position [23, 0]
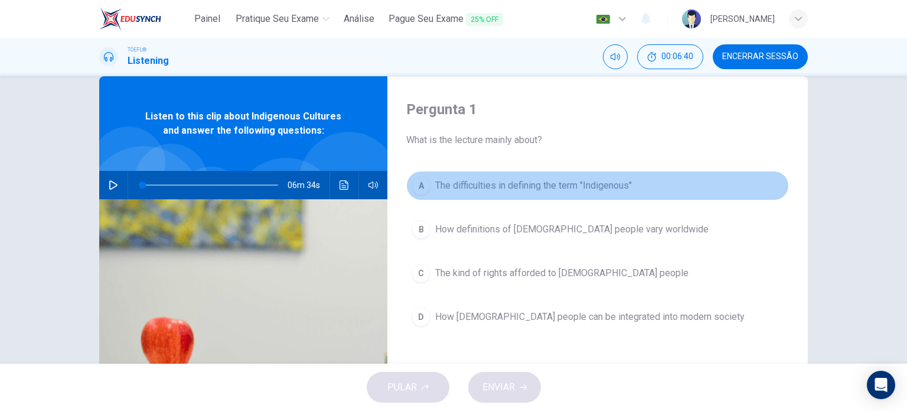
click at [529, 188] on span "The difficulties in defining the term "Indigenous"" at bounding box center [533, 185] width 197 height 14
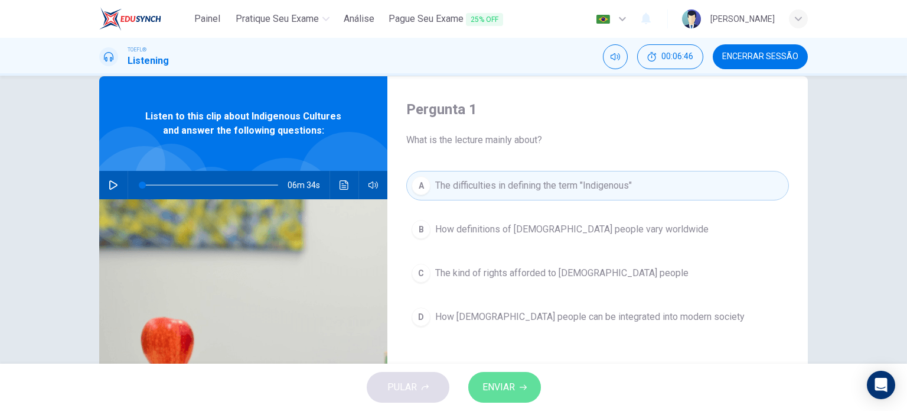
click at [514, 380] on span "ENVIAR" at bounding box center [499, 387] width 32 height 17
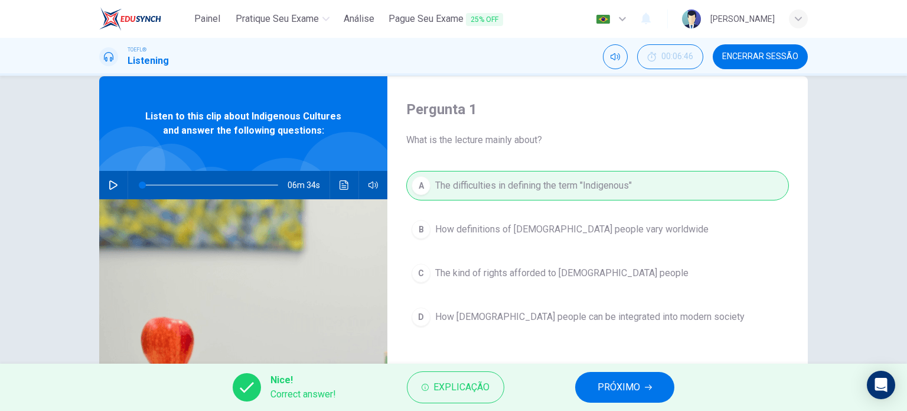
click at [637, 370] on div "Nice! Correct answer! Explicação PRÓXIMO" at bounding box center [453, 386] width 907 height 47
click at [628, 389] on span "PRÓXIMO" at bounding box center [619, 387] width 43 height 17
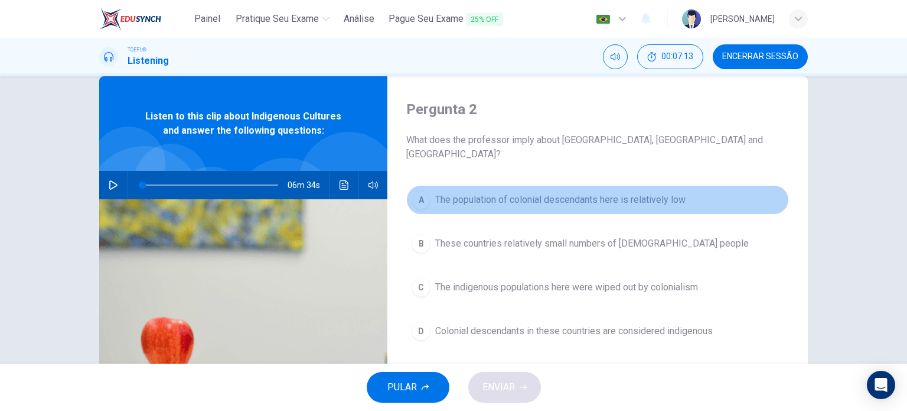
click at [597, 193] on span "The population of colonial descendants here is relatively low" at bounding box center [560, 200] width 250 height 14
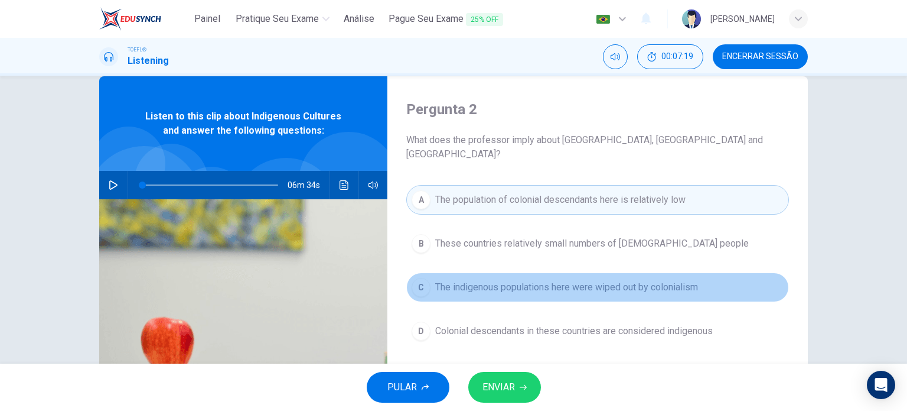
click at [642, 280] on span "The indigenous populations here were wiped out by colonialism" at bounding box center [566, 287] width 263 height 14
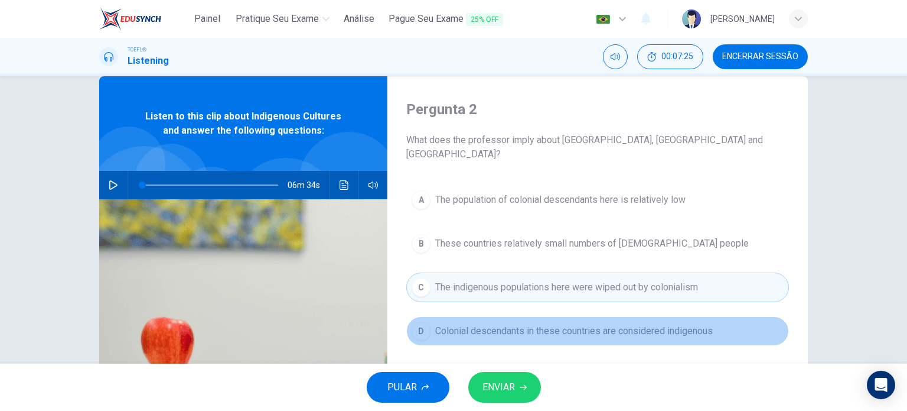
click at [582, 324] on span "Colonial descendants in these countries are considered indigenous" at bounding box center [574, 331] width 278 height 14
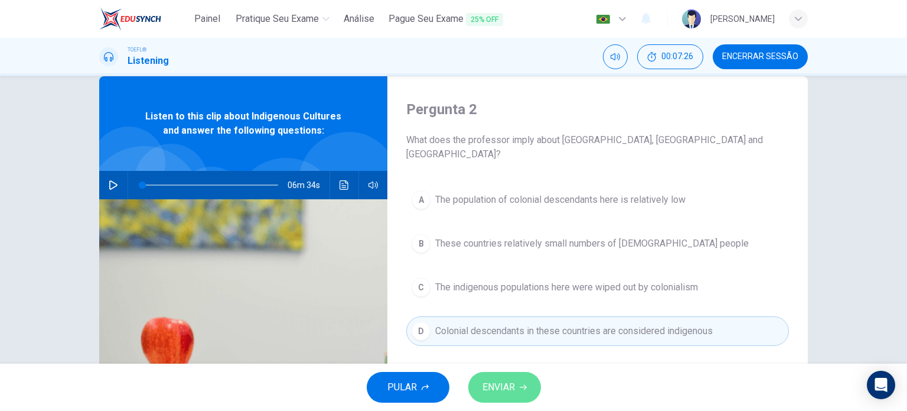
click at [525, 377] on button "ENVIAR" at bounding box center [504, 387] width 73 height 31
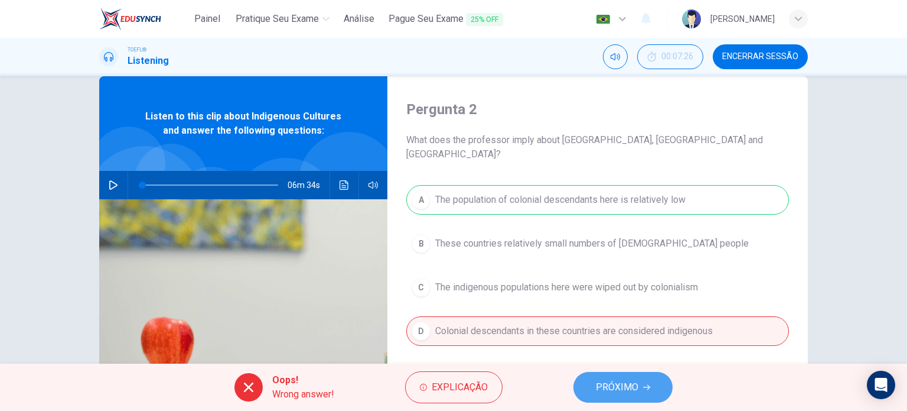
click at [604, 385] on span "PRÓXIMO" at bounding box center [617, 387] width 43 height 17
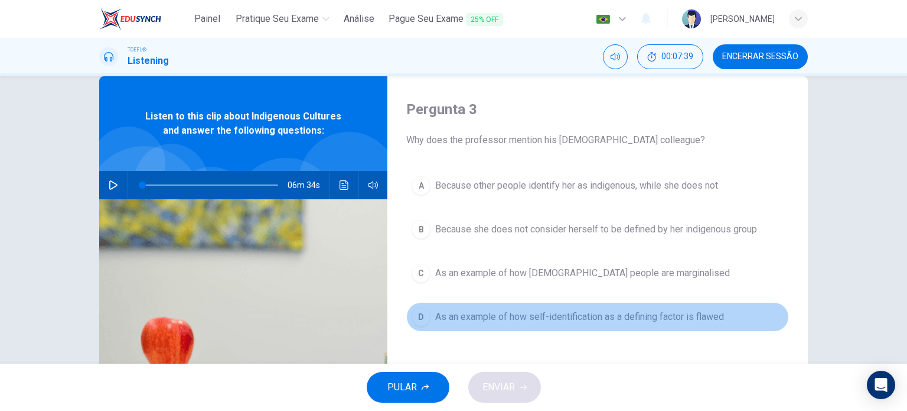
click at [637, 320] on span "As an example of how self-identification as a defining factor is flawed" at bounding box center [579, 317] width 289 height 14
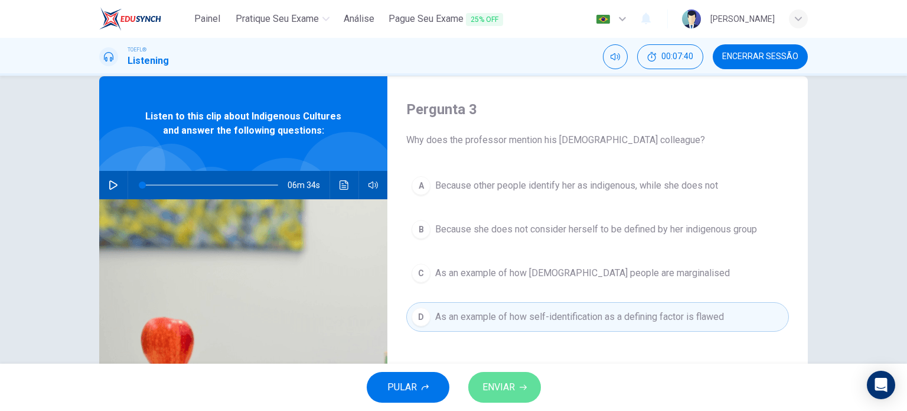
click at [519, 382] on button "ENVIAR" at bounding box center [504, 387] width 73 height 31
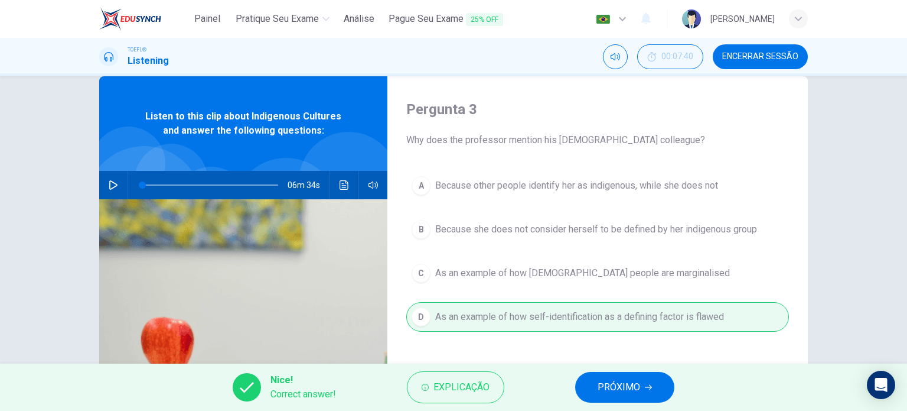
click at [626, 393] on span "PRÓXIMO" at bounding box center [619, 387] width 43 height 17
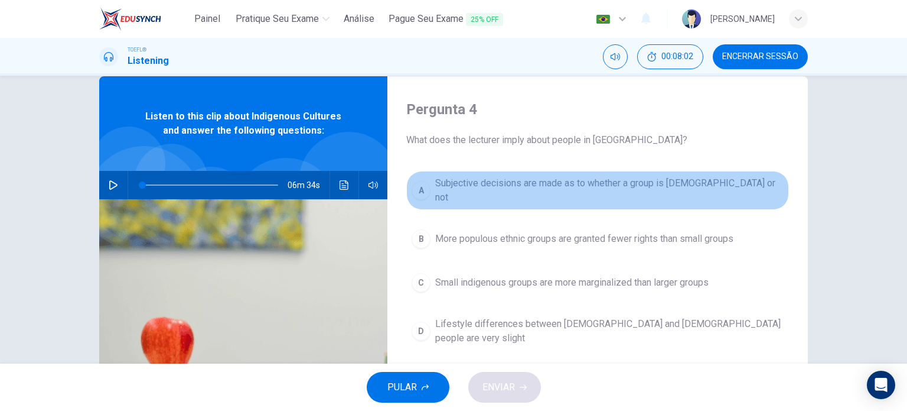
click at [522, 192] on span "Subjective decisions are made as to whether a group is [DEMOGRAPHIC_DATA] or not" at bounding box center [609, 190] width 349 height 28
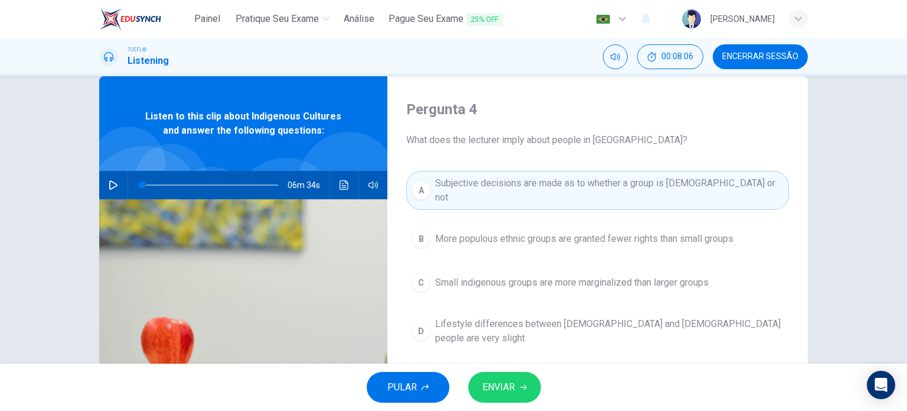
click at [447, 232] on span "More populous ethnic groups are granted fewer rights than small groups" at bounding box center [584, 239] width 298 height 14
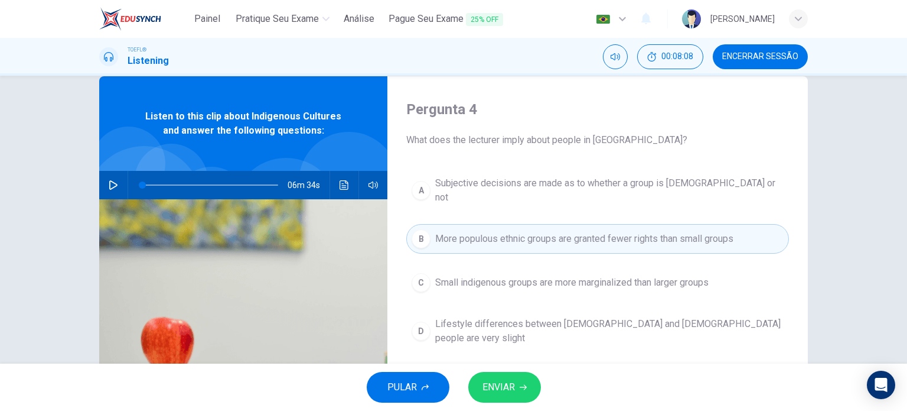
click at [499, 365] on div "PULAR ENVIAR" at bounding box center [453, 386] width 907 height 47
click at [513, 373] on button "ENVIAR" at bounding box center [504, 387] width 73 height 31
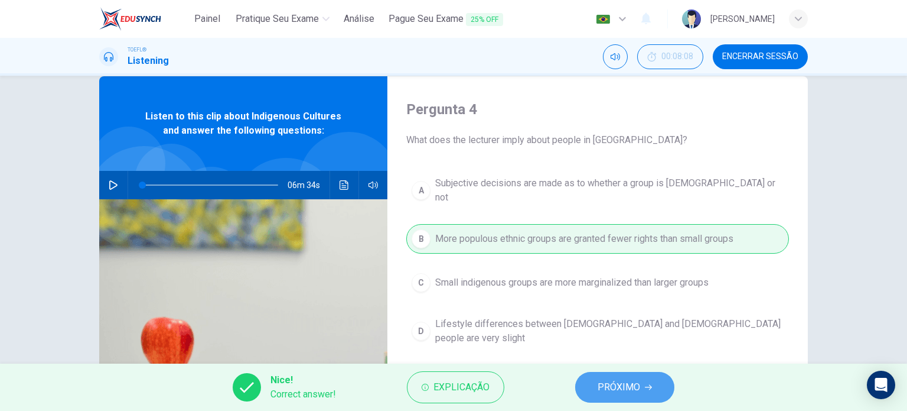
click at [607, 380] on span "PRÓXIMO" at bounding box center [619, 387] width 43 height 17
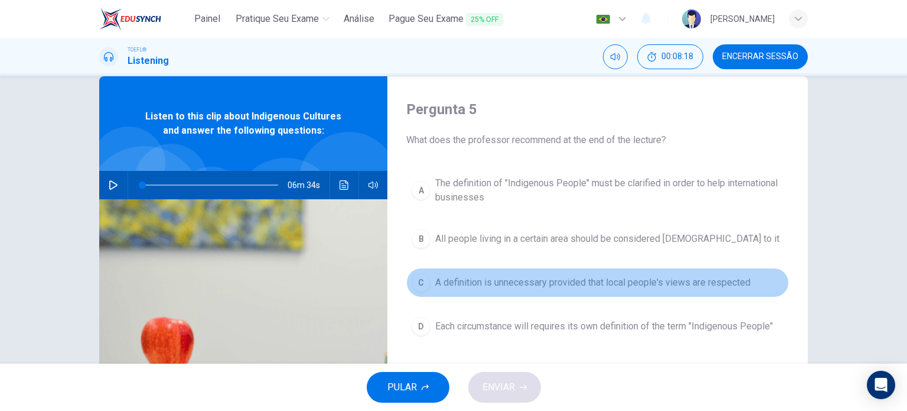
click at [582, 286] on span "A definition is unnecessary provided that local people's views are respected" at bounding box center [592, 282] width 315 height 14
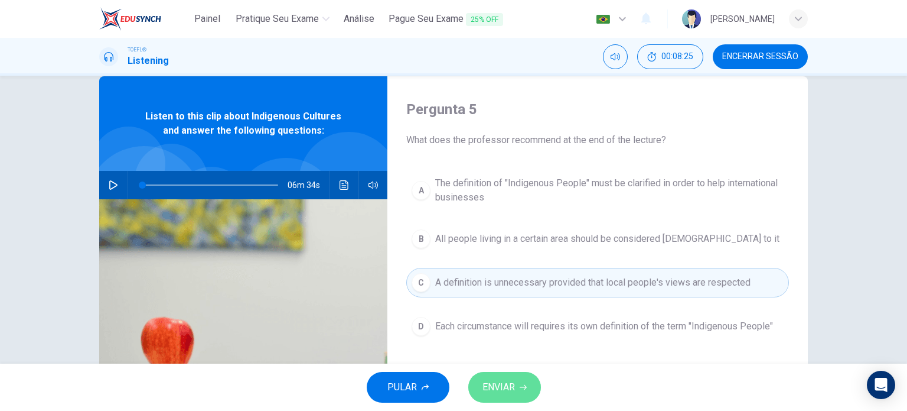
click at [497, 377] on button "ENVIAR" at bounding box center [504, 387] width 73 height 31
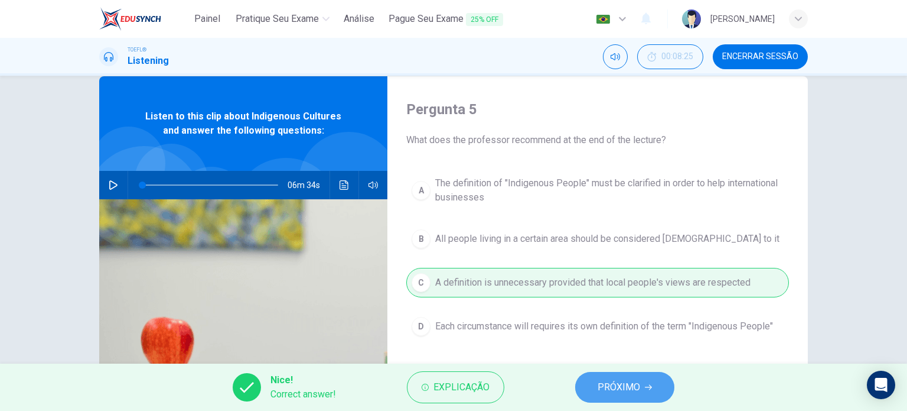
click at [651, 389] on icon "button" at bounding box center [648, 386] width 7 height 7
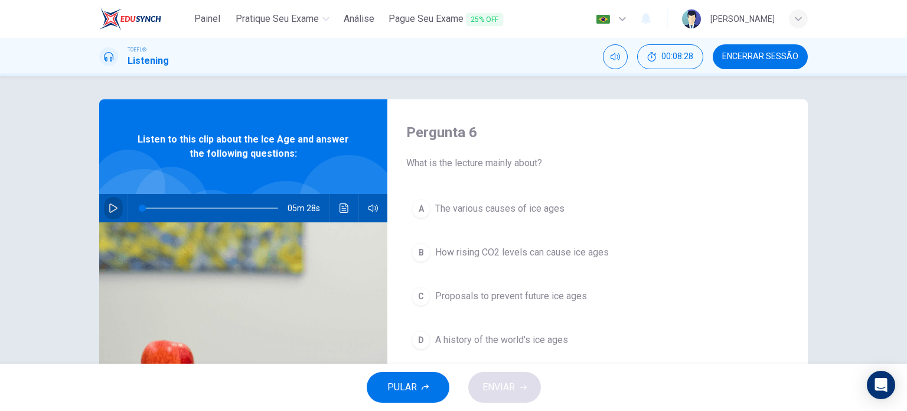
click at [116, 211] on button "button" at bounding box center [113, 208] width 19 height 28
type input "1"
drag, startPoint x: 138, startPoint y: 209, endPoint x: 90, endPoint y: 212, distance: 47.9
click at [90, 212] on div "Pergunta 6 What is the lecture mainly about? A The various causes of ice ages B…" at bounding box center [453, 304] width 747 height 411
click at [114, 210] on icon "button" at bounding box center [113, 207] width 9 height 9
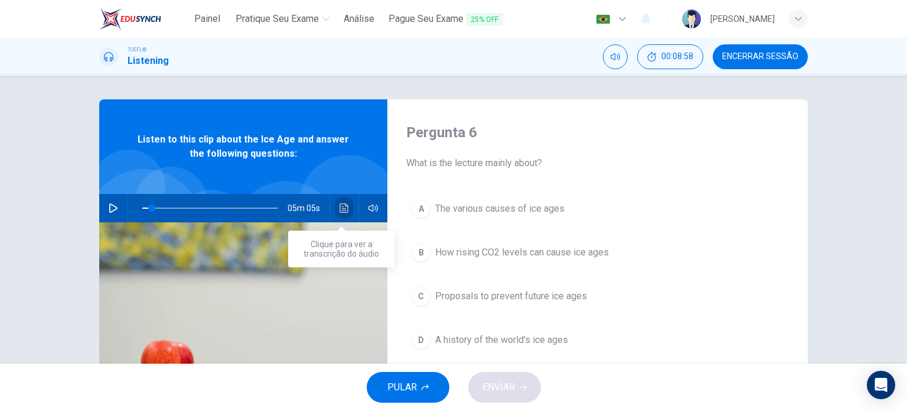
click at [345, 206] on icon "Clique para ver a transcrição do áudio" at bounding box center [344, 207] width 9 height 9
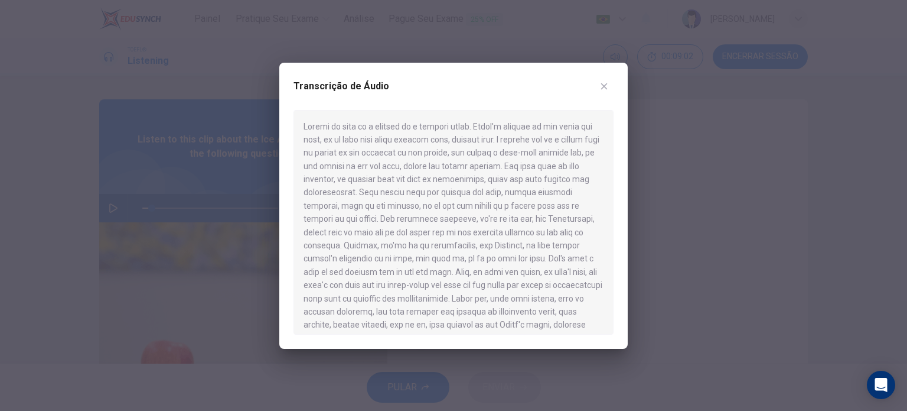
drag, startPoint x: 233, startPoint y: 269, endPoint x: 399, endPoint y: 286, distance: 166.3
click at [399, 286] on div "Transcrição de Áudio" at bounding box center [453, 205] width 907 height 411
click at [608, 87] on icon "button" at bounding box center [604, 86] width 9 height 9
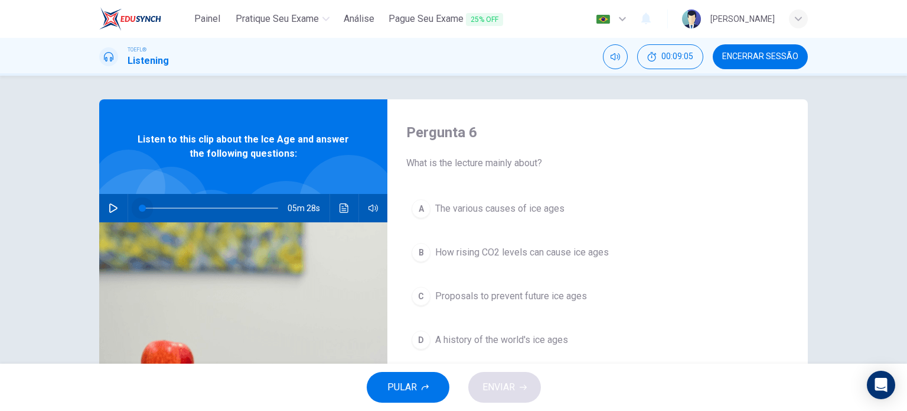
drag, startPoint x: 148, startPoint y: 206, endPoint x: 113, endPoint y: 207, distance: 34.9
click at [113, 207] on div "05m 28s" at bounding box center [243, 208] width 288 height 28
click at [113, 207] on icon "button" at bounding box center [113, 207] width 8 height 9
click at [113, 207] on icon "button" at bounding box center [113, 207] width 9 height 9
click at [340, 209] on icon "Clique para ver a transcrição do áudio" at bounding box center [344, 207] width 9 height 9
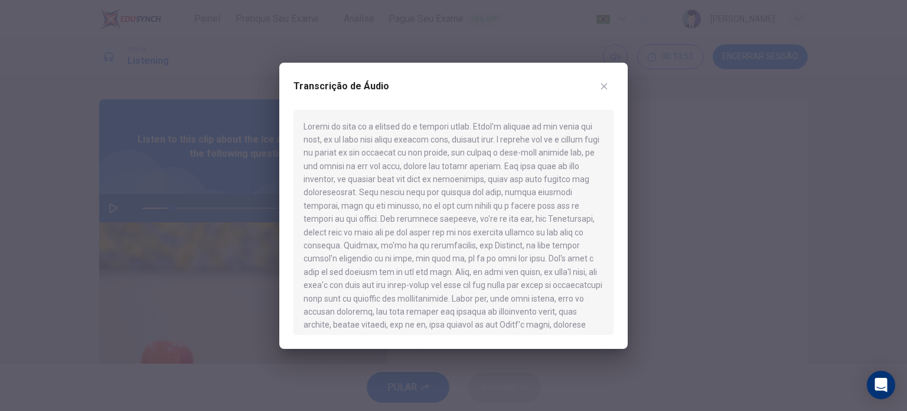
click at [196, 284] on div at bounding box center [453, 205] width 907 height 411
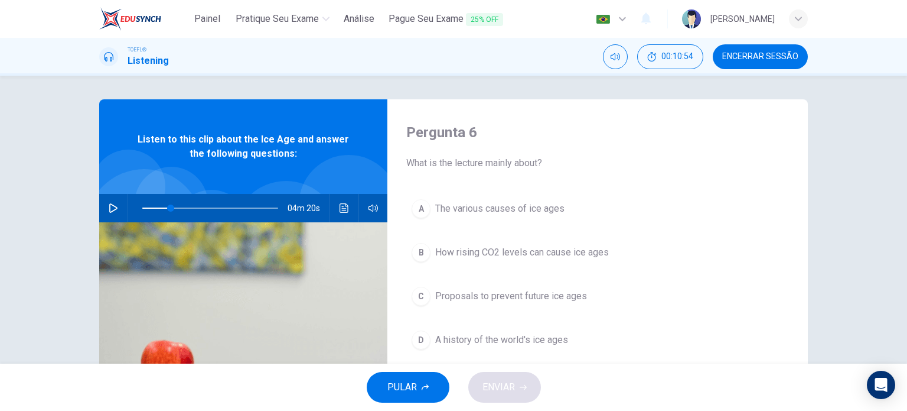
click at [123, 211] on div "04m 20s" at bounding box center [243, 208] width 288 height 28
click at [111, 208] on icon "button" at bounding box center [113, 207] width 9 height 9
type input "0"
click at [344, 201] on button "Clique para ver a transcrição do áudio" at bounding box center [344, 208] width 19 height 28
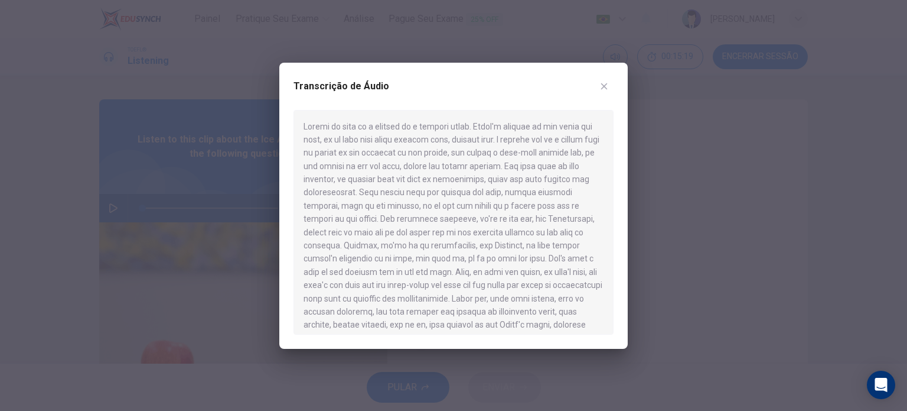
click at [240, 304] on div at bounding box center [453, 205] width 907 height 411
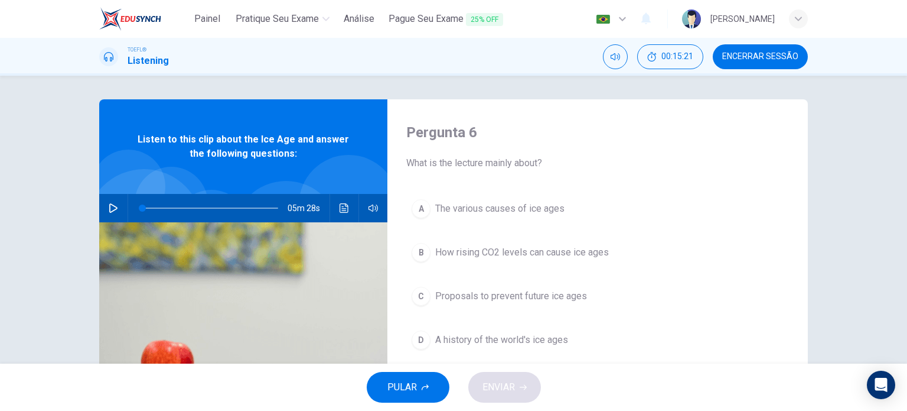
scroll to position [24, 0]
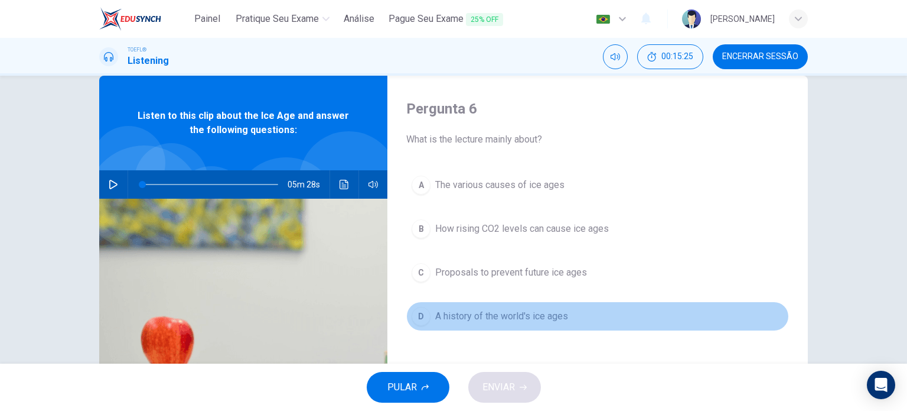
click at [501, 316] on span "A history of the world's ice ages" at bounding box center [501, 316] width 133 height 14
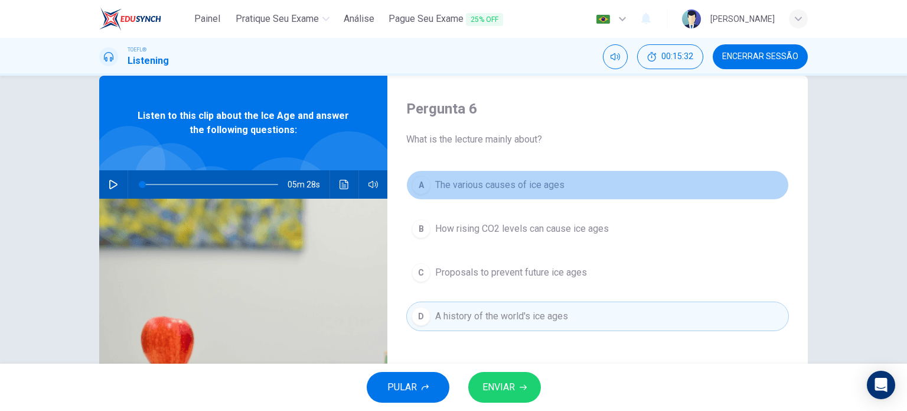
click at [502, 191] on span "The various causes of ice ages" at bounding box center [499, 185] width 129 height 14
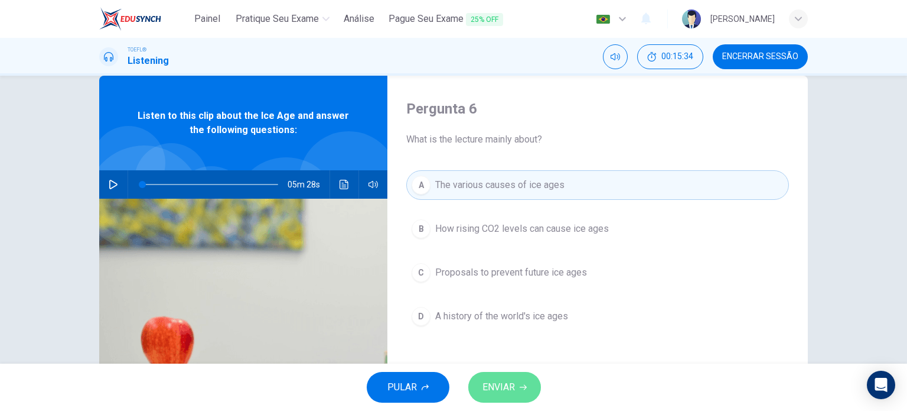
click at [502, 379] on span "ENVIAR" at bounding box center [499, 387] width 32 height 17
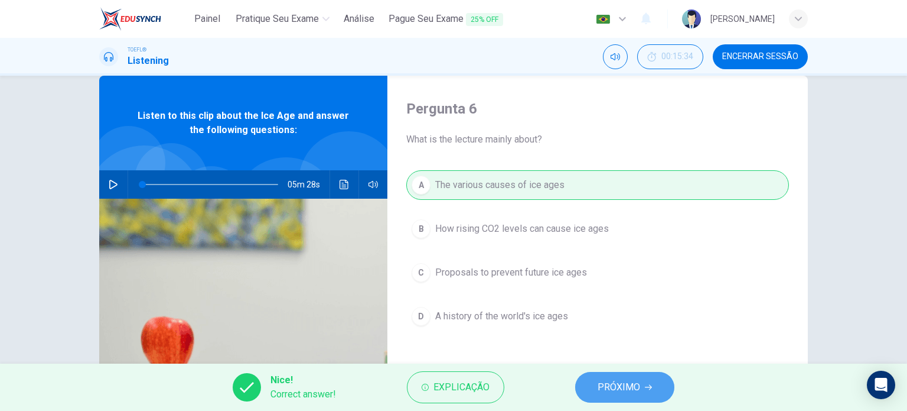
click at [597, 385] on button "PRÓXIMO" at bounding box center [624, 387] width 99 height 31
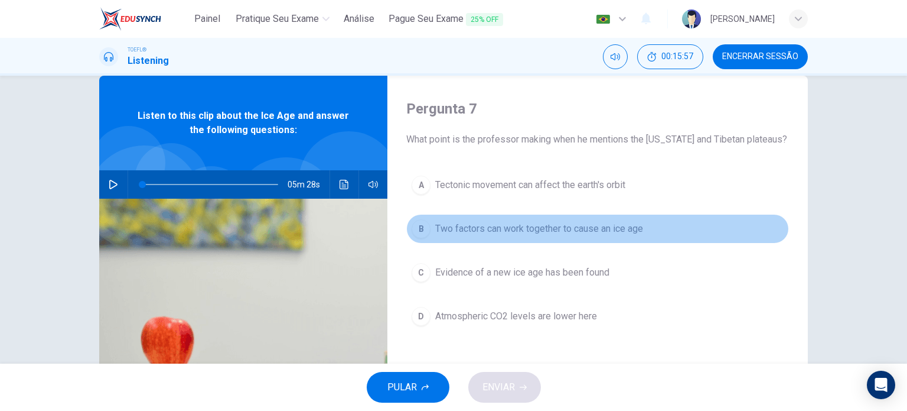
click at [652, 232] on button "B Two factors can work together to cause an ice age" at bounding box center [597, 229] width 383 height 30
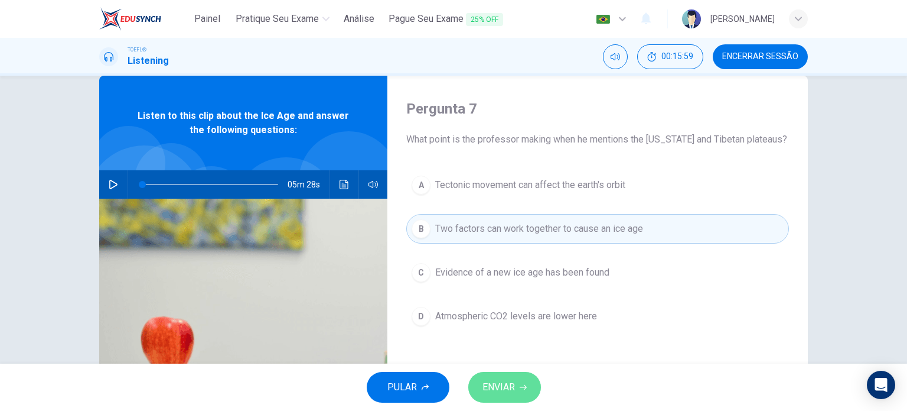
click at [489, 388] on span "ENVIAR" at bounding box center [499, 387] width 32 height 17
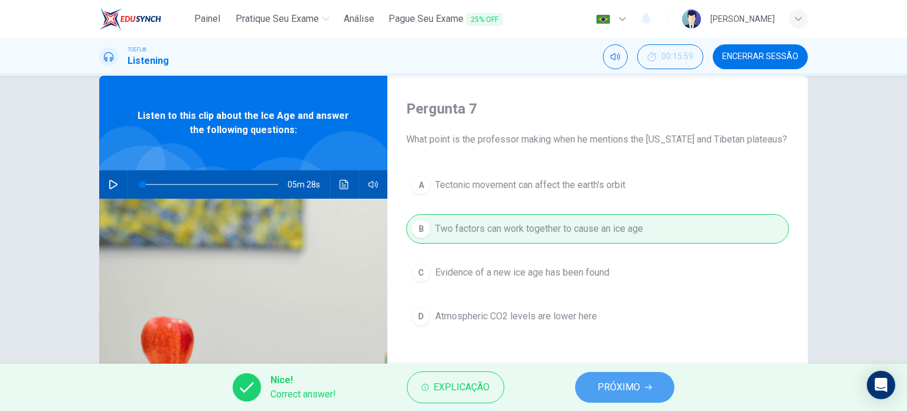
click at [610, 383] on span "PRÓXIMO" at bounding box center [619, 387] width 43 height 17
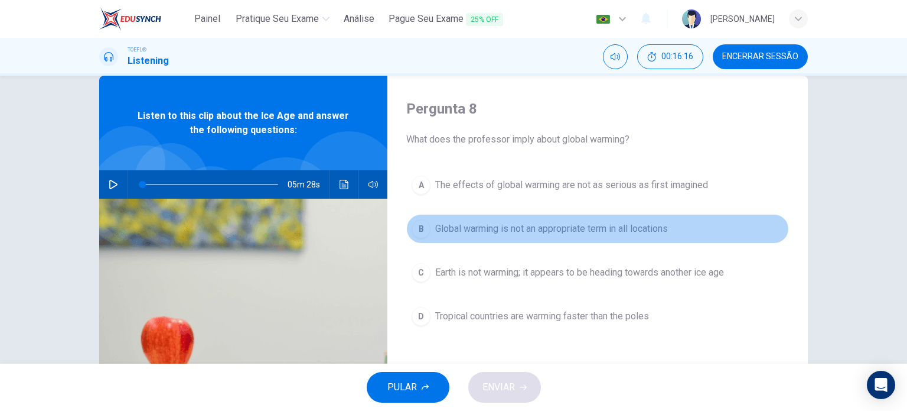
click at [643, 229] on span "Global warming is not an appropriate term in all locations" at bounding box center [551, 229] width 233 height 14
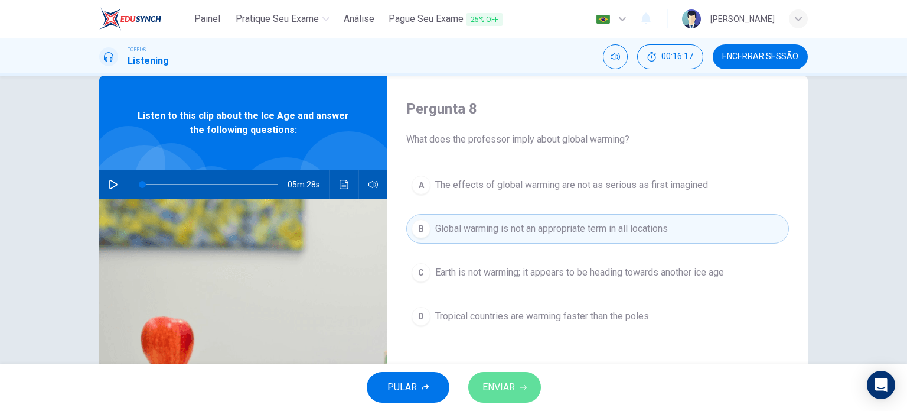
click at [512, 395] on span "ENVIAR" at bounding box center [499, 387] width 32 height 17
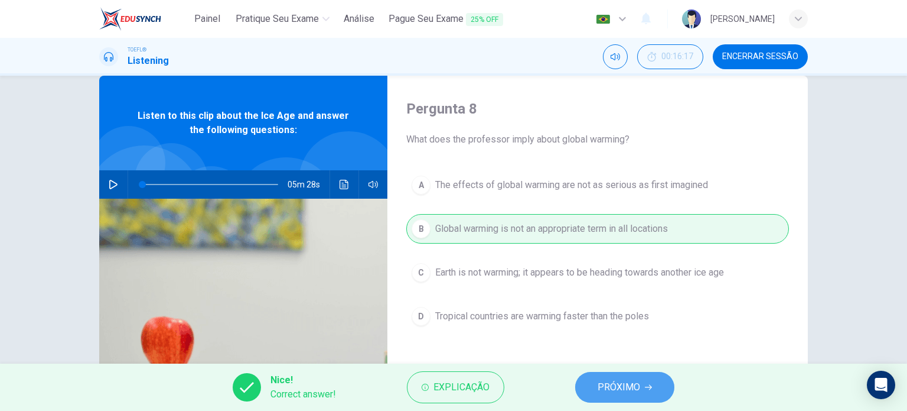
click at [608, 377] on button "PRÓXIMO" at bounding box center [624, 387] width 99 height 31
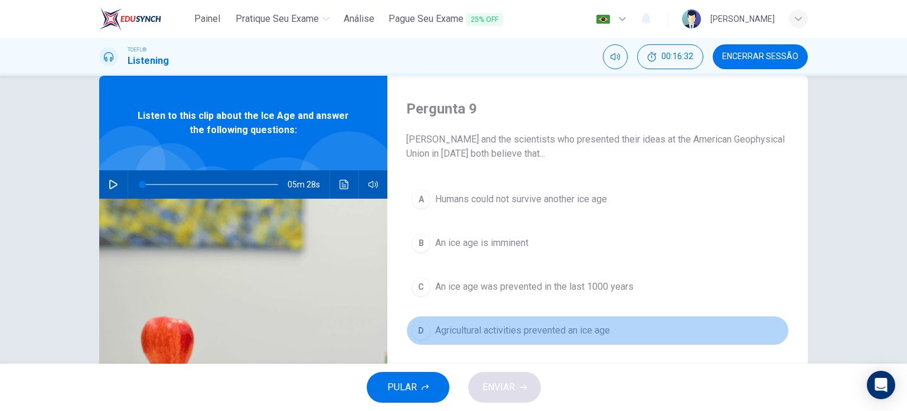
click at [496, 330] on span "Agricultural activities prevented an ice age" at bounding box center [522, 330] width 175 height 14
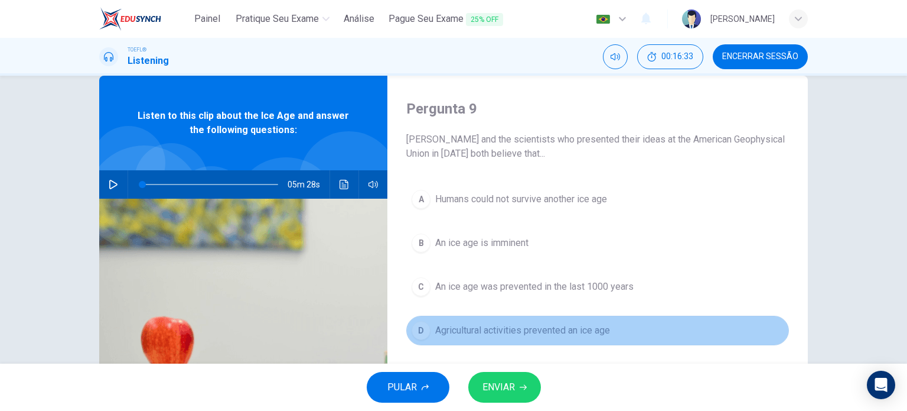
click at [496, 330] on span "Agricultural activities prevented an ice age" at bounding box center [522, 330] width 175 height 14
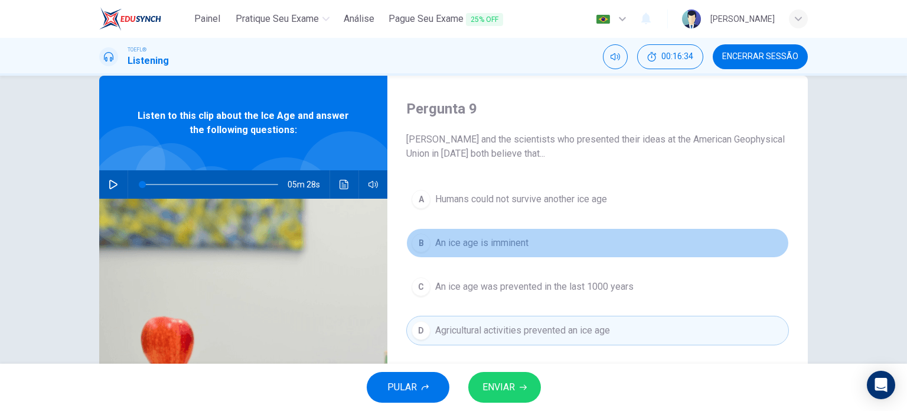
click at [468, 247] on span "An ice age is imminent" at bounding box center [481, 243] width 93 height 14
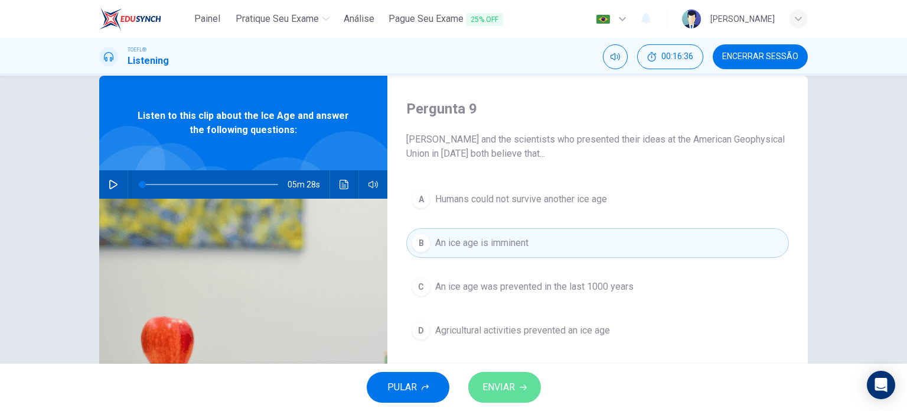
click at [504, 382] on span "ENVIAR" at bounding box center [499, 387] width 32 height 17
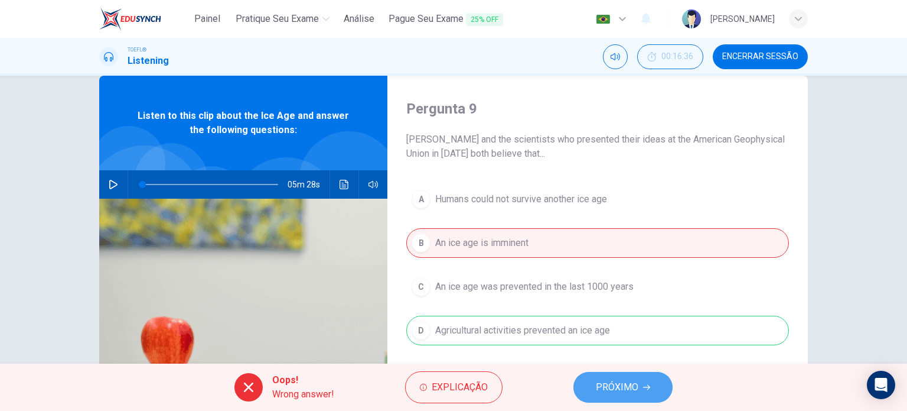
click at [601, 385] on span "PRÓXIMO" at bounding box center [617, 387] width 43 height 17
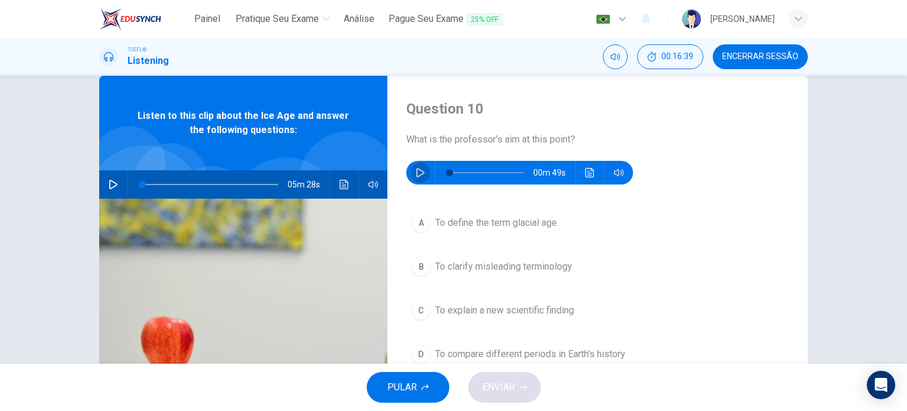
click at [412, 170] on button "button" at bounding box center [420, 173] width 19 height 24
type input "6"
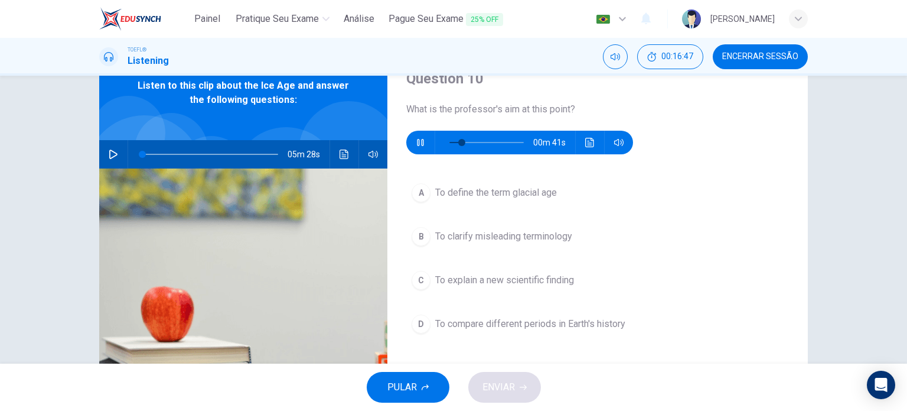
scroll to position [54, 0]
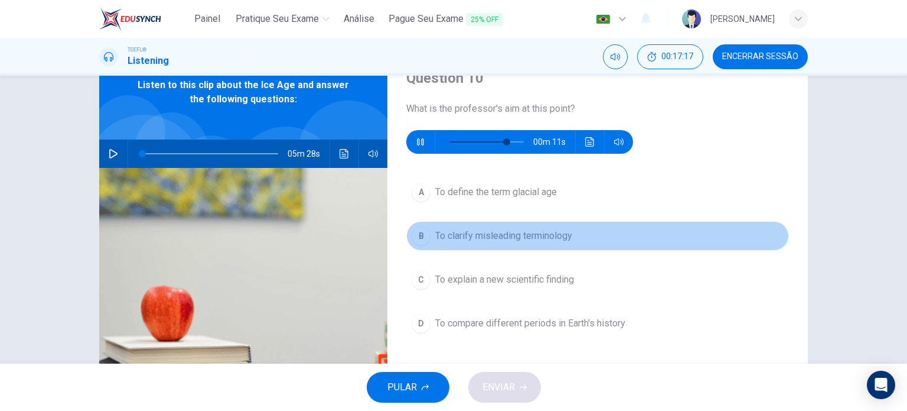
click at [565, 239] on span "To clarify misleading terminology" at bounding box center [503, 236] width 137 height 14
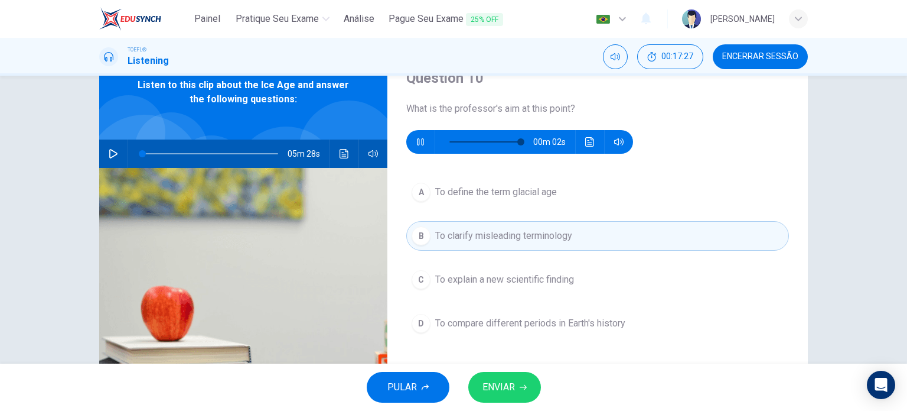
type input "98"
click at [528, 382] on button "ENVIAR" at bounding box center [504, 387] width 73 height 31
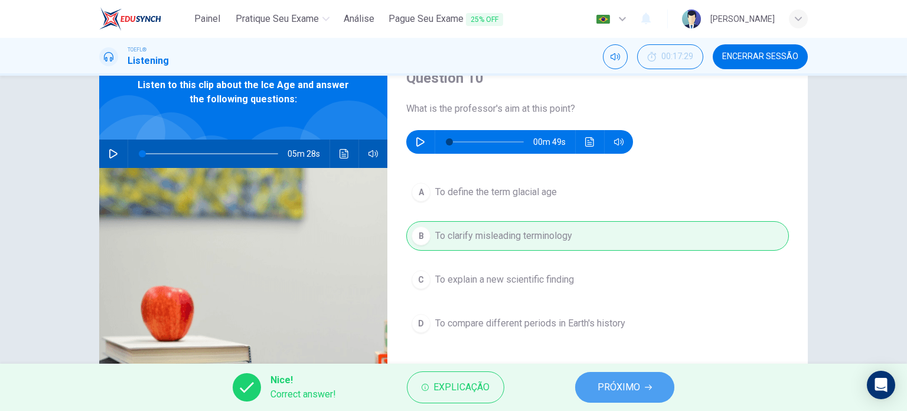
click at [607, 380] on span "PRÓXIMO" at bounding box center [619, 387] width 43 height 17
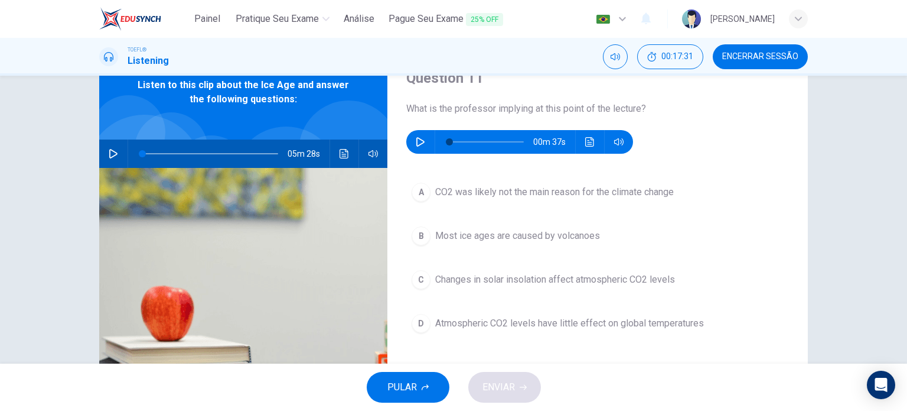
click at [418, 144] on icon "button" at bounding box center [420, 141] width 8 height 9
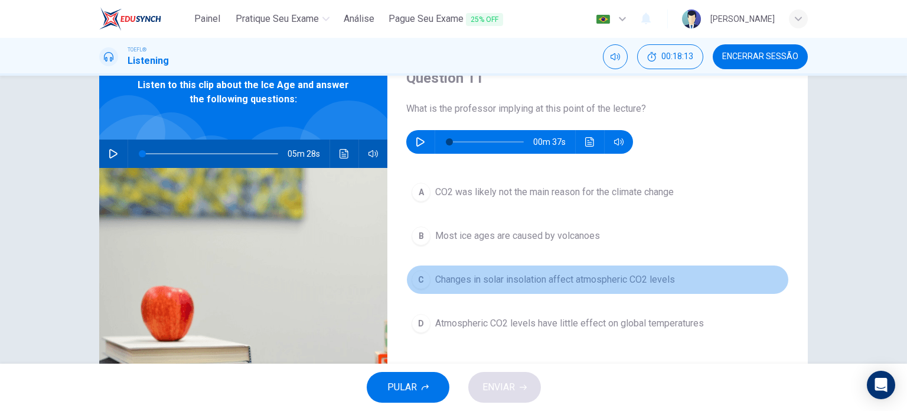
click at [506, 276] on span "Changes in solar insolation affect atmospheric CO2 levels" at bounding box center [555, 279] width 240 height 14
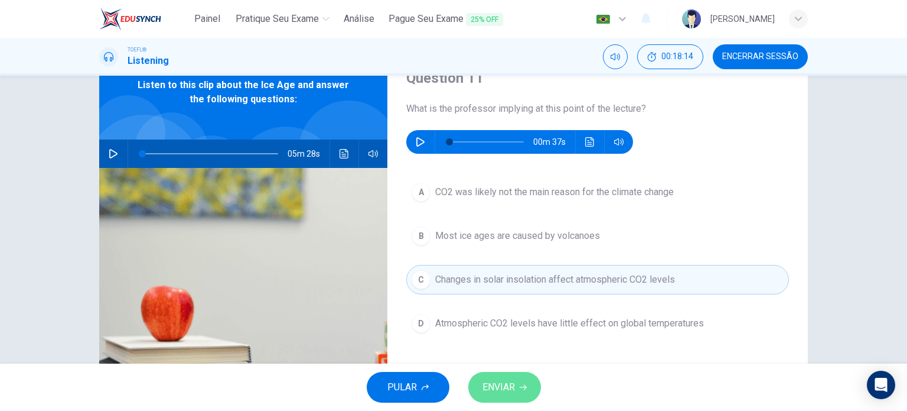
click at [502, 385] on span "ENVIAR" at bounding box center [499, 387] width 32 height 17
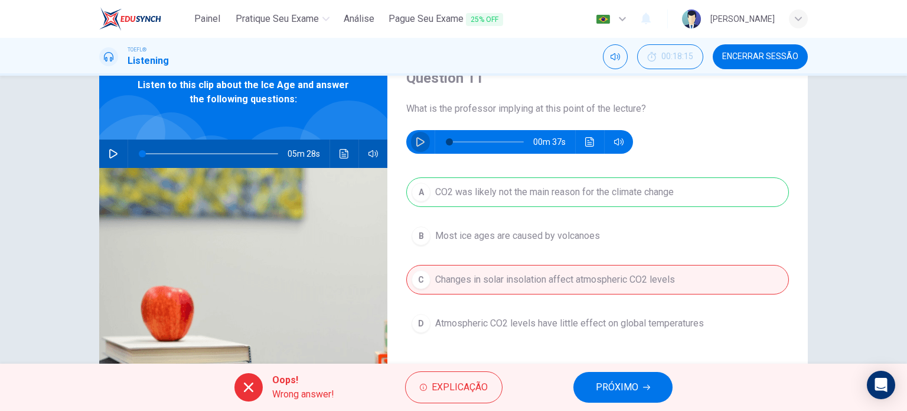
click at [411, 149] on button "button" at bounding box center [420, 142] width 19 height 24
click at [416, 146] on button "button" at bounding box center [420, 142] width 19 height 24
type input "87"
click at [620, 386] on span "PRÓXIMO" at bounding box center [617, 387] width 43 height 17
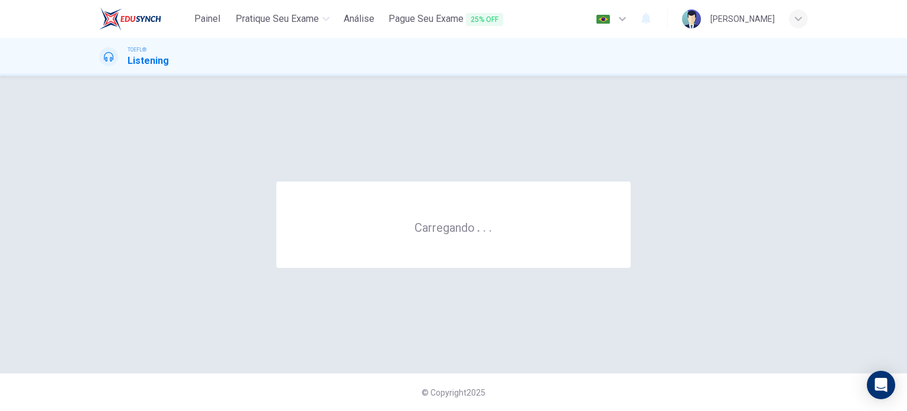
scroll to position [0, 0]
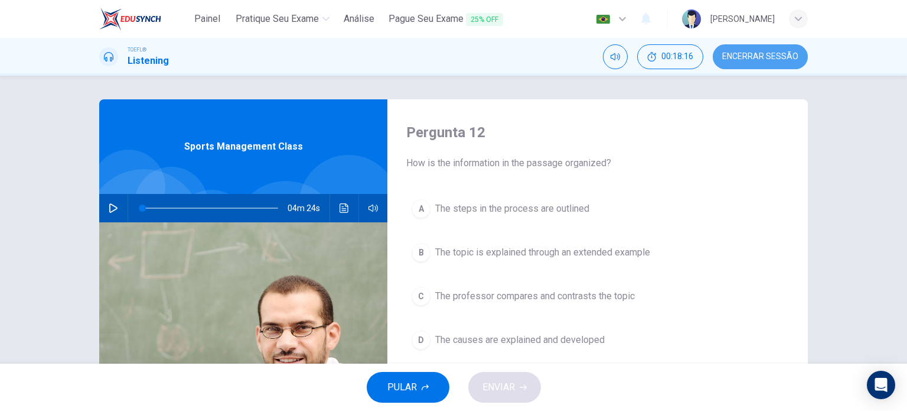
click at [743, 61] on button "Encerrar Sessão" at bounding box center [760, 56] width 95 height 25
click at [761, 54] on span "Encerrar Sessão" at bounding box center [760, 56] width 76 height 9
click at [113, 212] on icon "button" at bounding box center [113, 207] width 9 height 9
type input "1"
drag, startPoint x: 142, startPoint y: 207, endPoint x: 91, endPoint y: 198, distance: 51.6
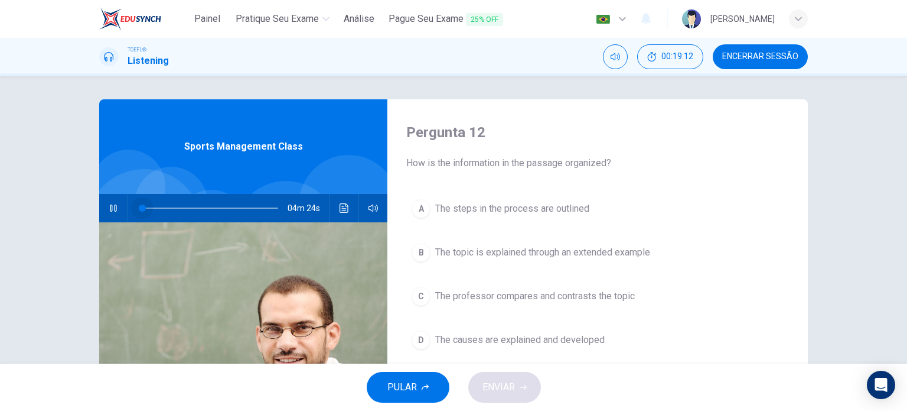
click at [91, 198] on div "Pergunta 12 How is the information in the passage organized? A The steps in the…" at bounding box center [453, 304] width 747 height 411
click at [31, 237] on div "Pergunta 12 How is the information in the passage organized? A The steps in the…" at bounding box center [453, 220] width 907 height 288
click at [109, 212] on icon "button" at bounding box center [113, 207] width 9 height 9
drag, startPoint x: 154, startPoint y: 209, endPoint x: 53, endPoint y: 220, distance: 101.6
click at [53, 220] on div "Pergunta 12 How is the information in the passage organized? A The steps in the…" at bounding box center [453, 220] width 907 height 288
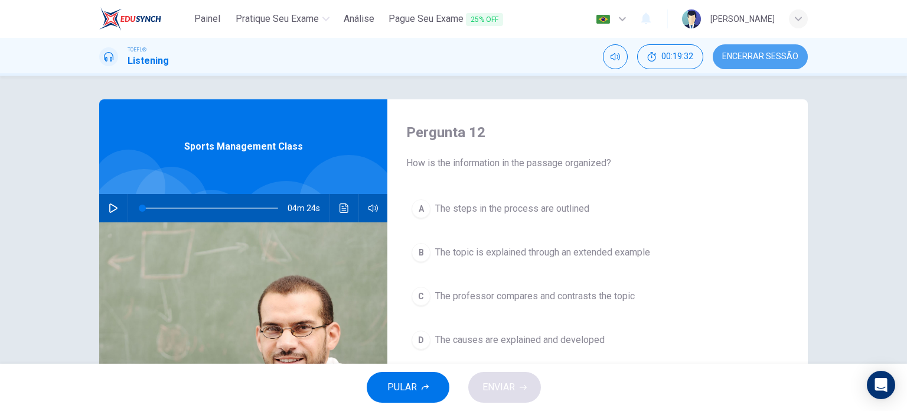
click at [769, 63] on button "Encerrar Sessão" at bounding box center [760, 56] width 95 height 25
click at [111, 208] on icon "button" at bounding box center [113, 207] width 9 height 9
click at [104, 194] on button "button" at bounding box center [113, 208] width 19 height 28
click at [111, 208] on icon "button" at bounding box center [113, 207] width 9 height 9
click at [115, 209] on icon "button" at bounding box center [113, 207] width 9 height 9
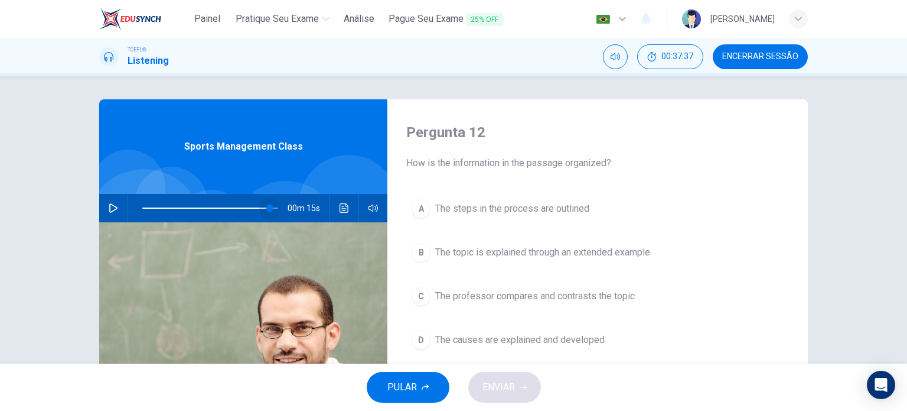
click at [268, 211] on span at bounding box center [269, 207] width 7 height 7
click at [117, 202] on button "button" at bounding box center [113, 208] width 19 height 28
type input "0"
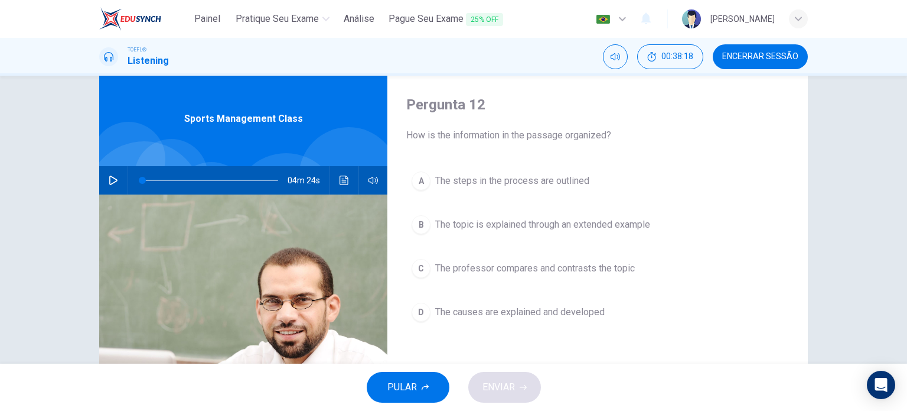
scroll to position [27, 0]
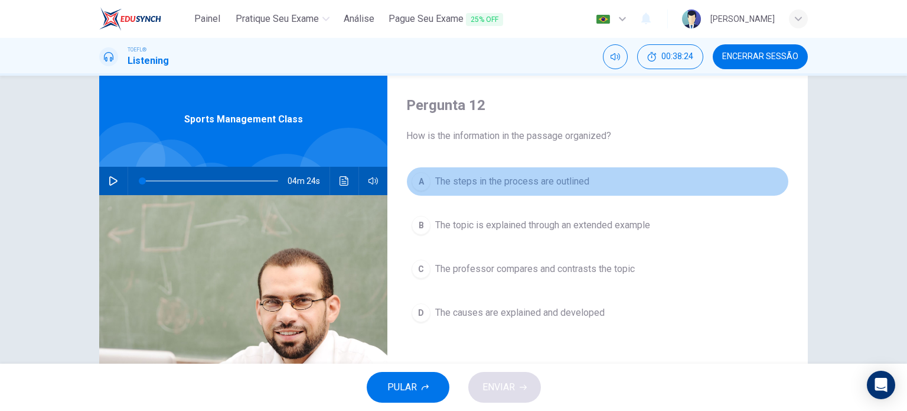
click at [552, 175] on span "The steps in the process are outlined" at bounding box center [512, 181] width 154 height 14
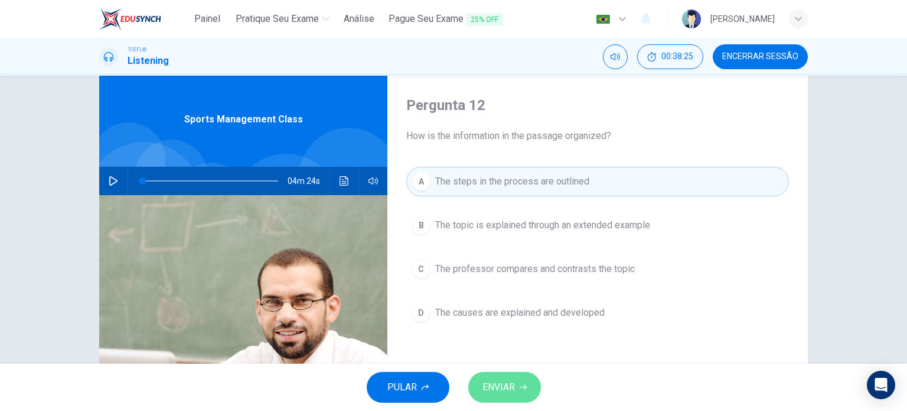
click at [498, 382] on span "ENVIAR" at bounding box center [499, 387] width 32 height 17
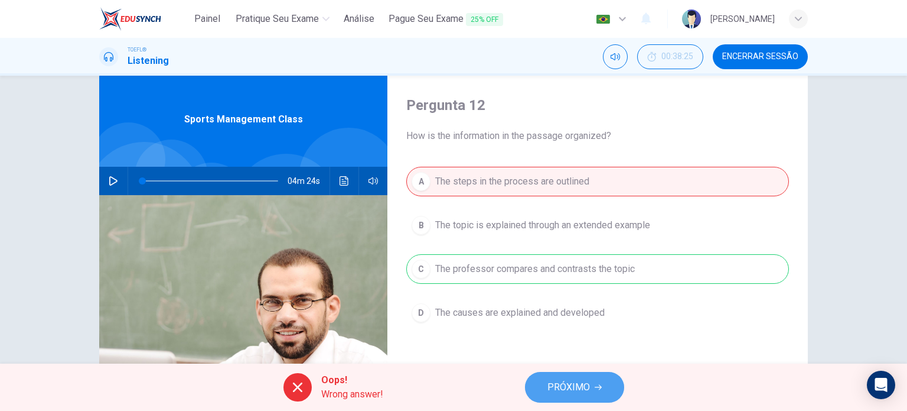
click at [555, 396] on button "PRÓXIMO" at bounding box center [574, 387] width 99 height 31
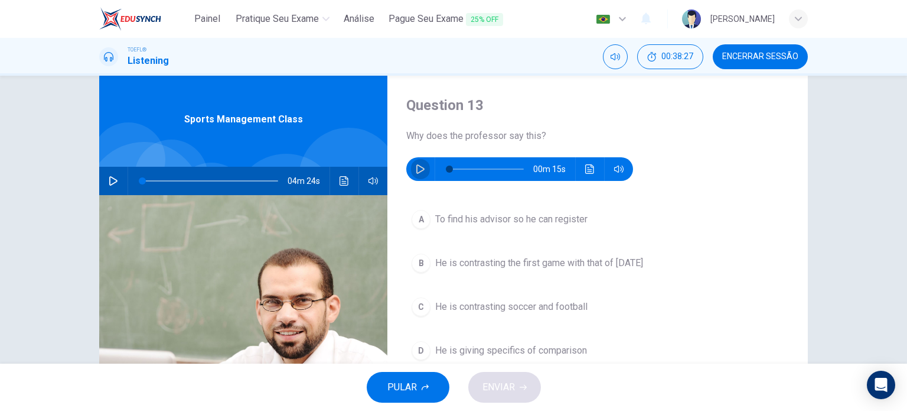
click at [411, 168] on button "button" at bounding box center [420, 169] width 19 height 24
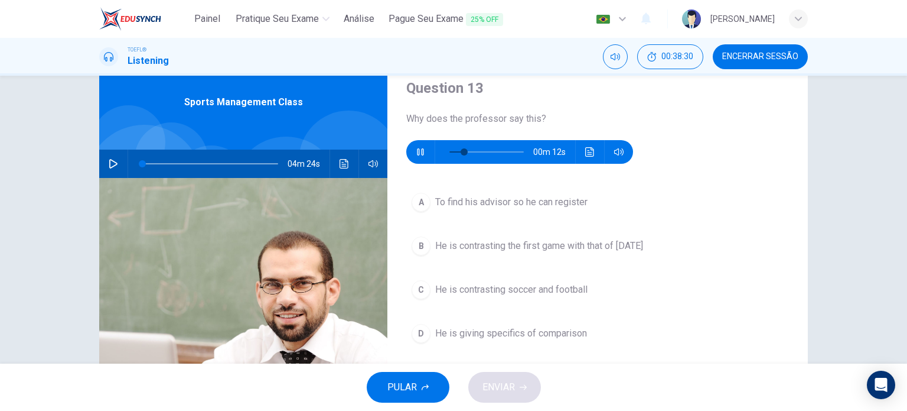
scroll to position [44, 0]
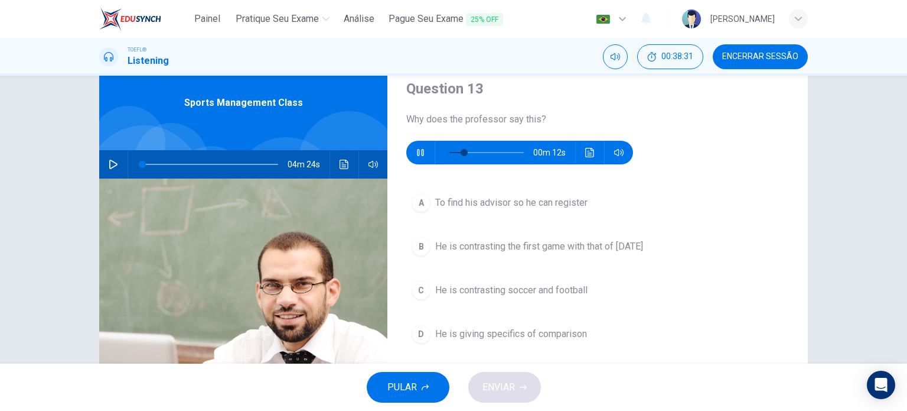
type input "26"
type input "0"
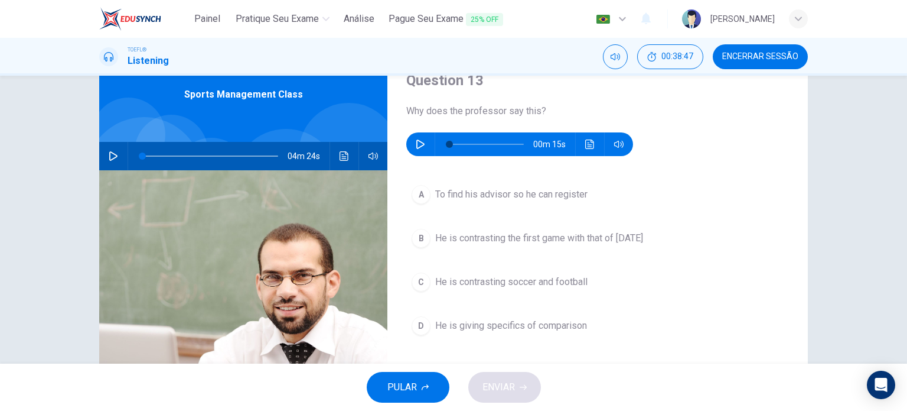
scroll to position [54, 0]
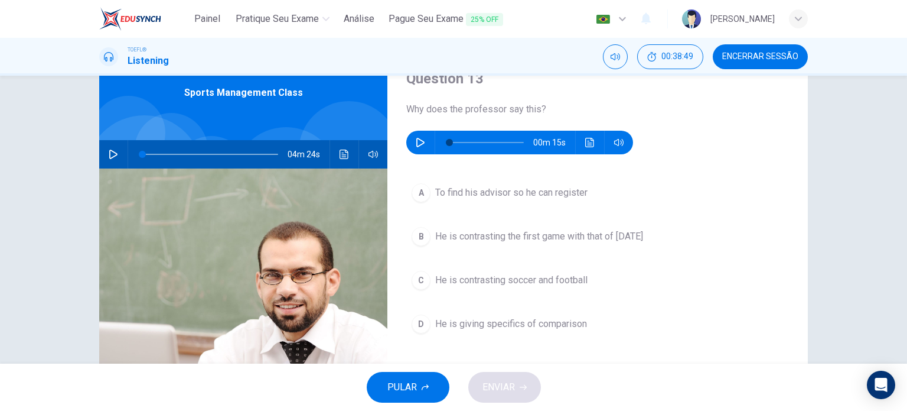
click at [492, 330] on button "D He is giving specifics of comparison" at bounding box center [597, 324] width 383 height 30
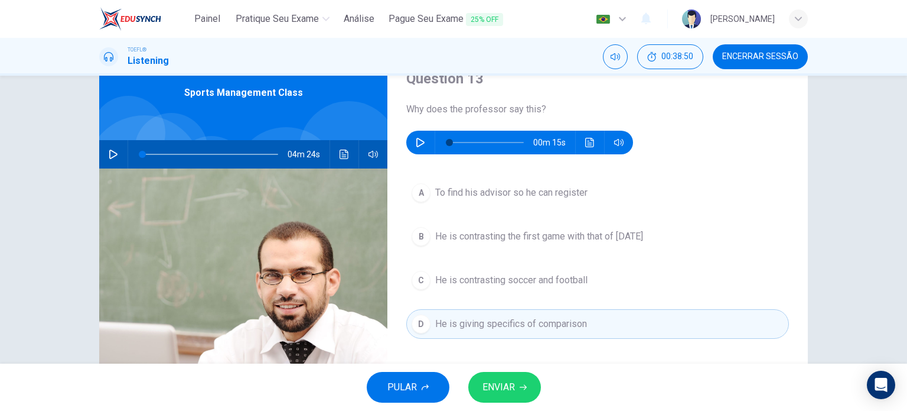
click at [493, 388] on span "ENVIAR" at bounding box center [499, 387] width 32 height 17
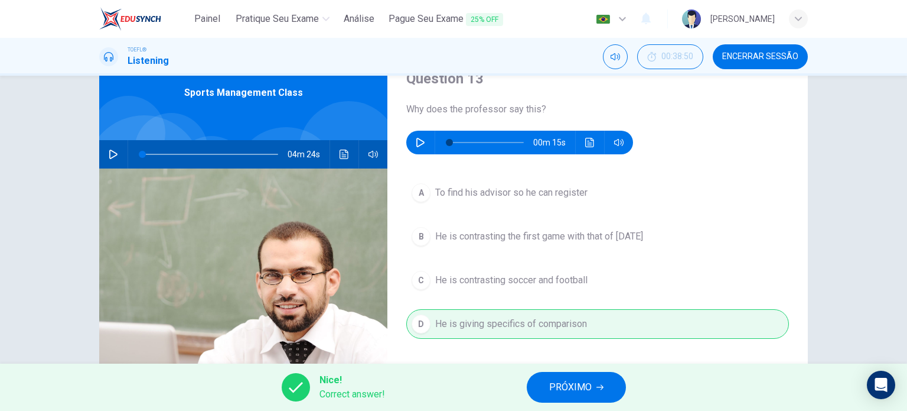
click at [574, 383] on span "PRÓXIMO" at bounding box center [570, 387] width 43 height 17
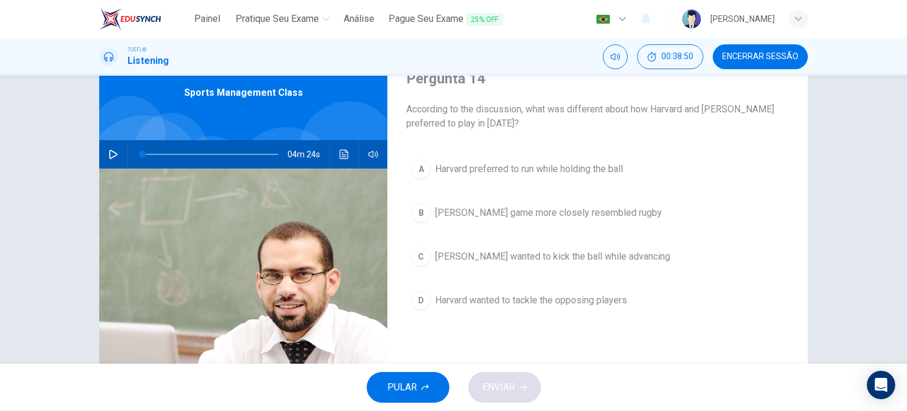
scroll to position [41, 0]
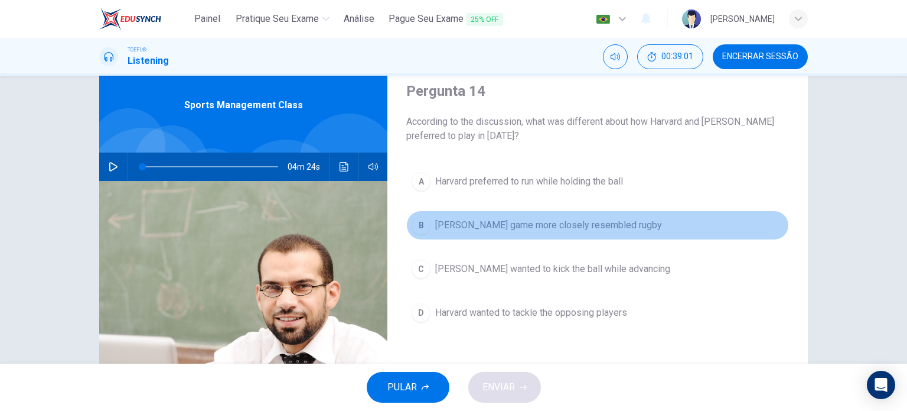
click at [546, 222] on span "[PERSON_NAME] game more closely resembled rugby" at bounding box center [548, 225] width 227 height 14
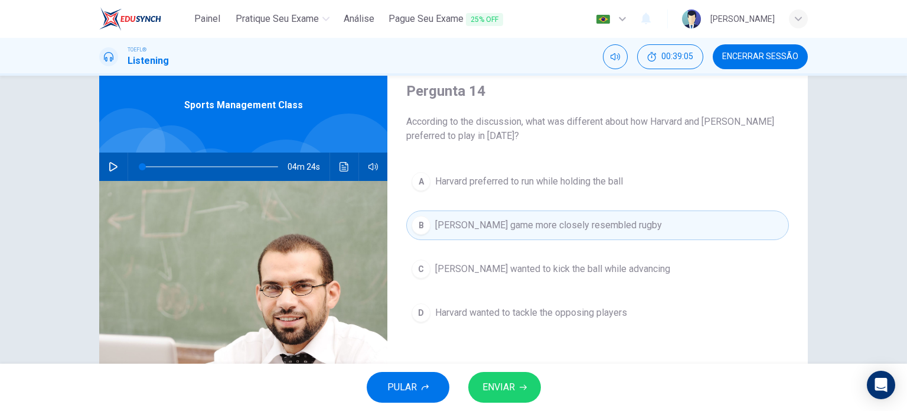
click at [508, 387] on span "ENVIAR" at bounding box center [499, 387] width 32 height 17
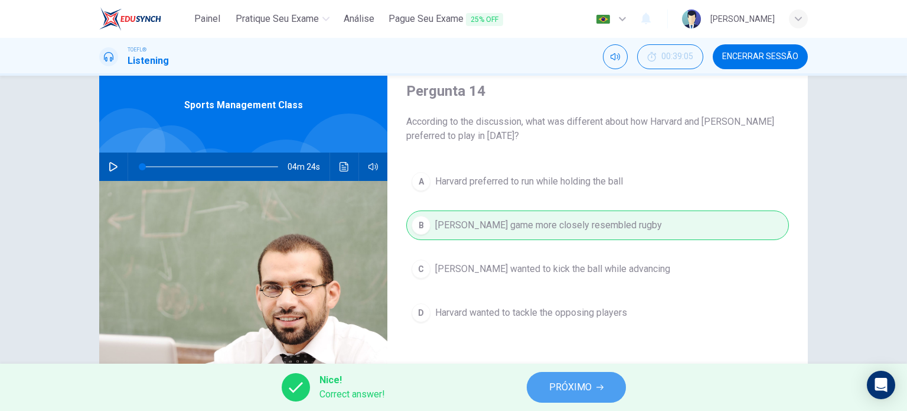
click at [548, 381] on button "PRÓXIMO" at bounding box center [576, 387] width 99 height 31
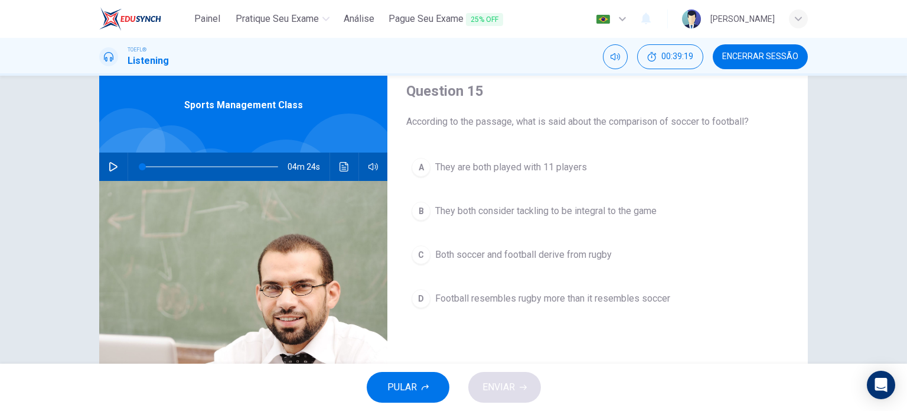
click at [525, 168] on span "They are both played with 11 players" at bounding box center [511, 167] width 152 height 14
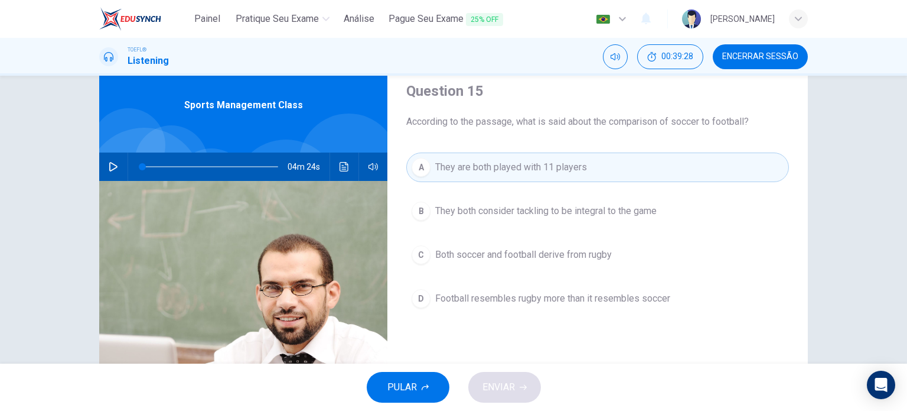
click at [464, 285] on button "D Football resembles rugby more than it resembles soccer" at bounding box center [597, 299] width 383 height 30
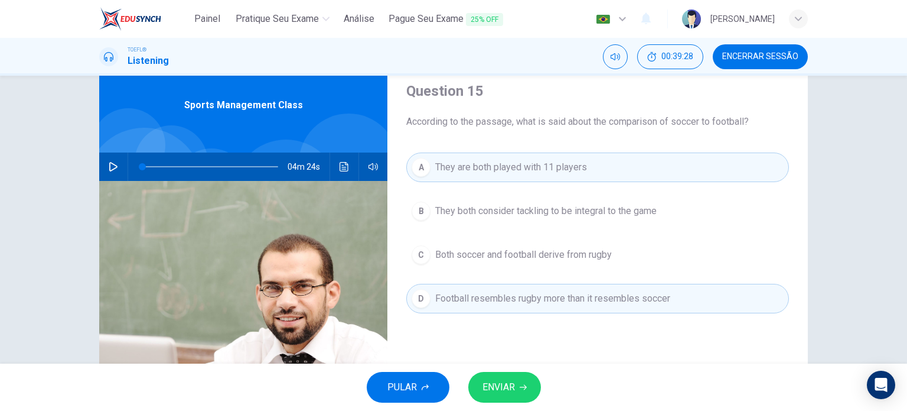
click at [496, 383] on span "ENVIAR" at bounding box center [499, 387] width 32 height 17
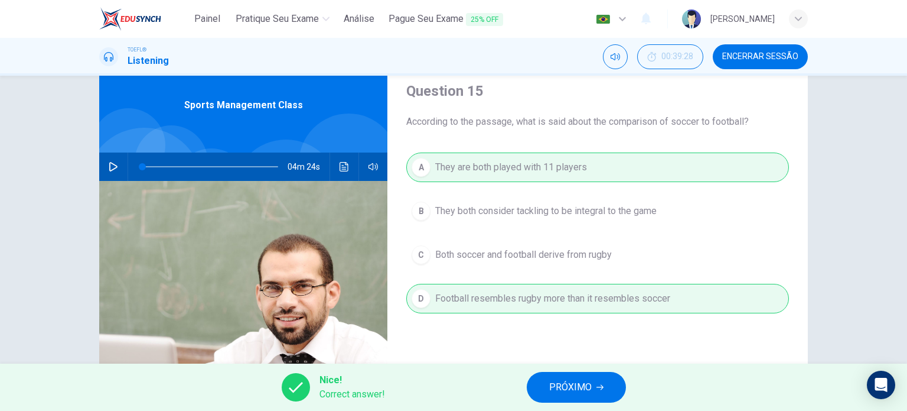
click at [535, 385] on button "PRÓXIMO" at bounding box center [576, 387] width 99 height 31
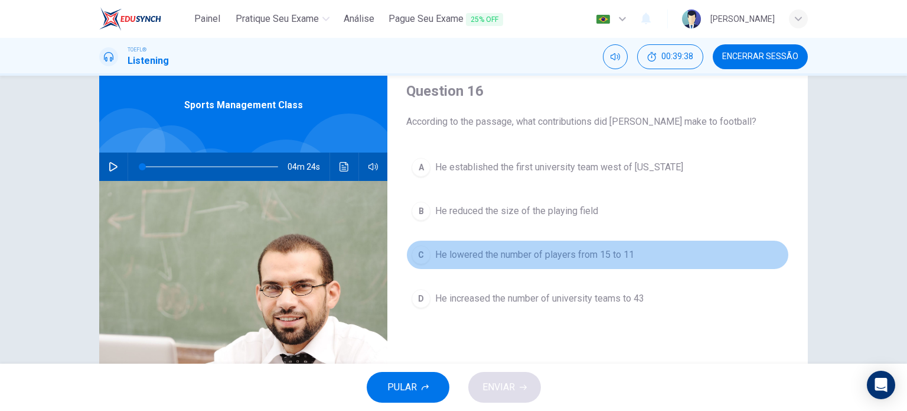
click at [542, 249] on span "He lowered the number of players from 15 to 11" at bounding box center [534, 255] width 199 height 14
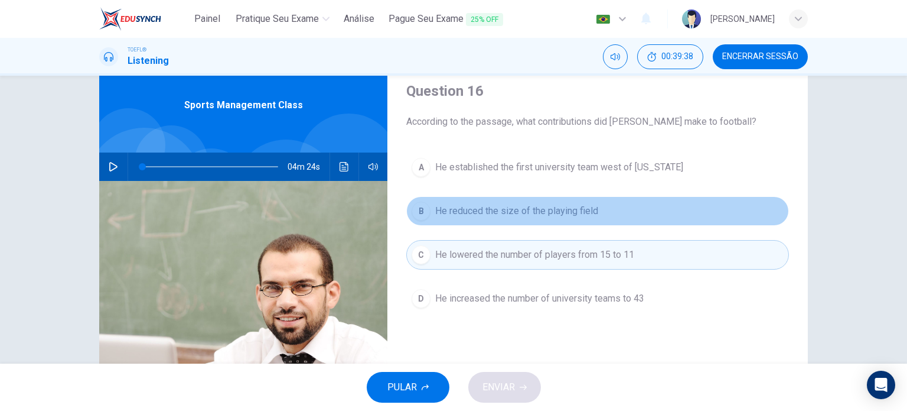
click at [529, 219] on button "B He reduced the size of the playing field" at bounding box center [597, 211] width 383 height 30
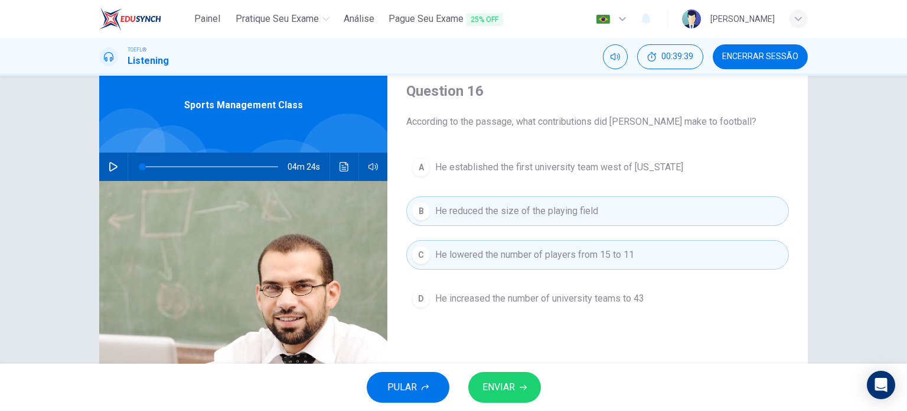
click at [503, 389] on span "ENVIAR" at bounding box center [499, 387] width 32 height 17
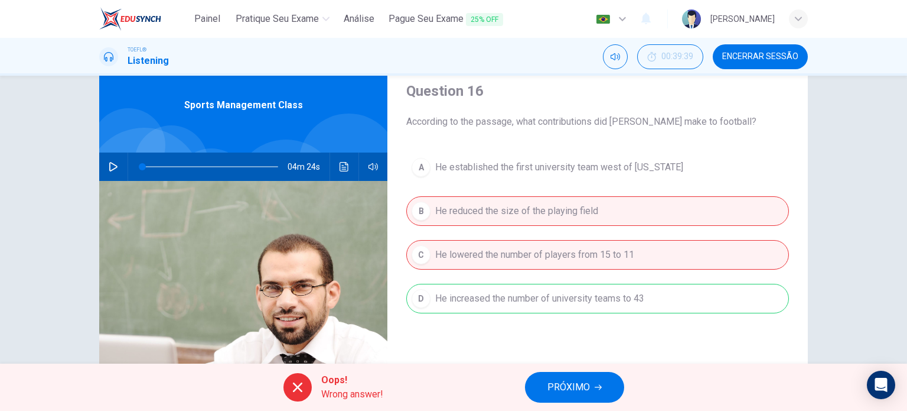
click at [540, 309] on div "A He established the first university team west of [US_STATE] B He reduced the …" at bounding box center [597, 244] width 383 height 184
click at [349, 172] on button "Clique para ver a transcrição do áudio" at bounding box center [344, 166] width 19 height 28
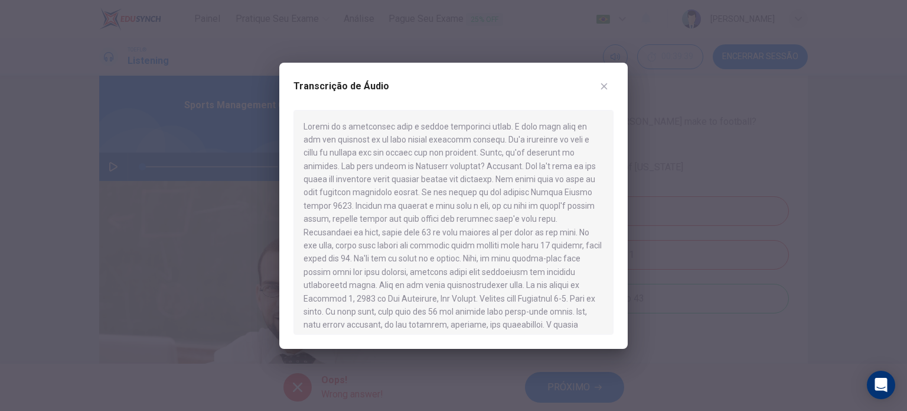
scroll to position [364, 0]
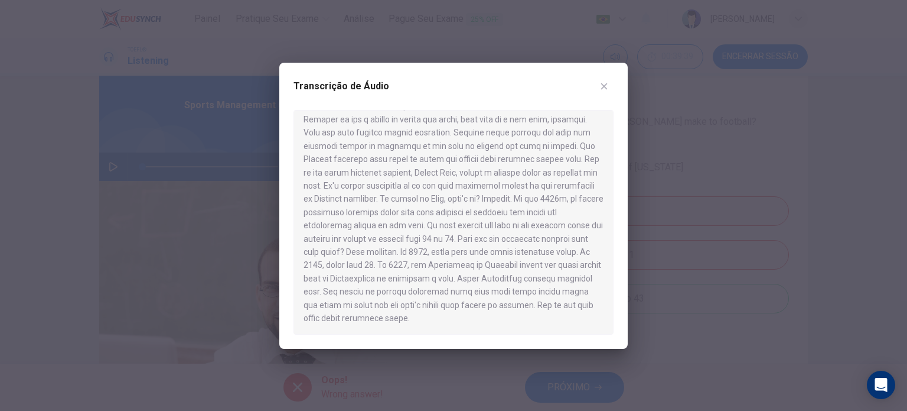
click at [601, 86] on icon "button" at bounding box center [604, 86] width 9 height 9
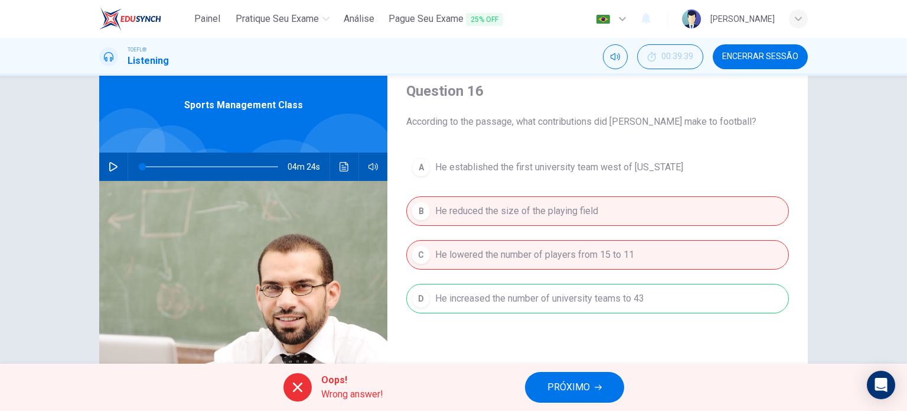
click at [523, 278] on div "A He established the first university team west of [US_STATE] B He reduced the …" at bounding box center [597, 244] width 383 height 184
click at [525, 283] on div "A He established the first university team west of [US_STATE] B He reduced the …" at bounding box center [597, 244] width 383 height 184
click at [581, 385] on span "PRÓXIMO" at bounding box center [569, 387] width 43 height 17
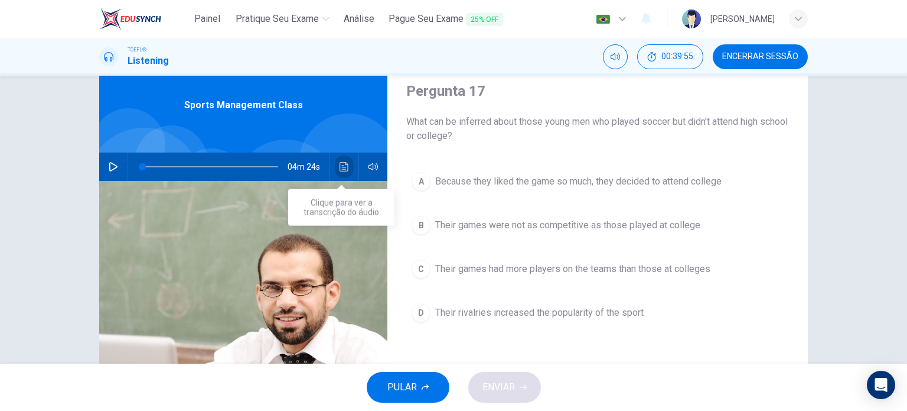
click at [340, 167] on icon "Clique para ver a transcrição do áudio" at bounding box center [344, 166] width 9 height 9
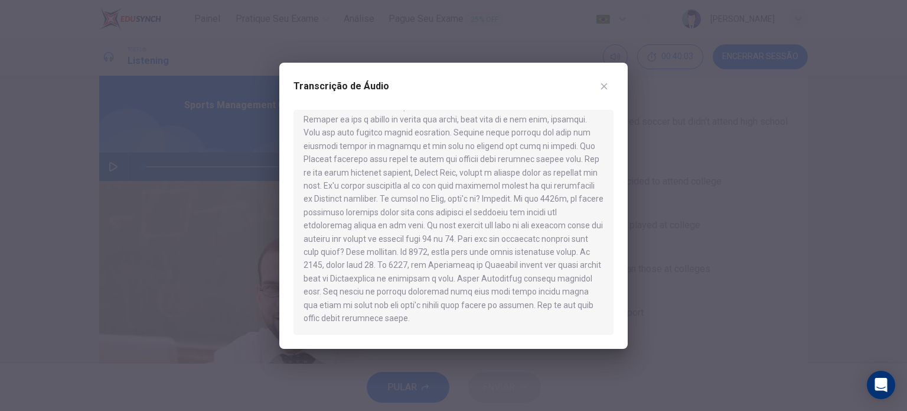
click at [777, 299] on div at bounding box center [453, 205] width 907 height 411
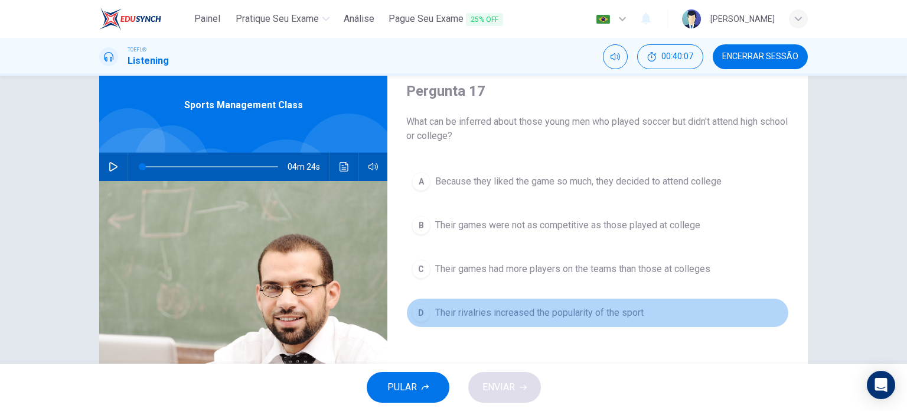
click at [647, 315] on button "D Their rivalries increased the popularity of the sport" at bounding box center [597, 313] width 383 height 30
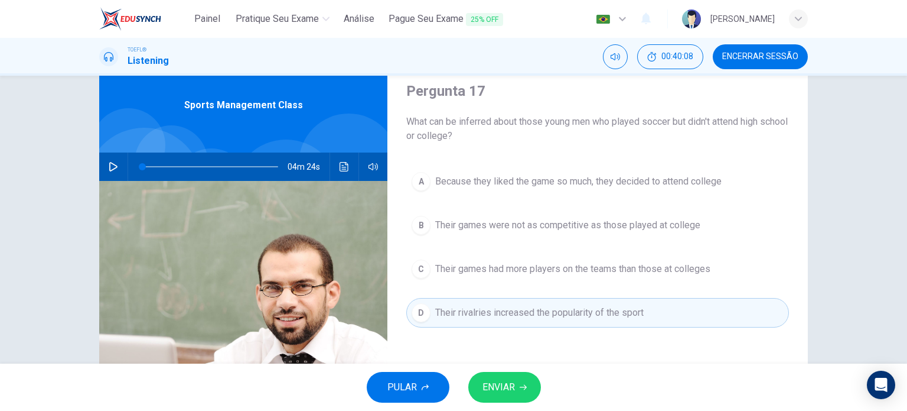
click at [528, 379] on button "ENVIAR" at bounding box center [504, 387] width 73 height 31
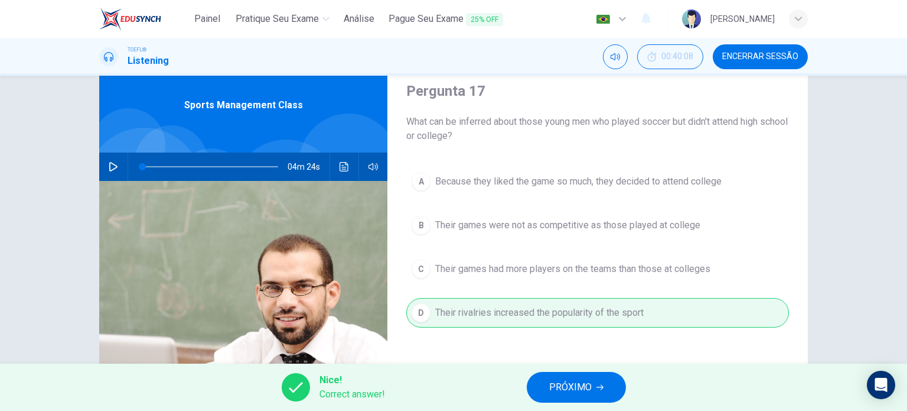
click at [548, 381] on button "PRÓXIMO" at bounding box center [576, 387] width 99 height 31
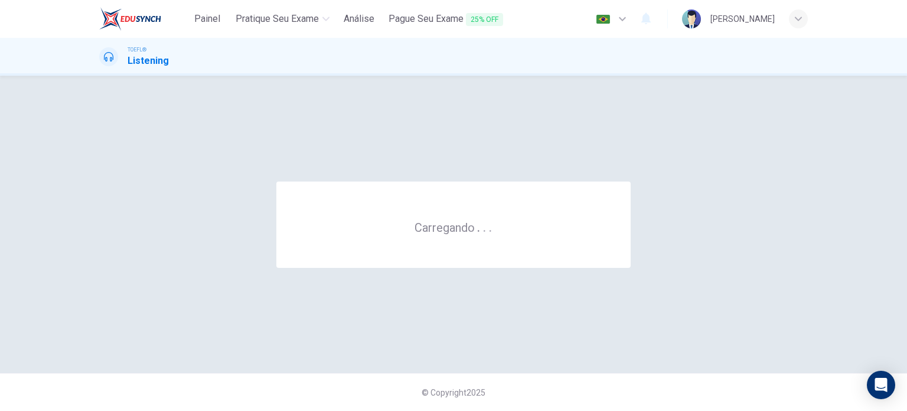
scroll to position [0, 0]
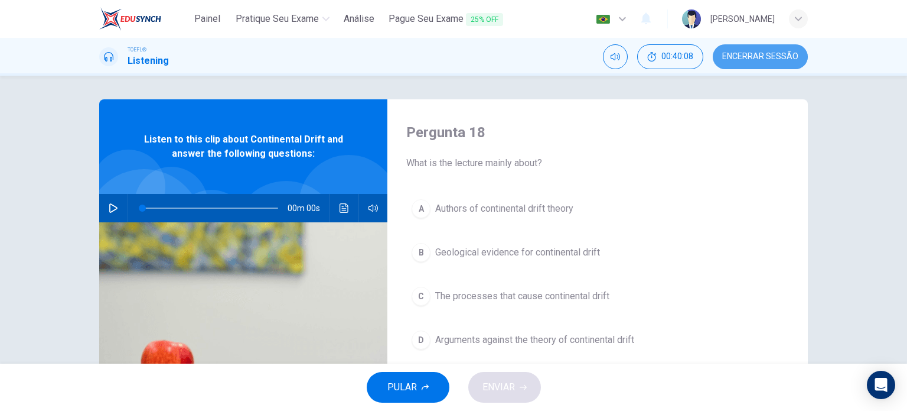
click at [757, 56] on span "Encerrar Sessão" at bounding box center [760, 56] width 76 height 9
